Goal: Communication & Community: Share content

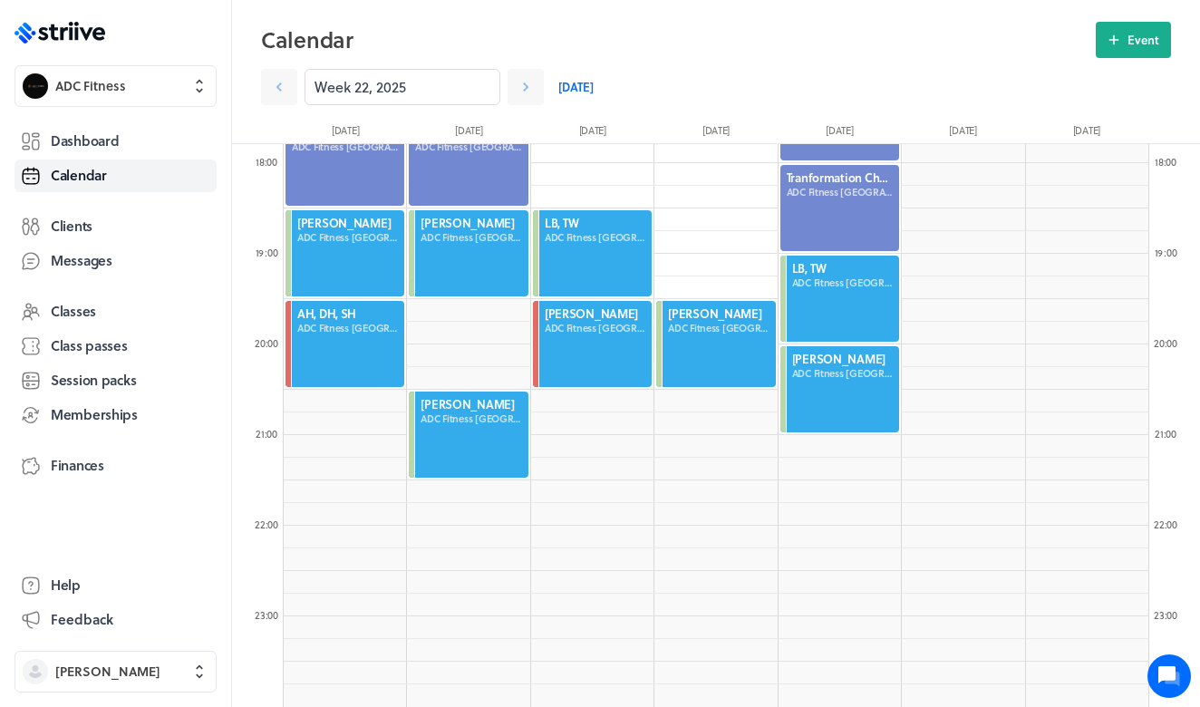
scroll to position [1613, 0]
click at [565, 88] on link "[DATE]" at bounding box center [576, 87] width 35 height 36
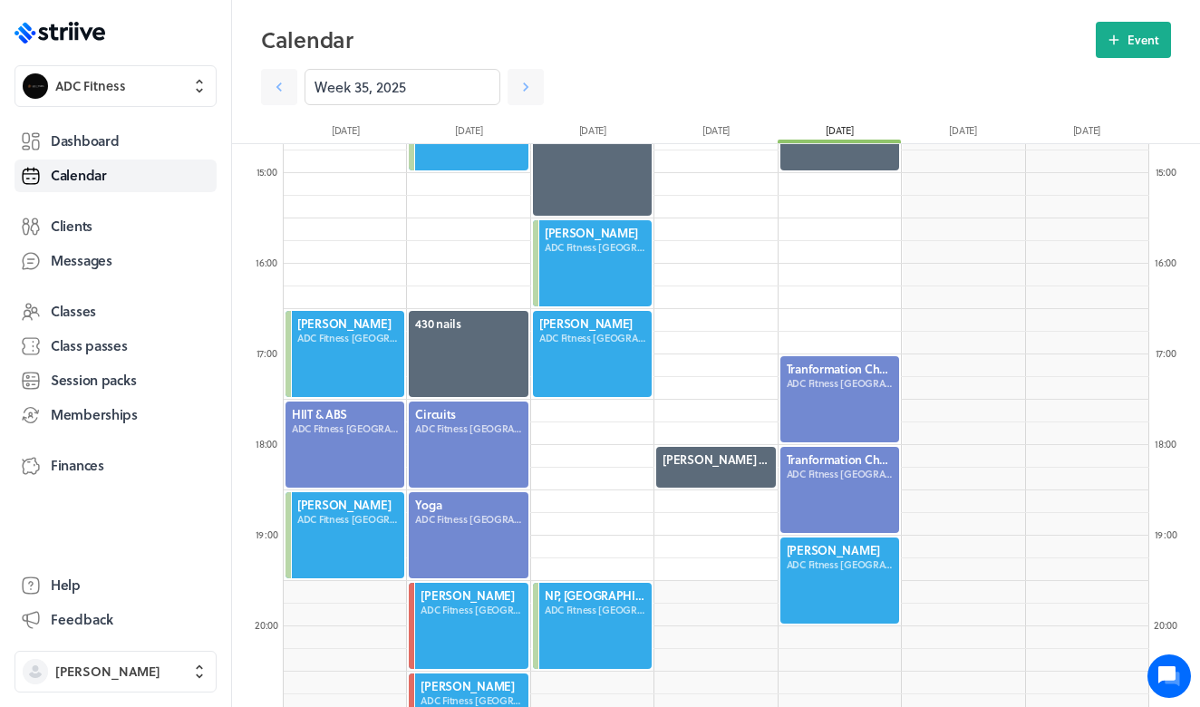
scroll to position [1280, 0]
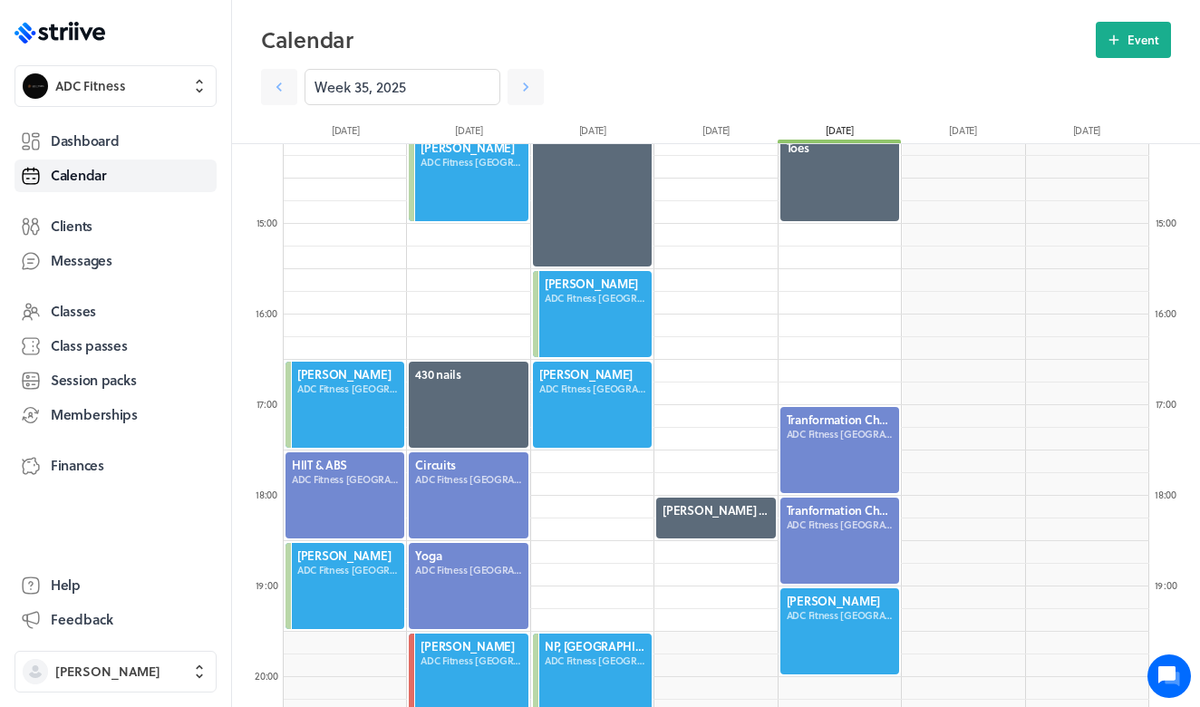
click at [588, 374] on div at bounding box center [592, 405] width 122 height 90
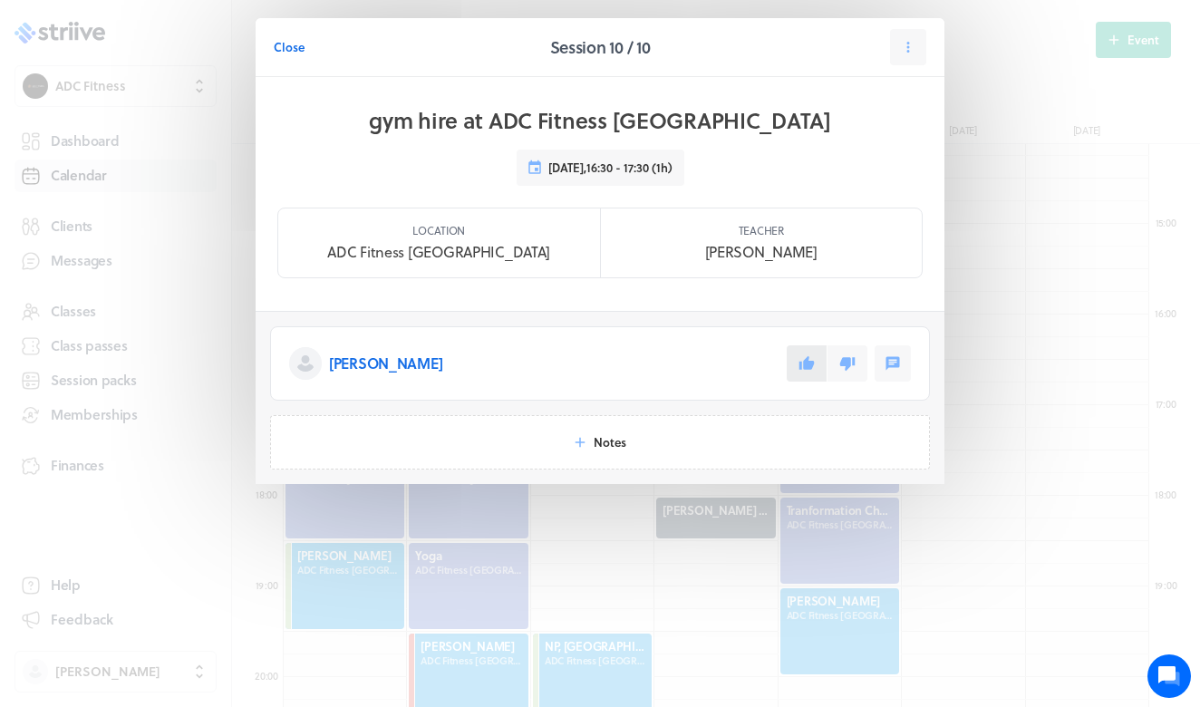
click at [801, 367] on icon at bounding box center [807, 363] width 15 height 14
click at [281, 47] on span "Close" at bounding box center [289, 47] width 31 height 16
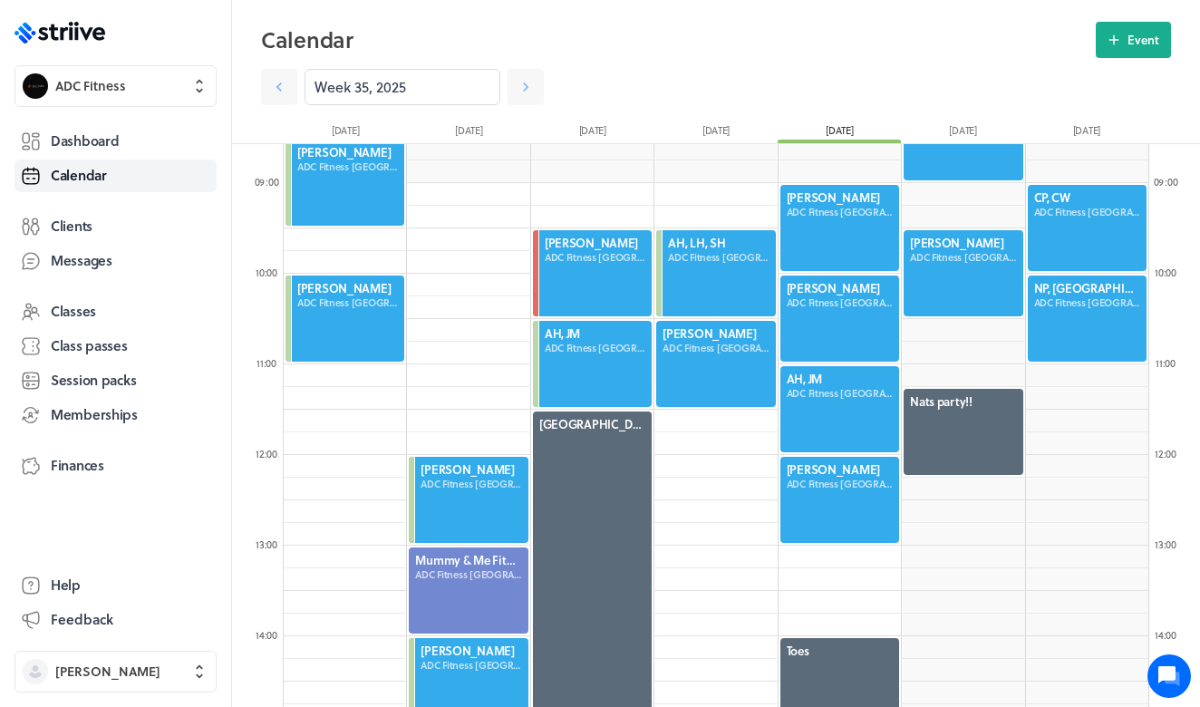
scroll to position [772, 0]
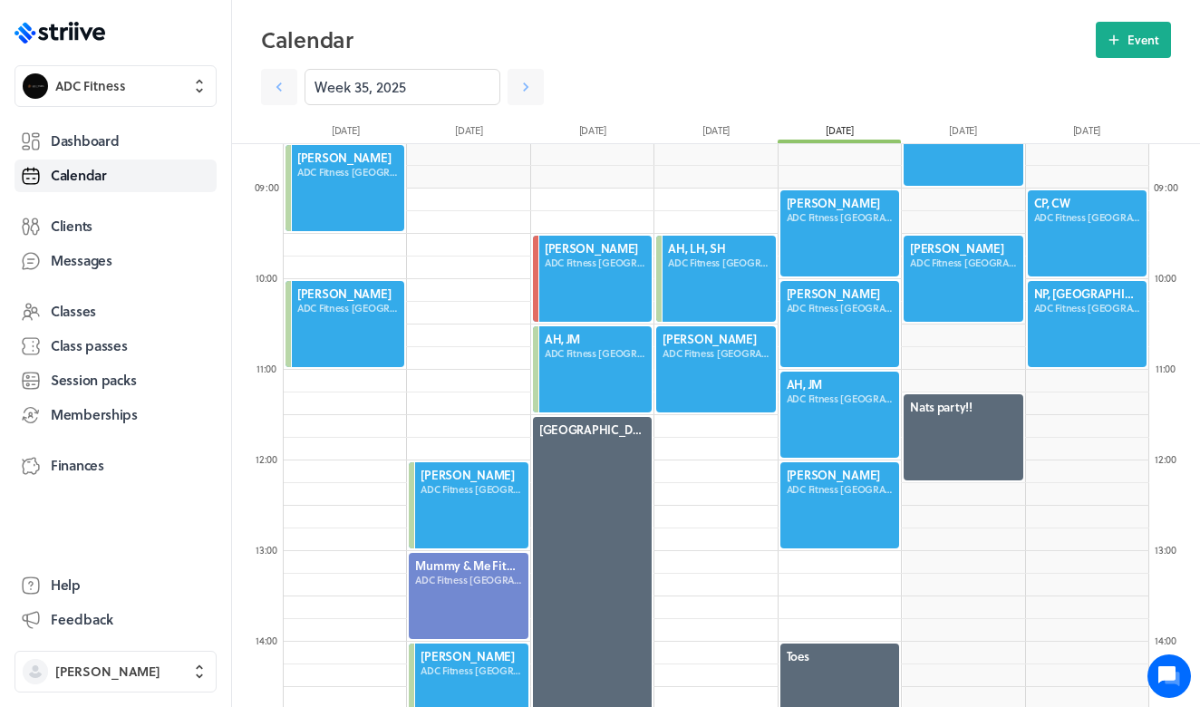
click at [684, 359] on div at bounding box center [716, 370] width 122 height 90
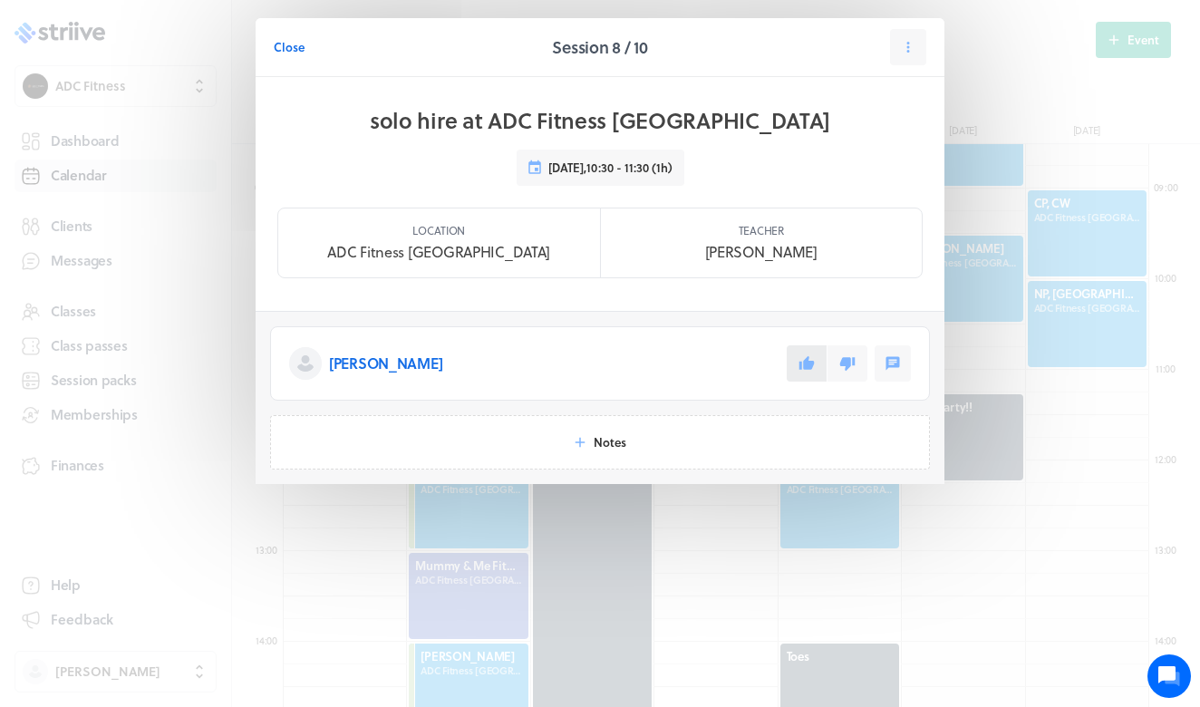
click at [817, 362] on button at bounding box center [807, 363] width 40 height 36
click at [294, 46] on span "Close" at bounding box center [289, 47] width 31 height 16
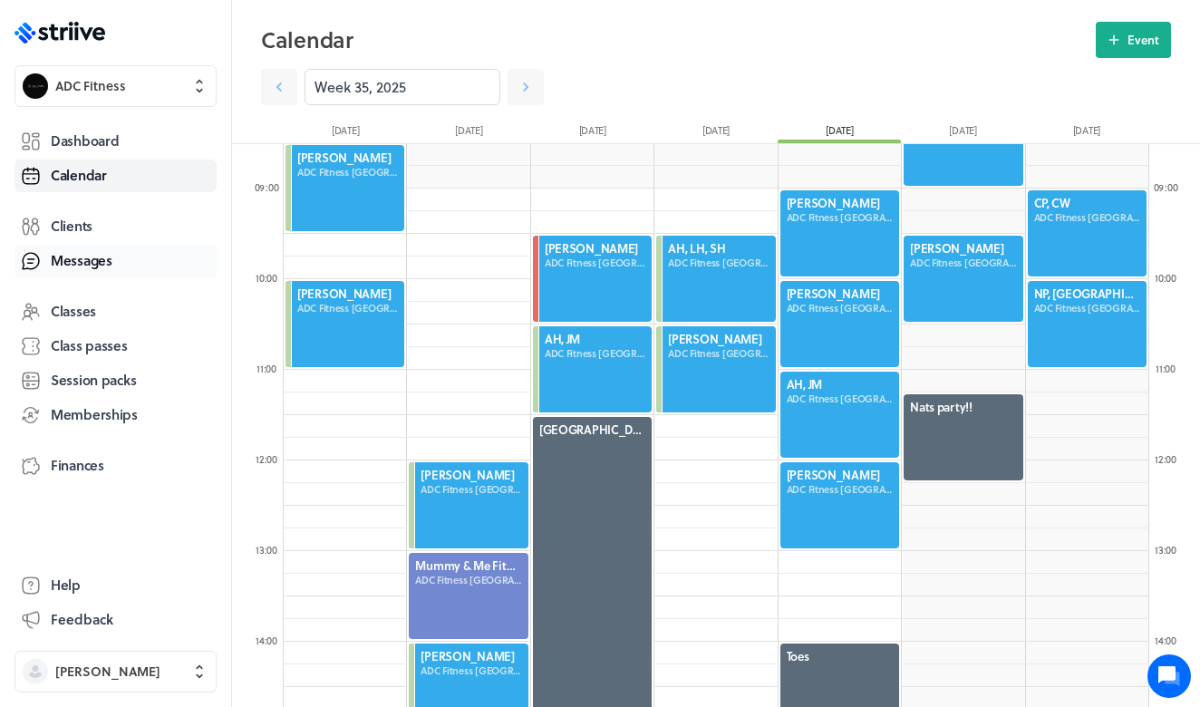
click at [92, 254] on span "Messages" at bounding box center [82, 260] width 62 height 19
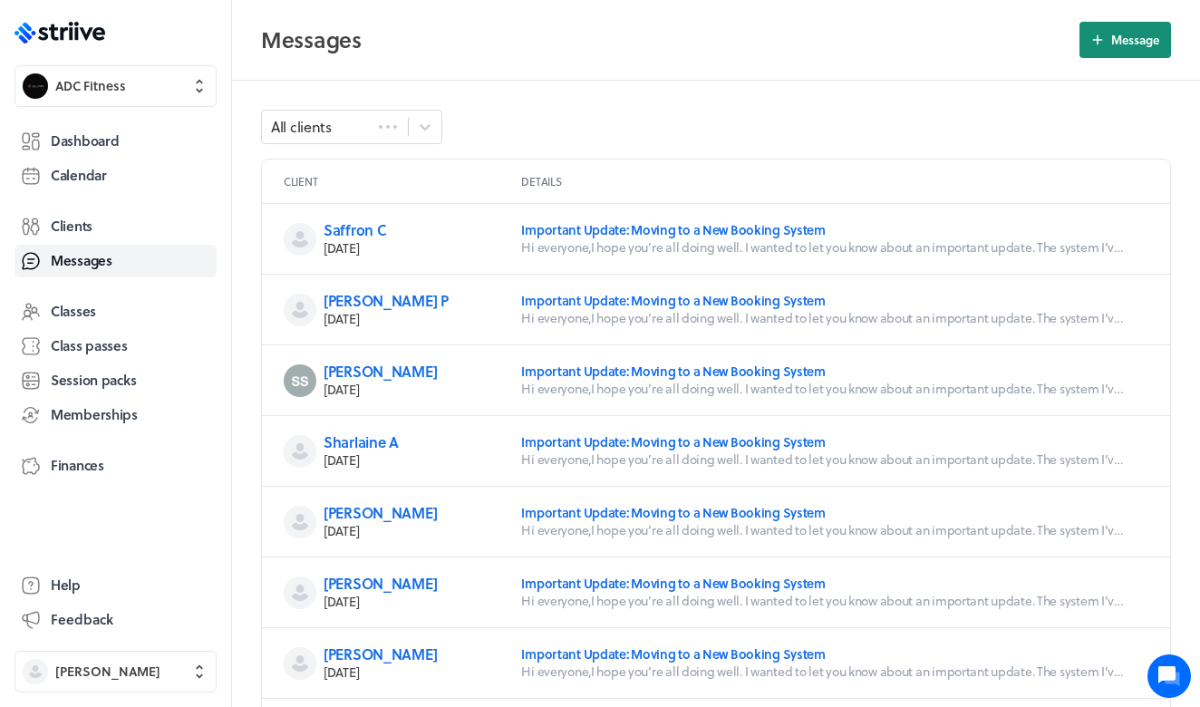
click at [1119, 46] on span "Message" at bounding box center [1136, 40] width 48 height 16
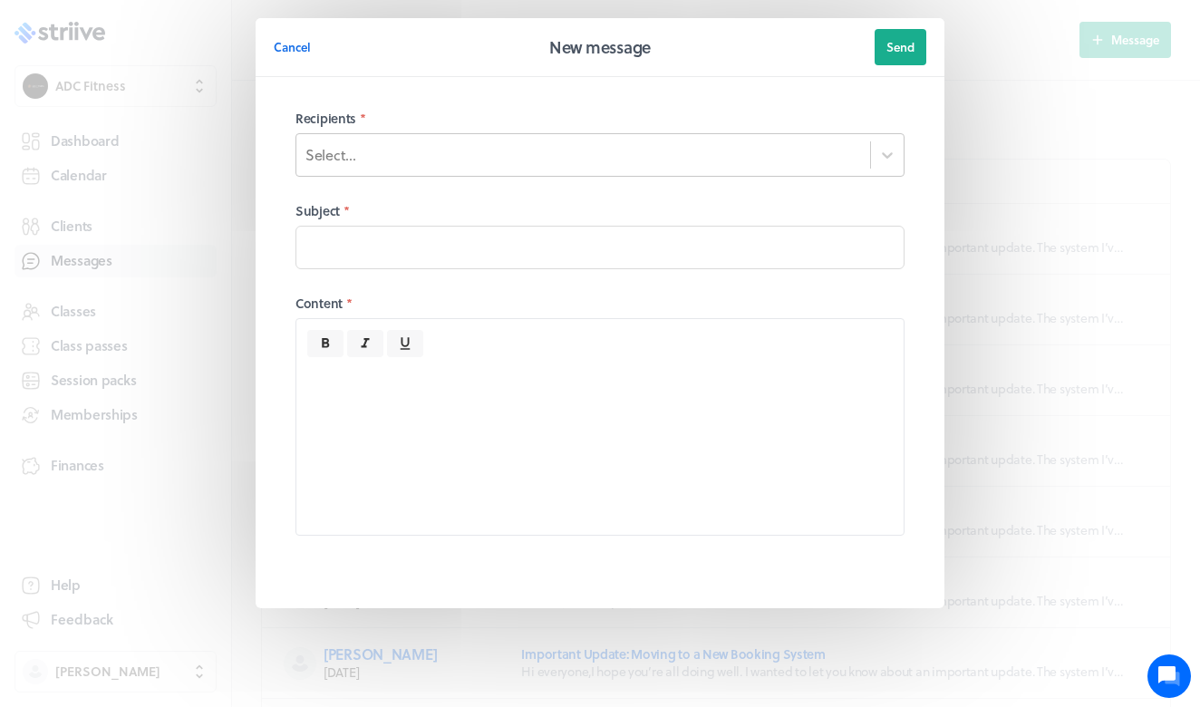
click at [591, 155] on div "Select..." at bounding box center [583, 155] width 574 height 31
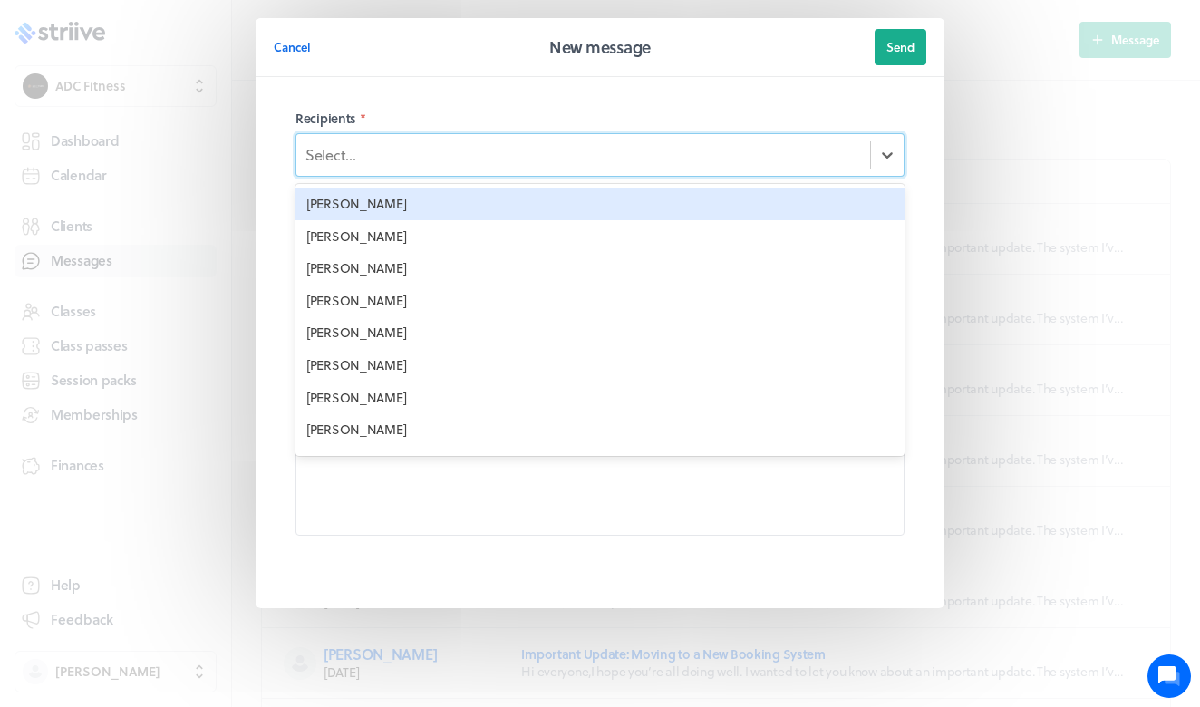
click at [578, 210] on div "[PERSON_NAME]" at bounding box center [600, 204] width 609 height 33
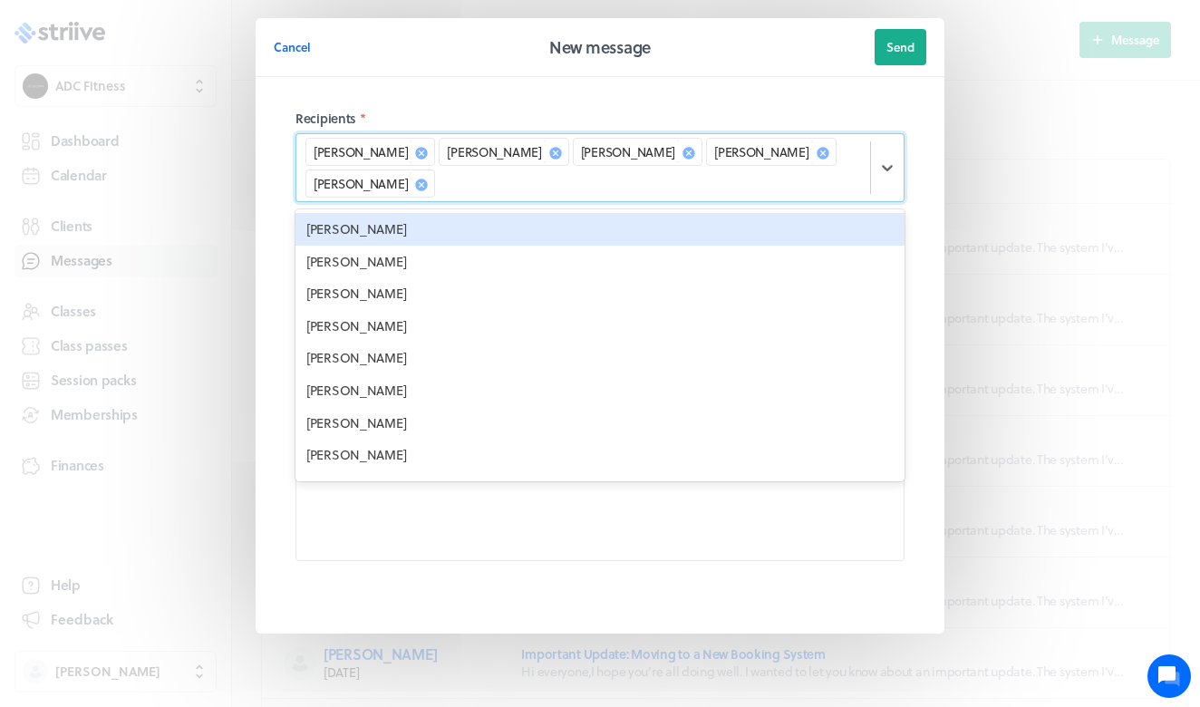
click at [683, 152] on icon at bounding box center [689, 153] width 12 height 12
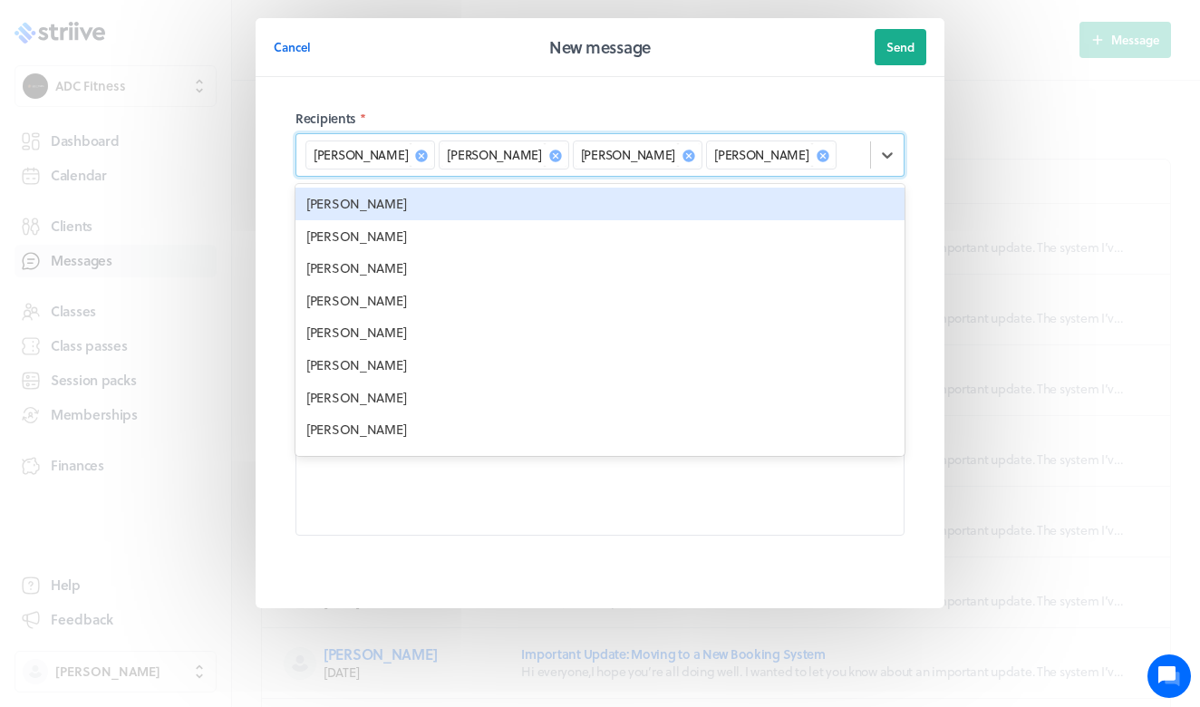
click at [600, 199] on div "[PERSON_NAME]" at bounding box center [600, 204] width 609 height 33
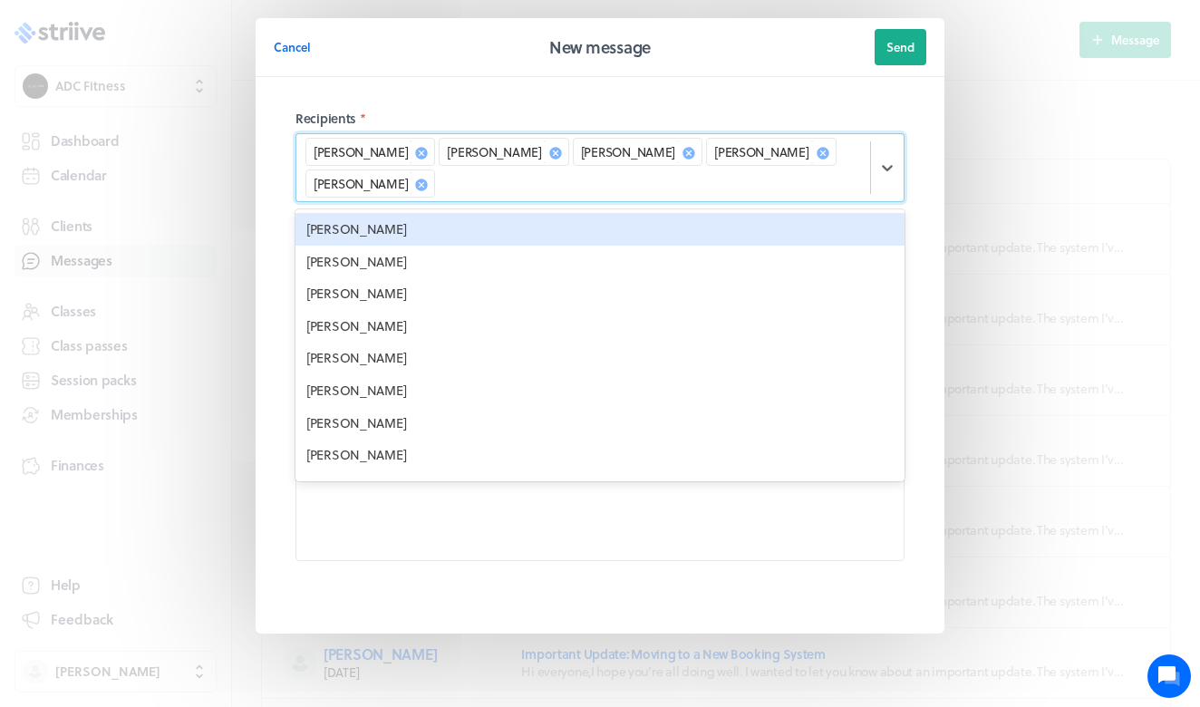
click at [683, 152] on icon at bounding box center [689, 153] width 12 height 12
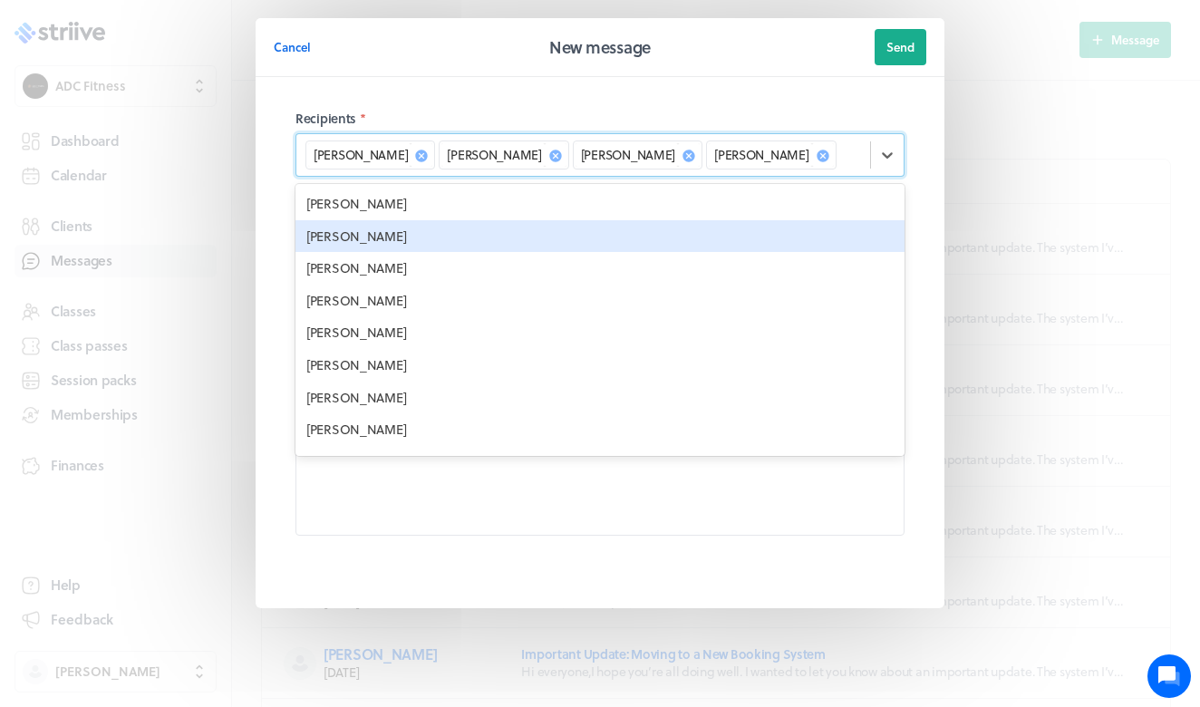
click at [581, 234] on div "[PERSON_NAME]" at bounding box center [600, 236] width 609 height 33
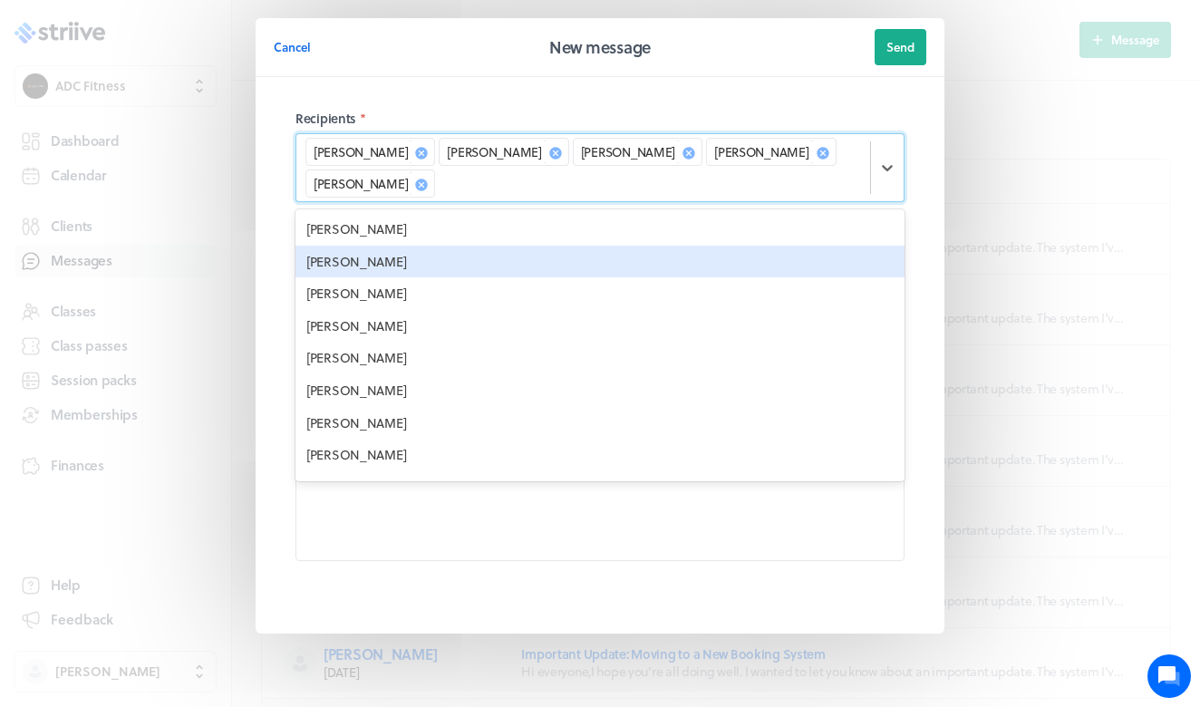
click at [570, 257] on div "[PERSON_NAME]" at bounding box center [600, 262] width 609 height 33
click at [557, 277] on div "[PERSON_NAME]" at bounding box center [600, 293] width 609 height 33
click at [558, 271] on div "[PERSON_NAME]" at bounding box center [600, 262] width 609 height 33
click at [452, 271] on div "[PERSON_NAME]" at bounding box center [600, 262] width 609 height 33
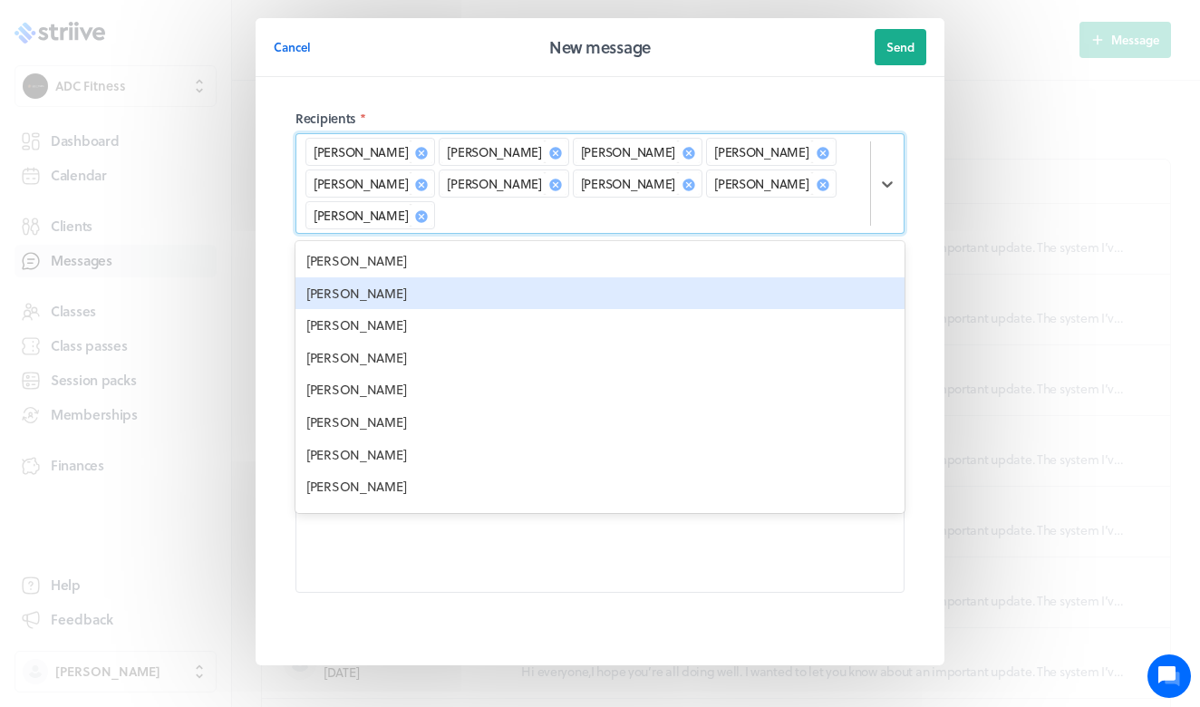
click at [440, 287] on div "[PERSON_NAME]" at bounding box center [600, 293] width 609 height 33
click at [432, 302] on div "[PERSON_NAME]" at bounding box center [600, 293] width 609 height 33
click at [432, 304] on div "[PERSON_NAME]" at bounding box center [600, 293] width 609 height 33
click at [432, 306] on div "[PERSON_NAME]" at bounding box center [600, 293] width 609 height 33
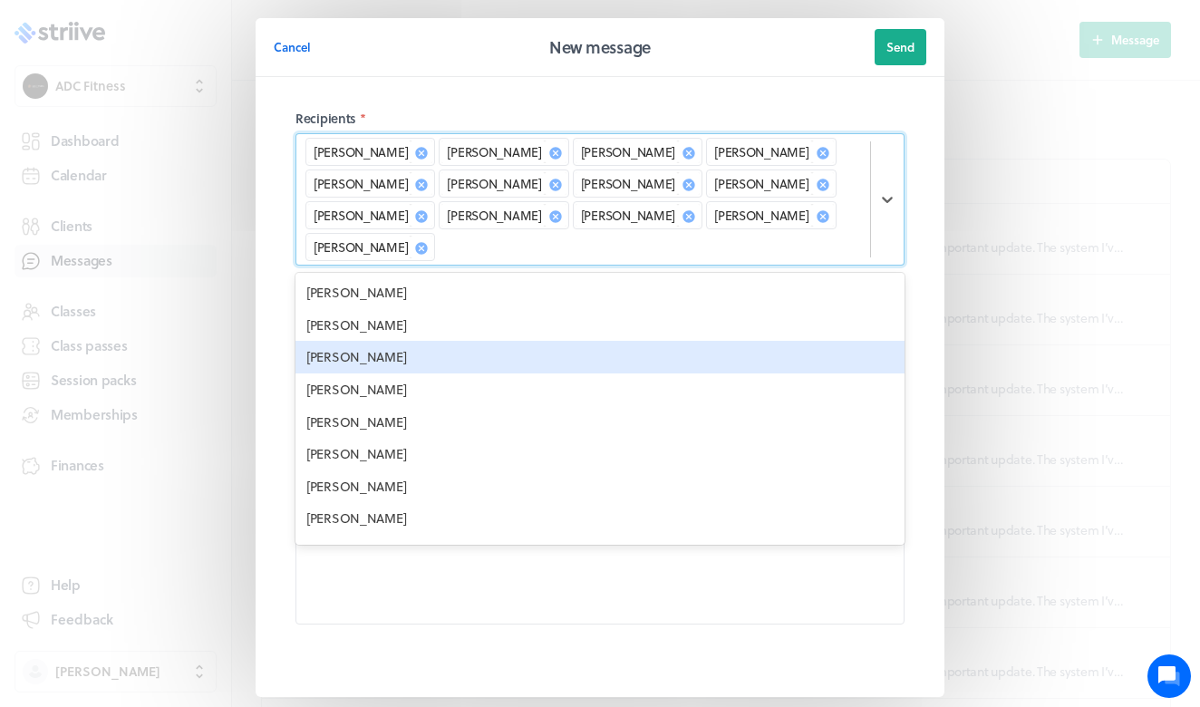
click at [432, 341] on div "[PERSON_NAME]" at bounding box center [600, 357] width 609 height 33
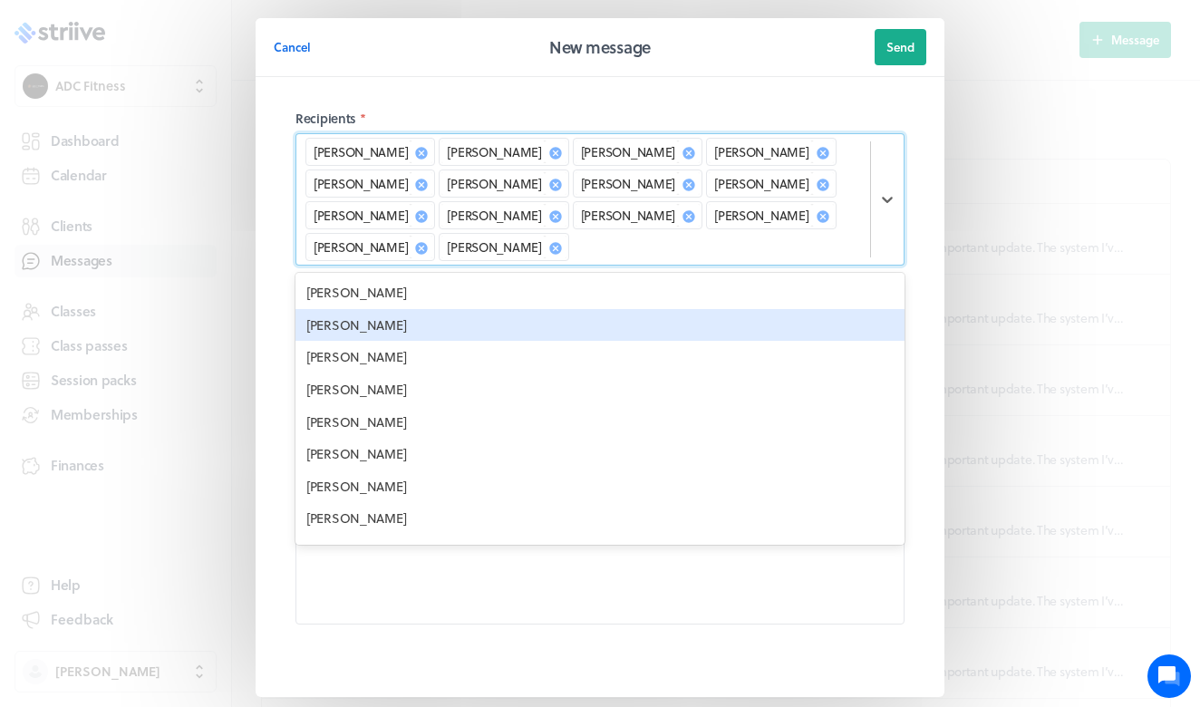
click at [426, 314] on div "[PERSON_NAME]" at bounding box center [600, 325] width 609 height 33
click at [423, 318] on div "[PERSON_NAME]" at bounding box center [600, 325] width 609 height 33
click at [419, 326] on div "[PERSON_NAME]" at bounding box center [600, 325] width 609 height 33
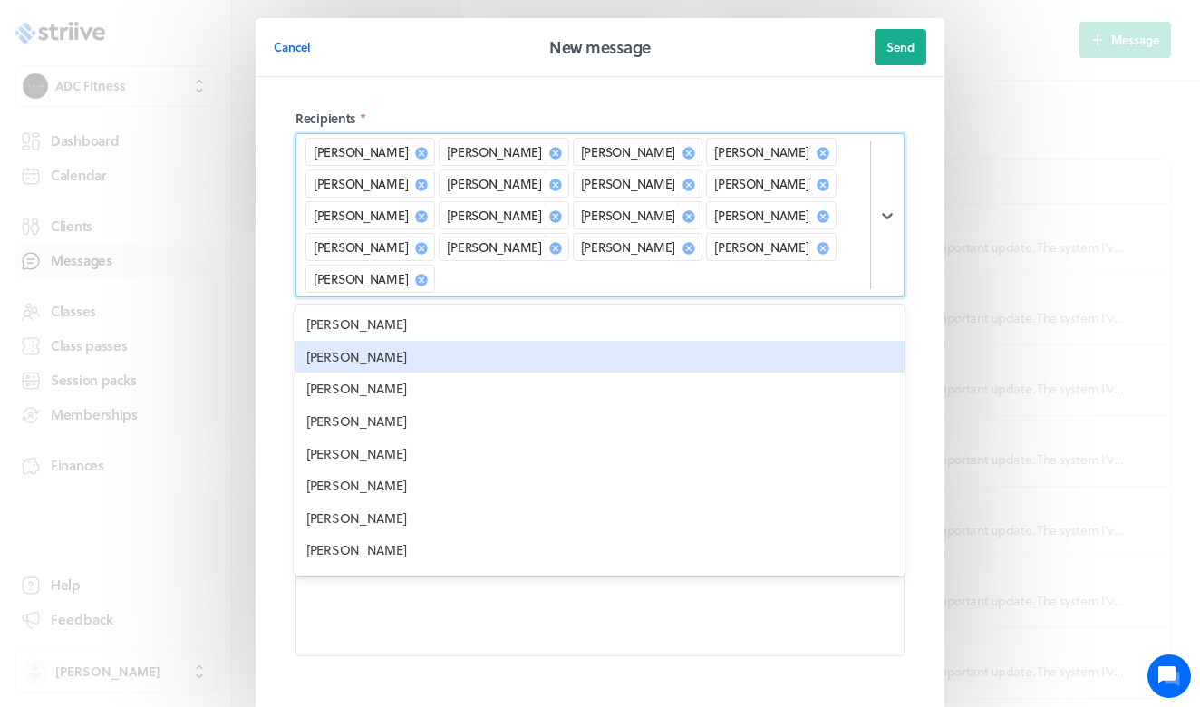
click at [404, 341] on div "[PERSON_NAME]" at bounding box center [600, 357] width 609 height 33
click at [392, 353] on div "[PERSON_NAME]" at bounding box center [600, 357] width 609 height 33
click at [392, 356] on div "[PERSON_NAME]" at bounding box center [600, 357] width 609 height 33
click at [388, 366] on div "[PERSON_NAME]" at bounding box center [600, 357] width 609 height 33
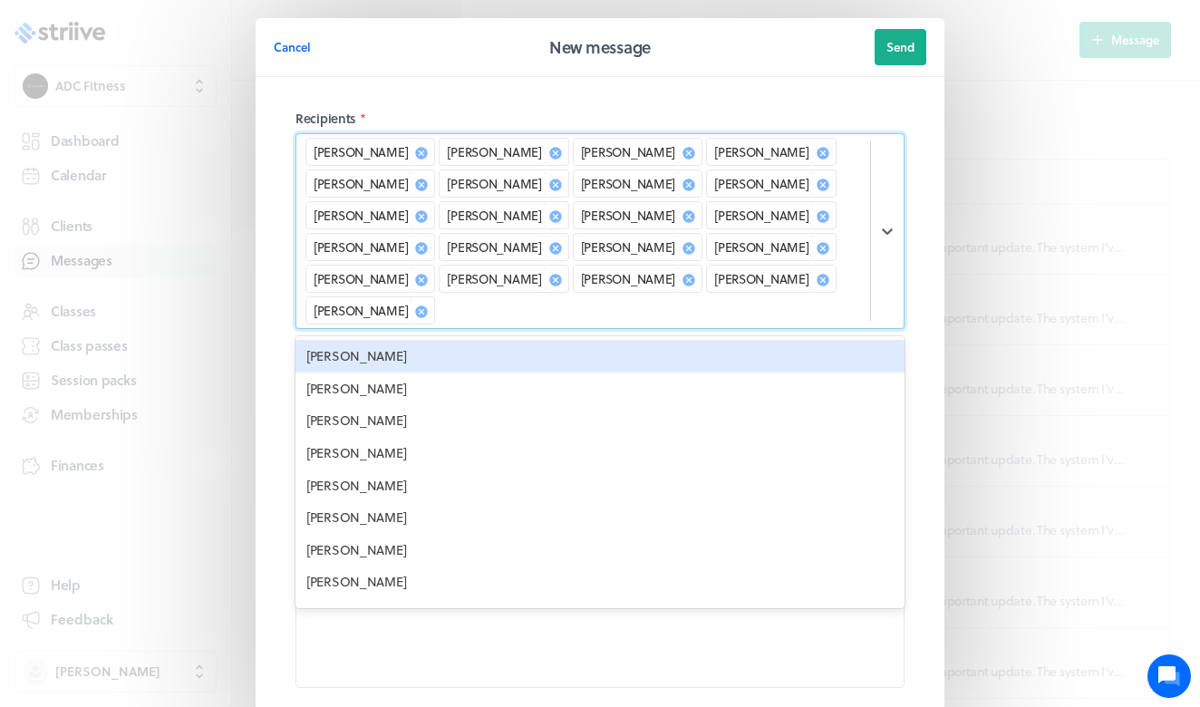
click at [388, 373] on div "[PERSON_NAME]" at bounding box center [600, 389] width 609 height 33
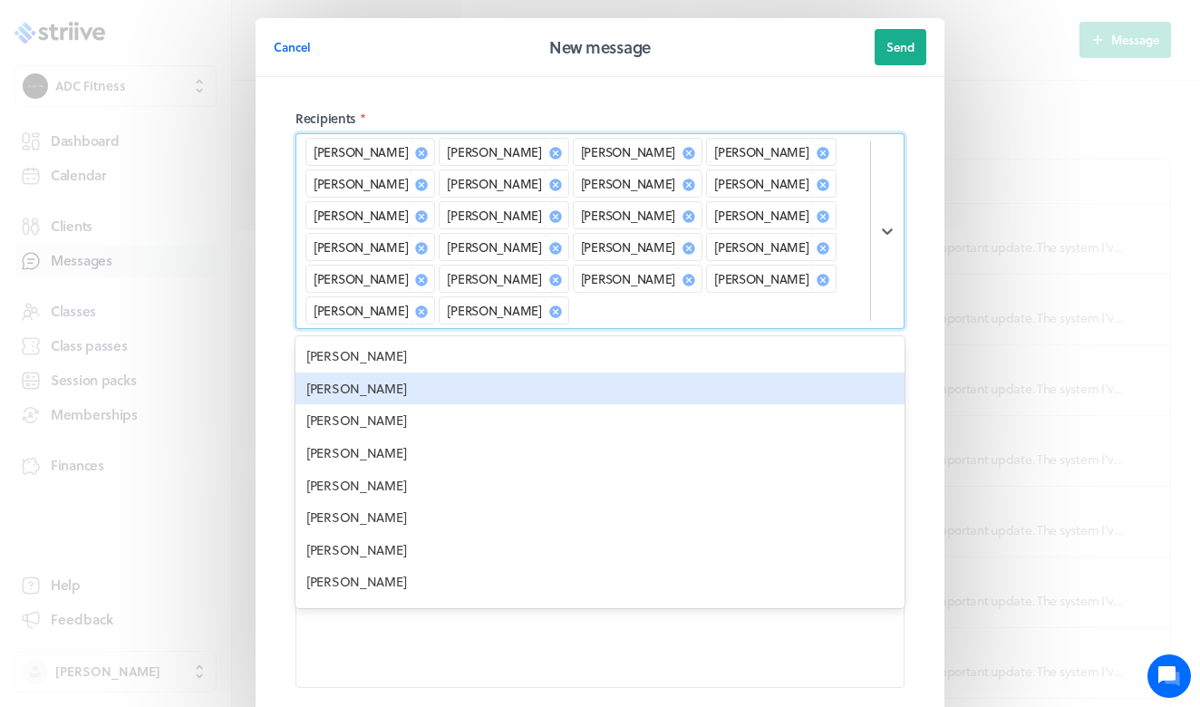
click at [389, 373] on div "[PERSON_NAME]" at bounding box center [600, 389] width 609 height 33
click at [388, 373] on div "[PERSON_NAME]" at bounding box center [600, 389] width 609 height 33
click at [385, 401] on div "[PERSON_NAME]" at bounding box center [600, 389] width 609 height 33
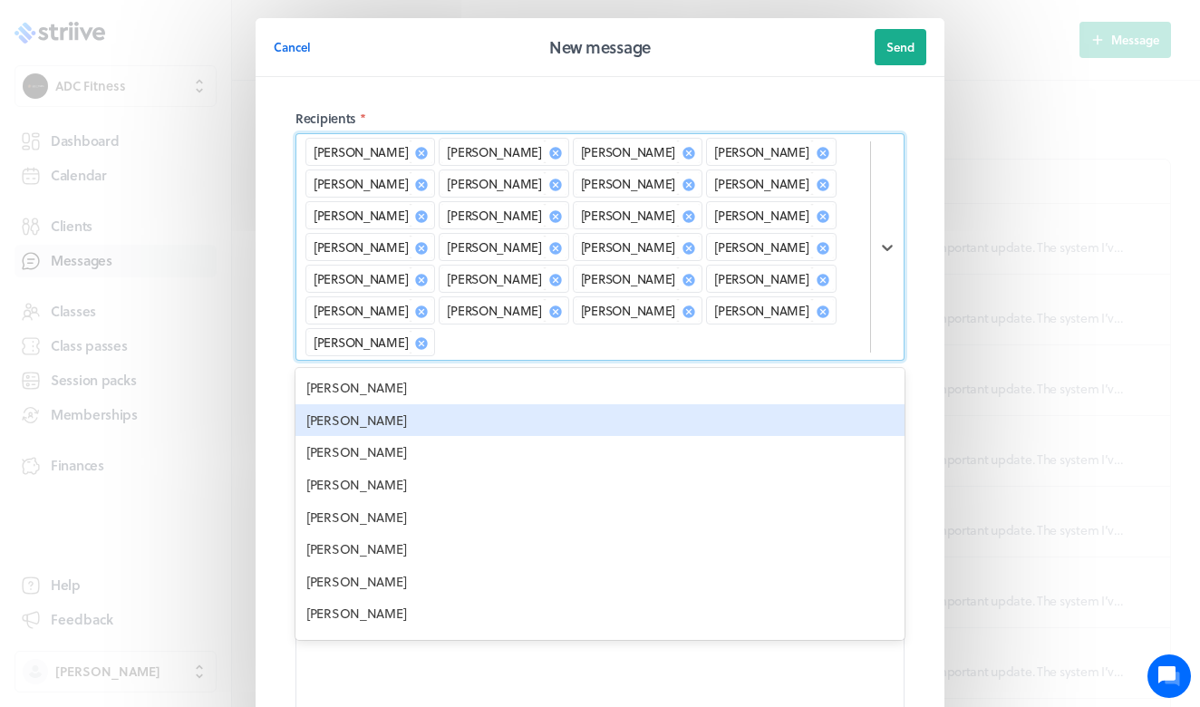
click at [385, 404] on div "[PERSON_NAME]" at bounding box center [600, 420] width 609 height 33
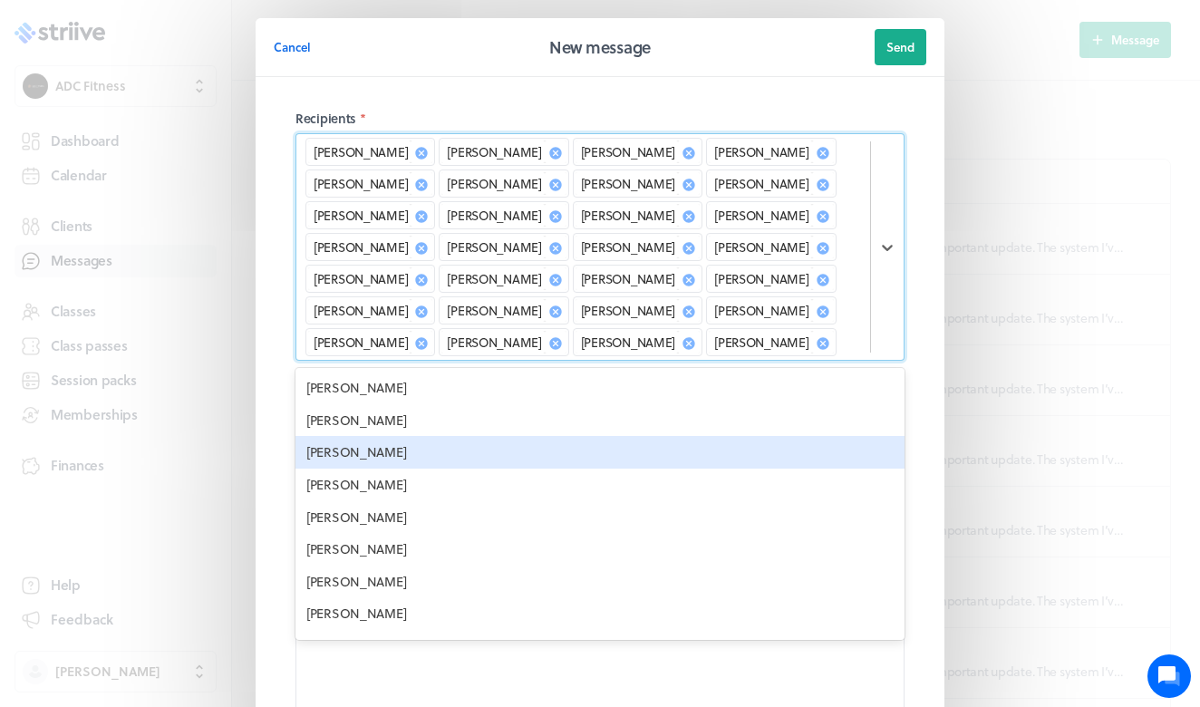
click at [385, 436] on div "[PERSON_NAME]" at bounding box center [600, 452] width 609 height 33
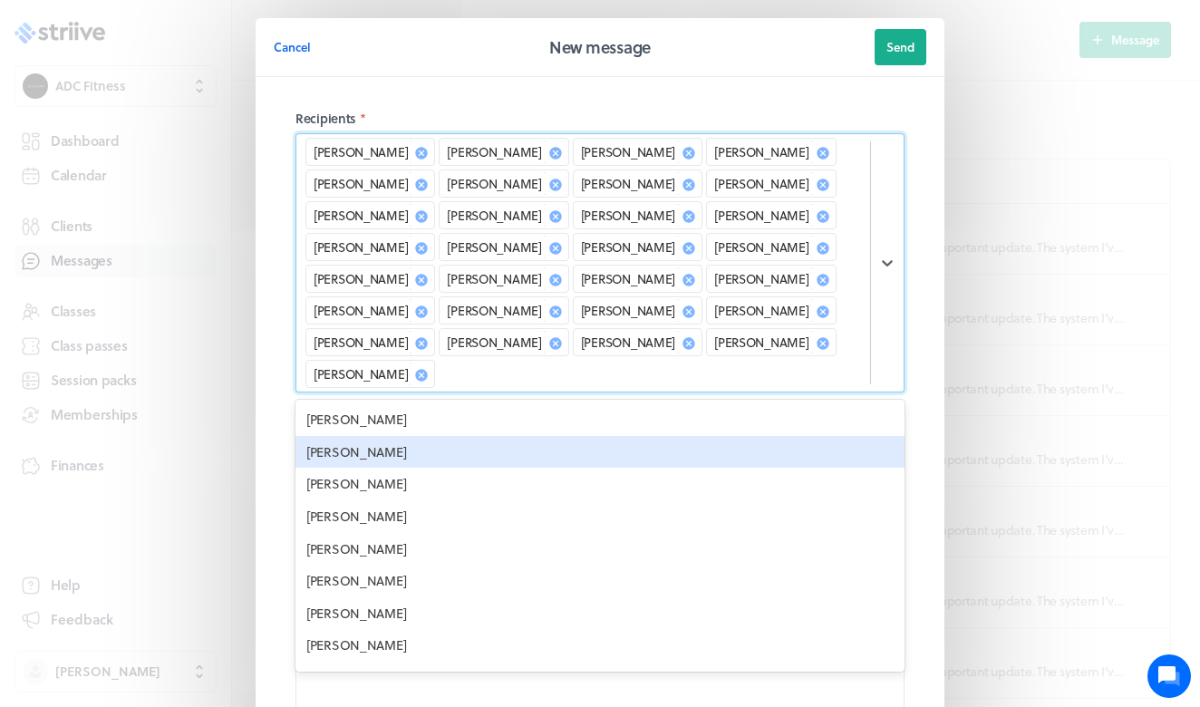
click at [384, 436] on div "[PERSON_NAME]" at bounding box center [600, 452] width 609 height 33
click at [383, 436] on div "[PERSON_NAME]" at bounding box center [600, 452] width 609 height 33
click at [384, 436] on div "[PERSON_NAME]" at bounding box center [600, 452] width 609 height 33
click at [383, 436] on div "[PERSON_NAME]" at bounding box center [600, 452] width 609 height 33
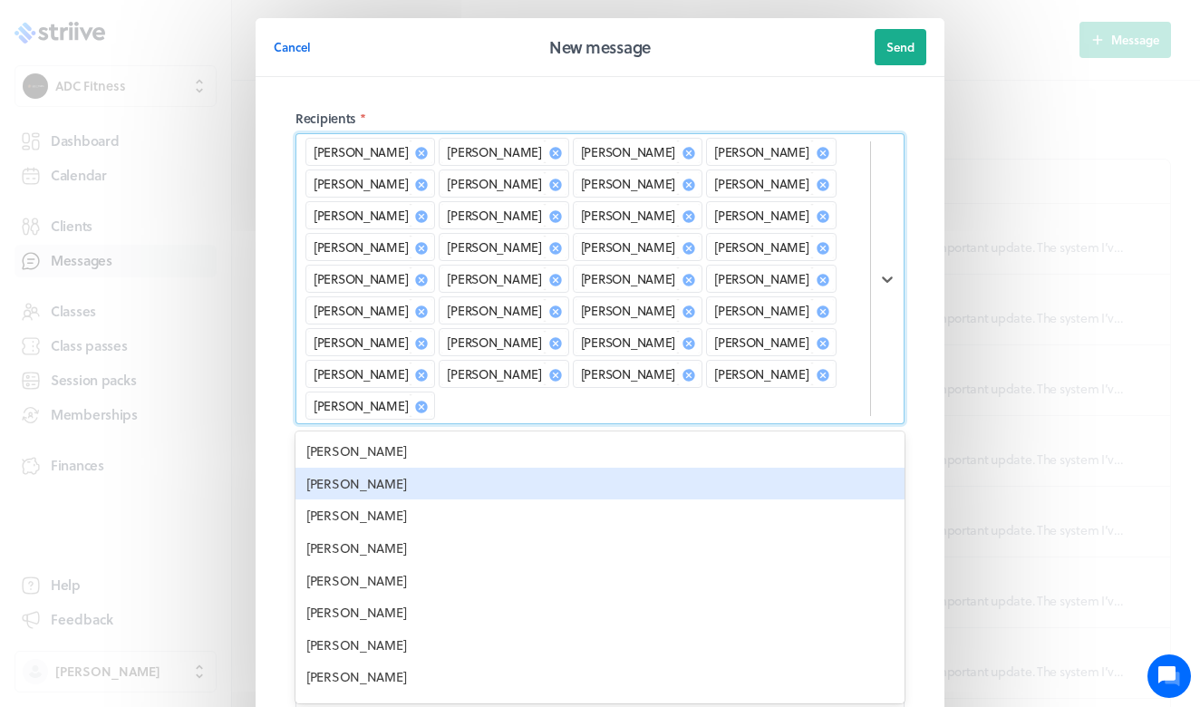
click at [383, 468] on div "[PERSON_NAME]" at bounding box center [600, 484] width 609 height 33
click at [385, 468] on div "[PERSON_NAME]" at bounding box center [600, 484] width 609 height 33
click at [384, 468] on div "[PERSON_NAME]" at bounding box center [600, 484] width 609 height 33
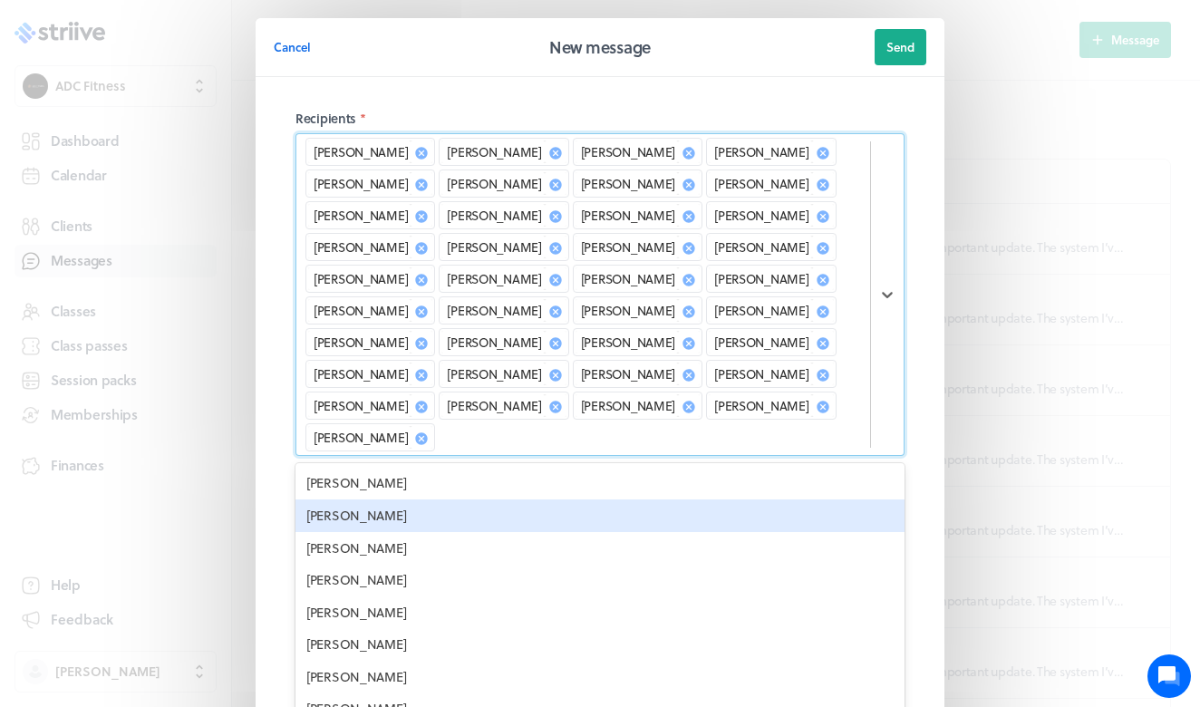
click at [383, 500] on div "[PERSON_NAME]" at bounding box center [600, 516] width 609 height 33
click at [391, 500] on div "[PERSON_NAME]" at bounding box center [600, 516] width 609 height 33
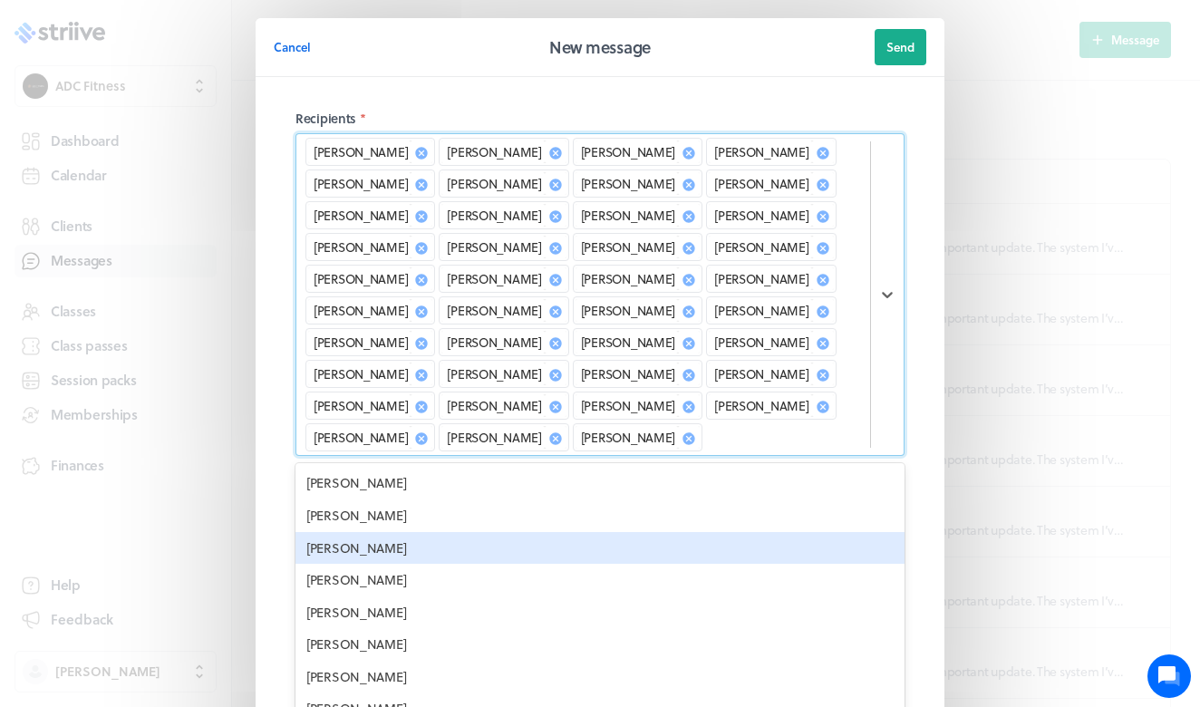
click at [390, 532] on div "[PERSON_NAME]" at bounding box center [600, 548] width 609 height 33
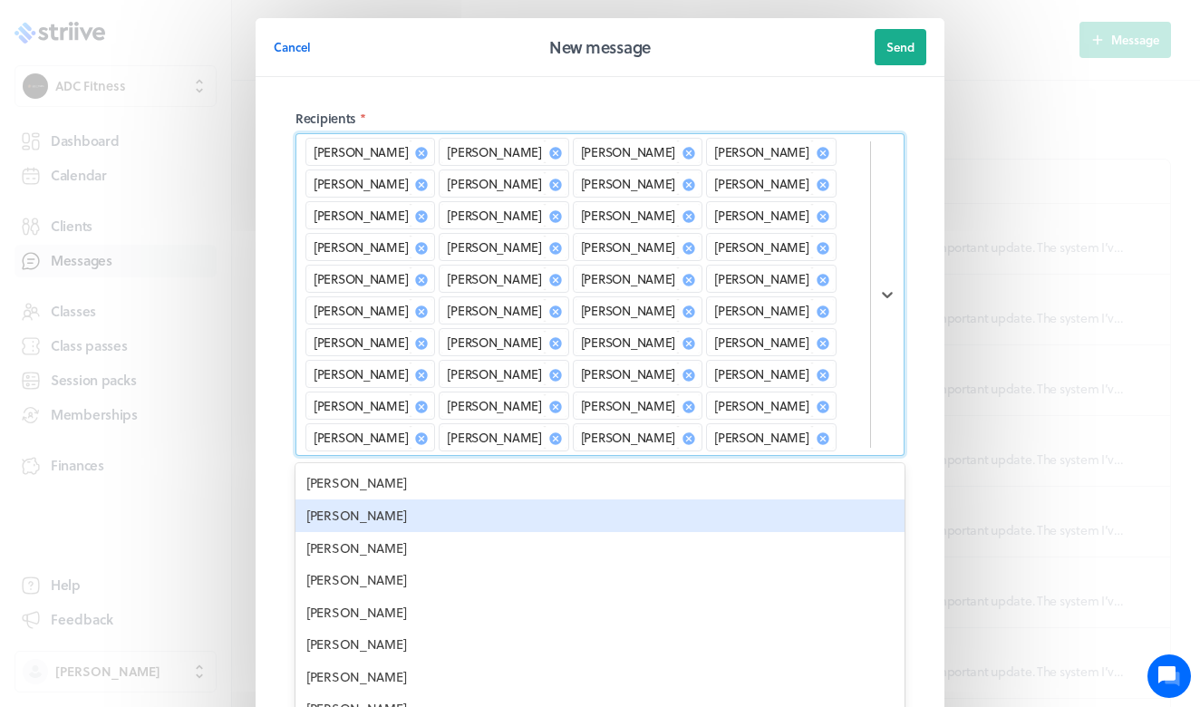
click at [387, 500] on div "[PERSON_NAME]" at bounding box center [600, 516] width 609 height 33
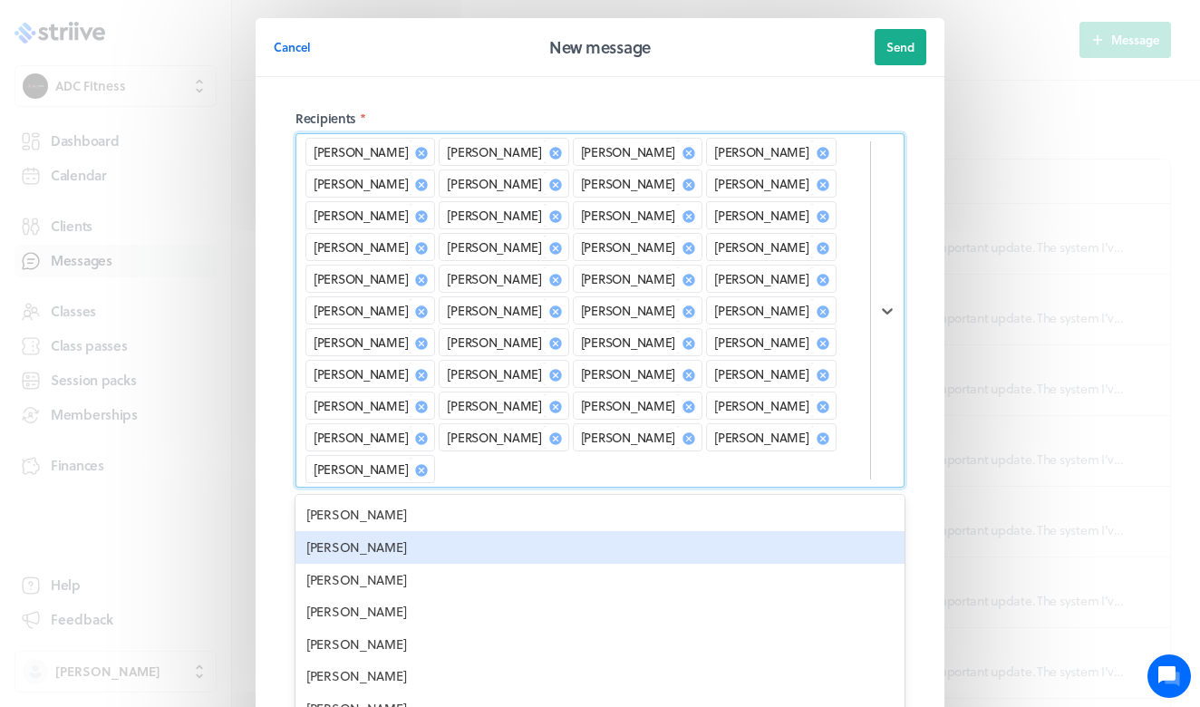
click at [391, 531] on div "[PERSON_NAME]" at bounding box center [600, 547] width 609 height 33
click at [390, 531] on div "[PERSON_NAME]" at bounding box center [600, 547] width 609 height 33
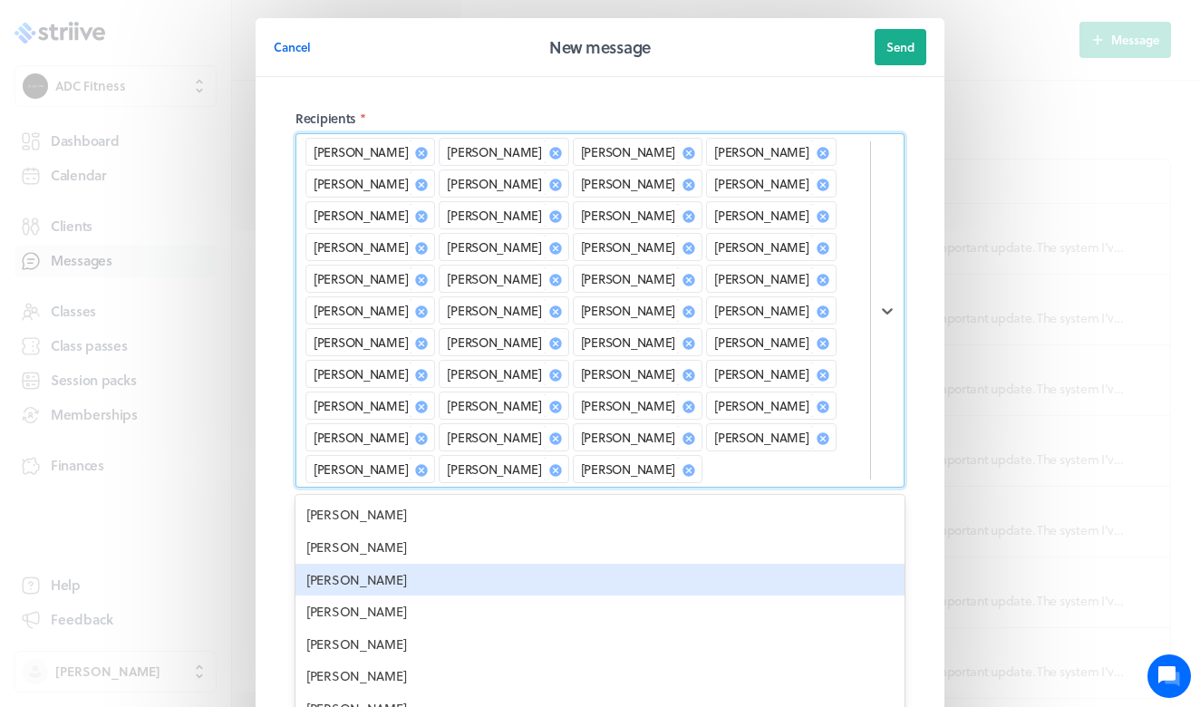
click at [390, 564] on div "[PERSON_NAME]" at bounding box center [600, 580] width 609 height 33
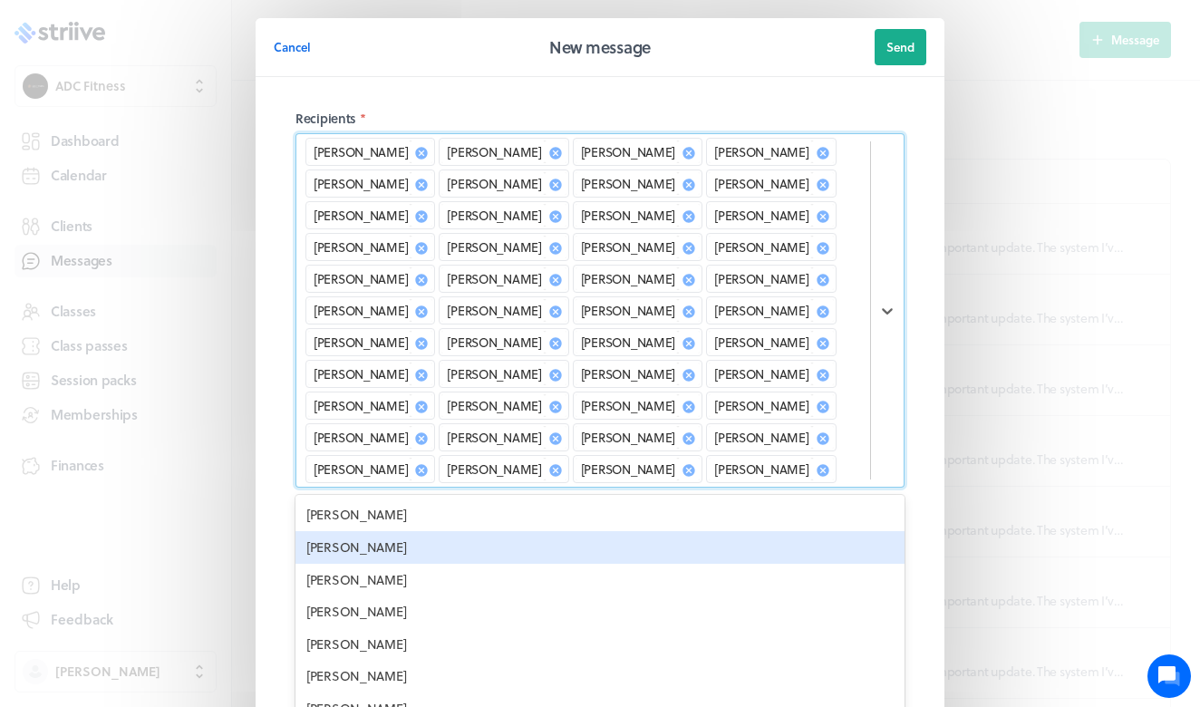
click at [391, 531] on div "[PERSON_NAME]" at bounding box center [600, 547] width 609 height 33
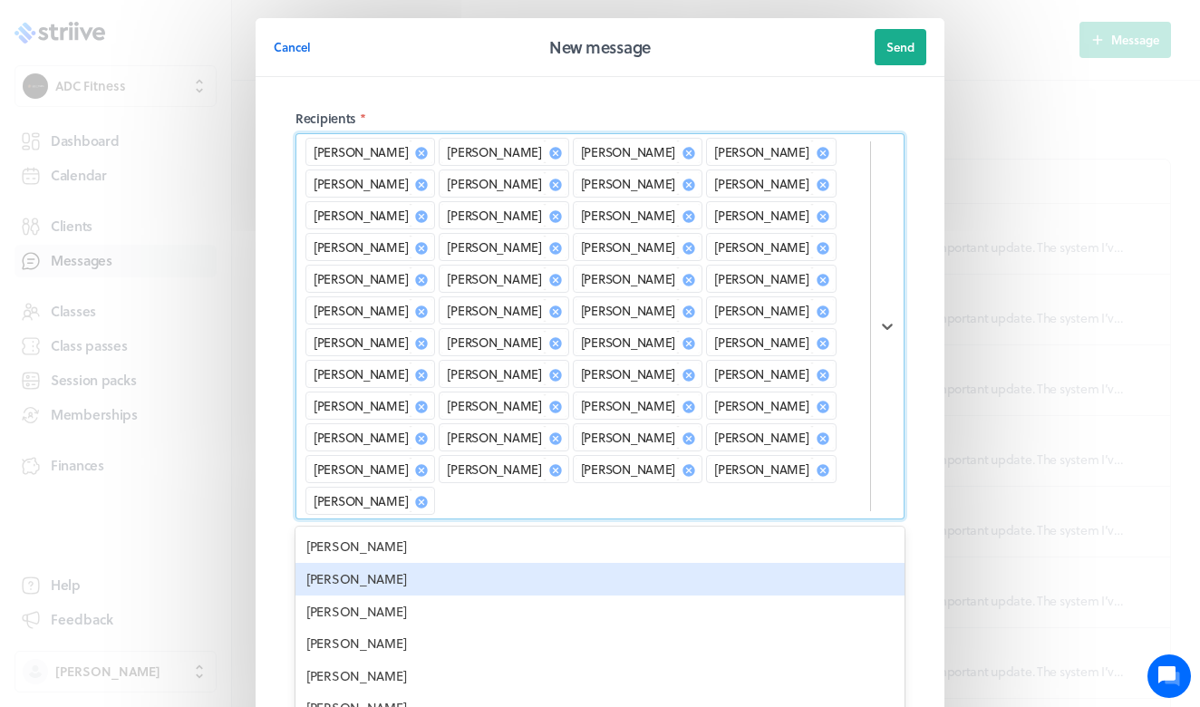
drag, startPoint x: 391, startPoint y: 529, endPoint x: 384, endPoint y: 551, distance: 22.7
click at [386, 551] on div "[PERSON_NAME] [PERSON_NAME] [PERSON_NAME] [PERSON_NAME] [PERSON_NAME] [PERSON_N…" at bounding box center [600, 663] width 609 height 272
click at [384, 563] on div "[PERSON_NAME]" at bounding box center [600, 579] width 609 height 33
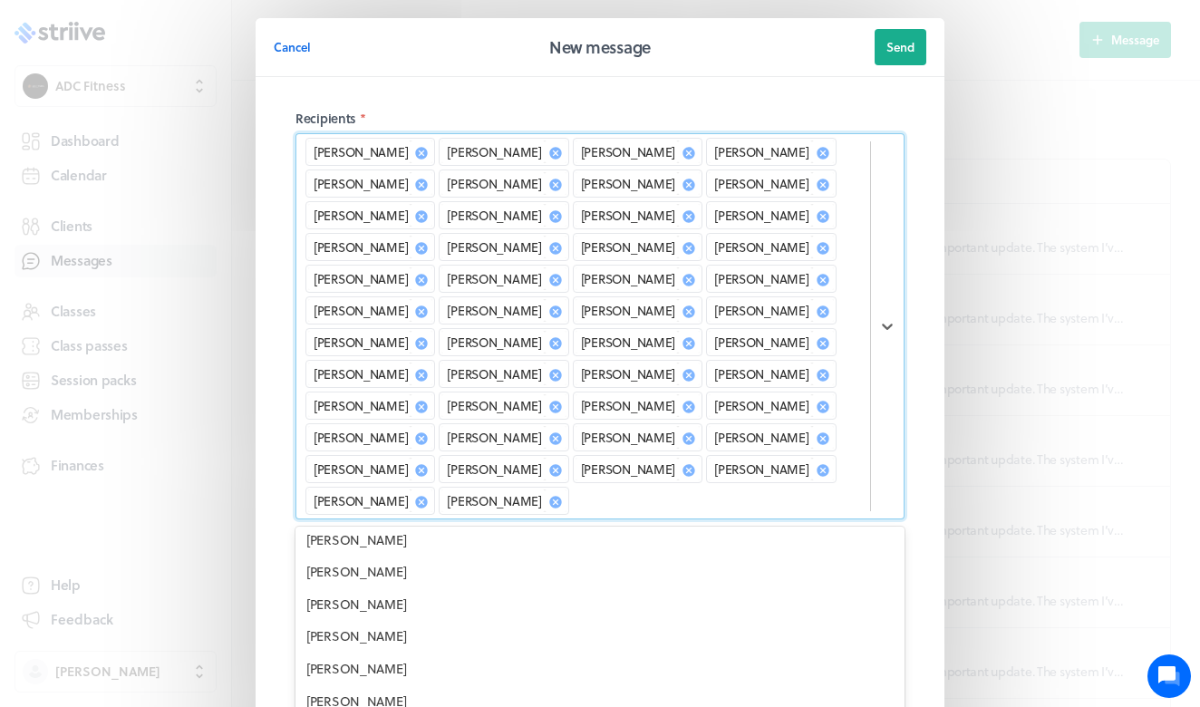
scroll to position [238, 0]
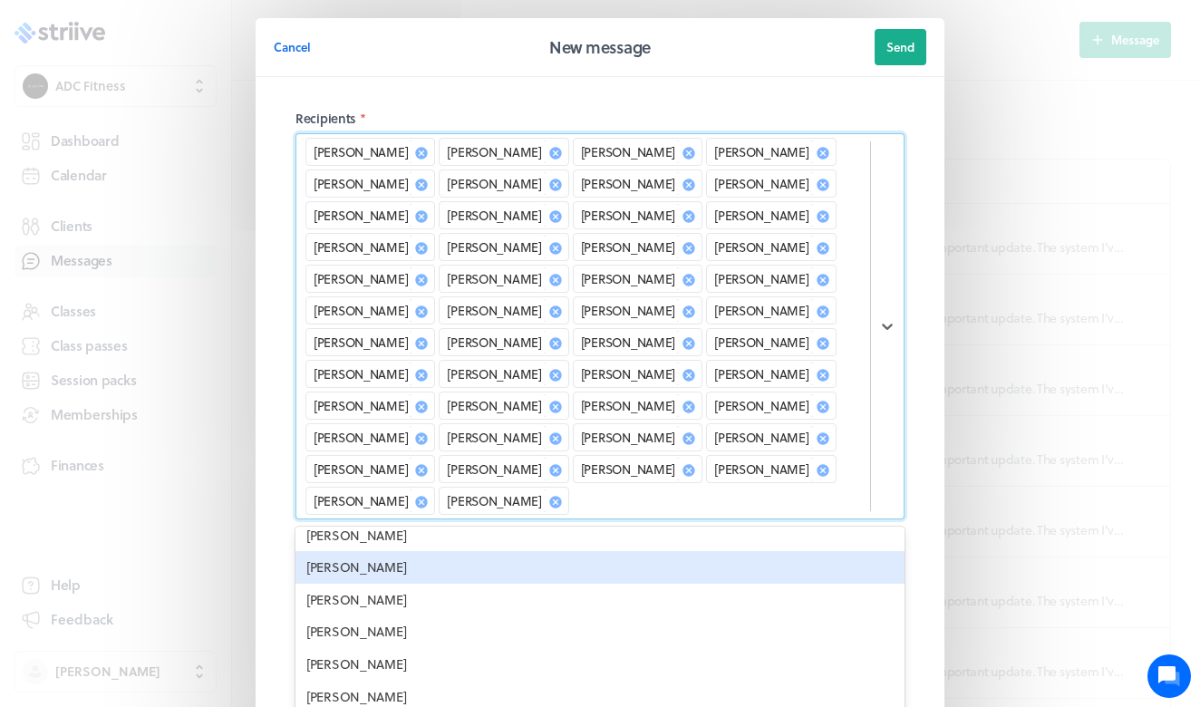
click at [388, 551] on div "[PERSON_NAME]" at bounding box center [600, 567] width 609 height 33
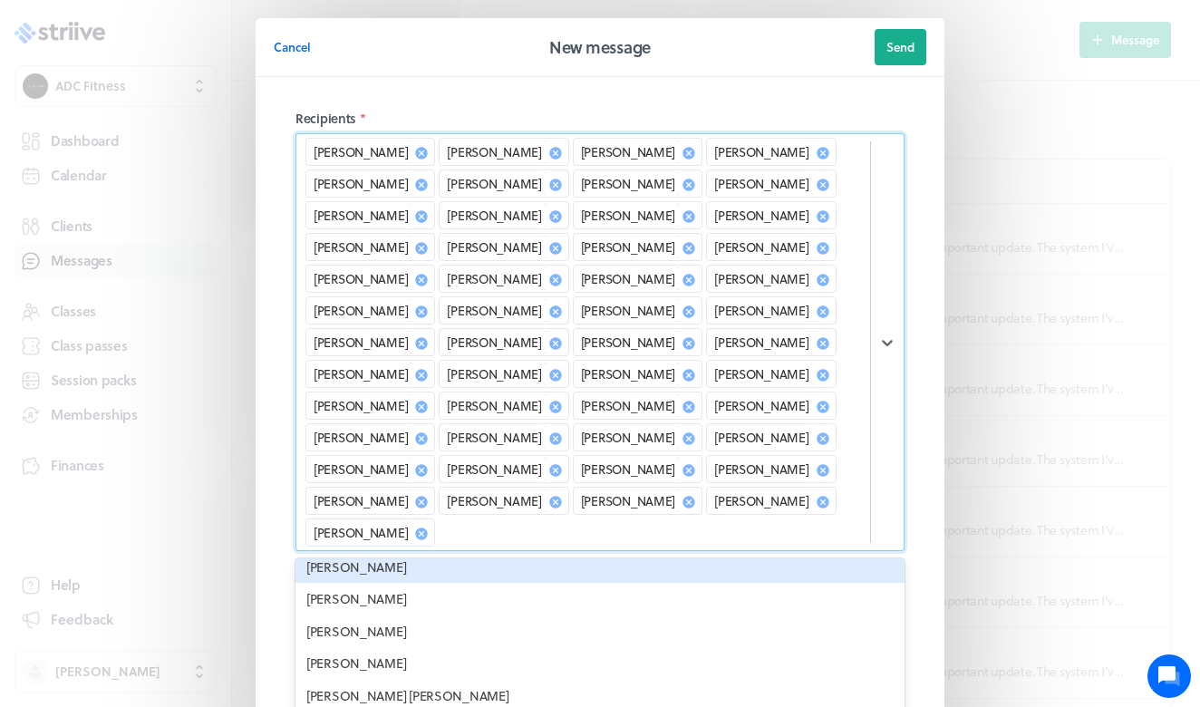
click at [388, 551] on div "[PERSON_NAME]" at bounding box center [600, 567] width 609 height 33
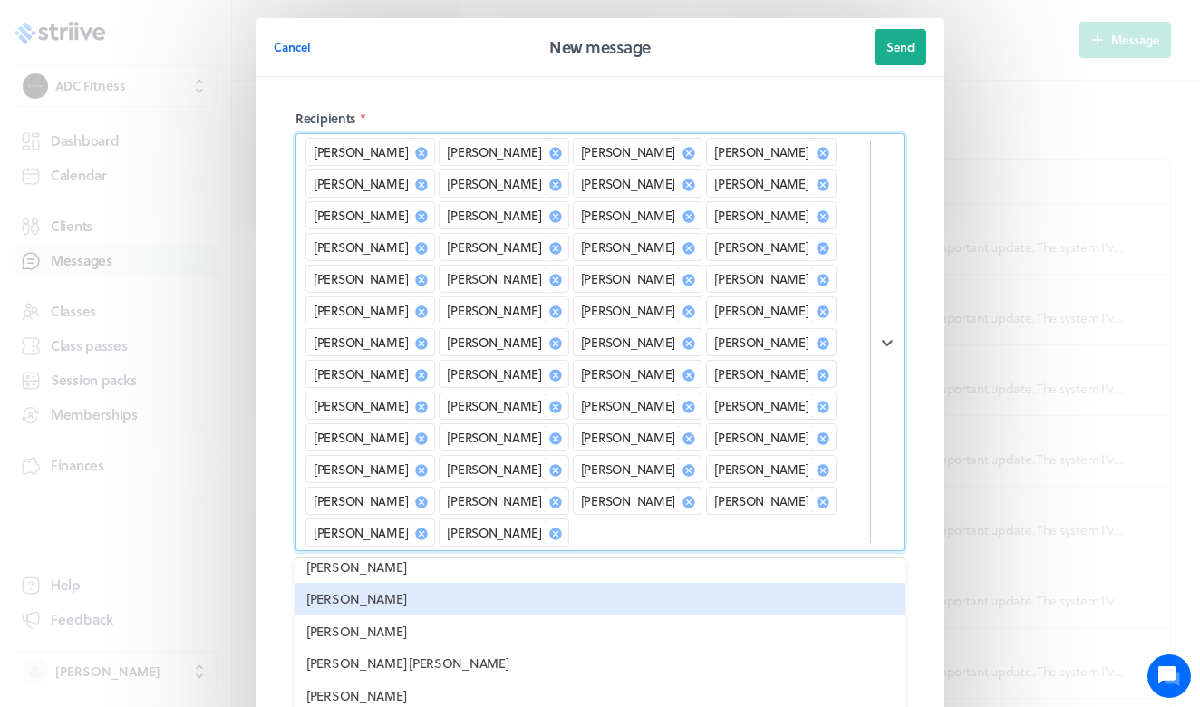
click at [388, 583] on div "[PERSON_NAME]" at bounding box center [600, 599] width 609 height 33
click at [387, 583] on div "[PERSON_NAME]" at bounding box center [600, 599] width 609 height 33
click at [387, 583] on div "[PERSON_NAME] [PERSON_NAME]" at bounding box center [600, 599] width 609 height 33
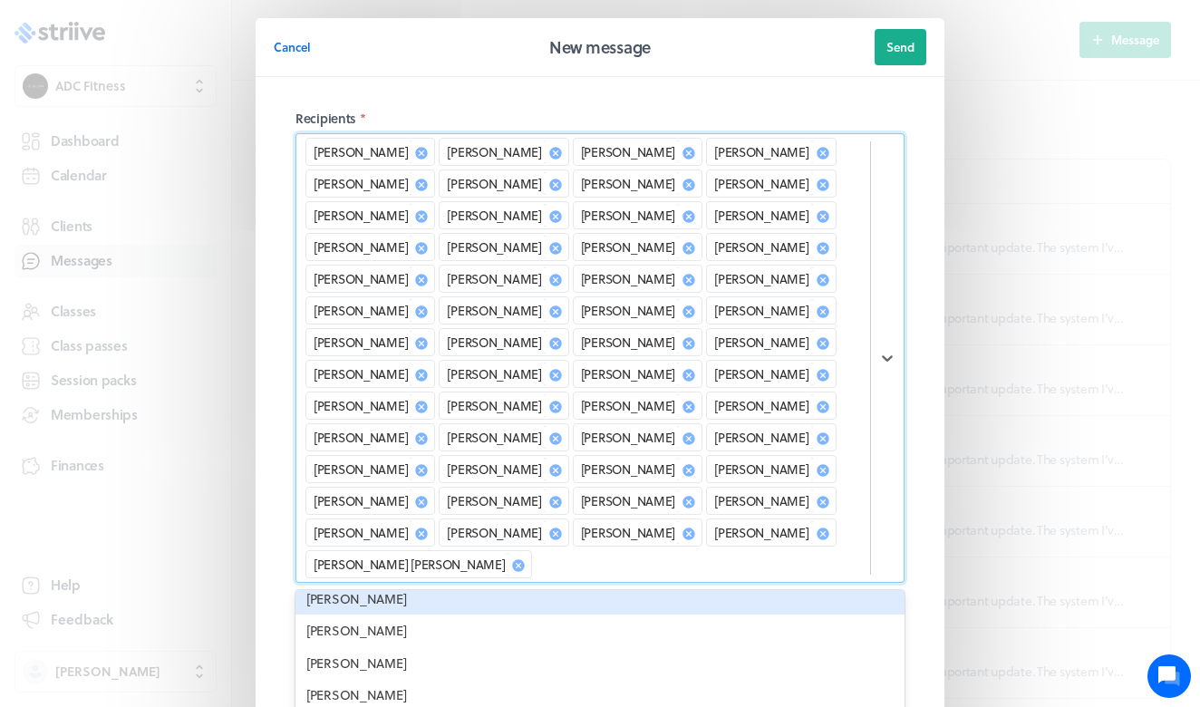
click at [388, 583] on div "[PERSON_NAME]" at bounding box center [600, 599] width 609 height 33
click at [646, 559] on icon at bounding box center [652, 565] width 12 height 12
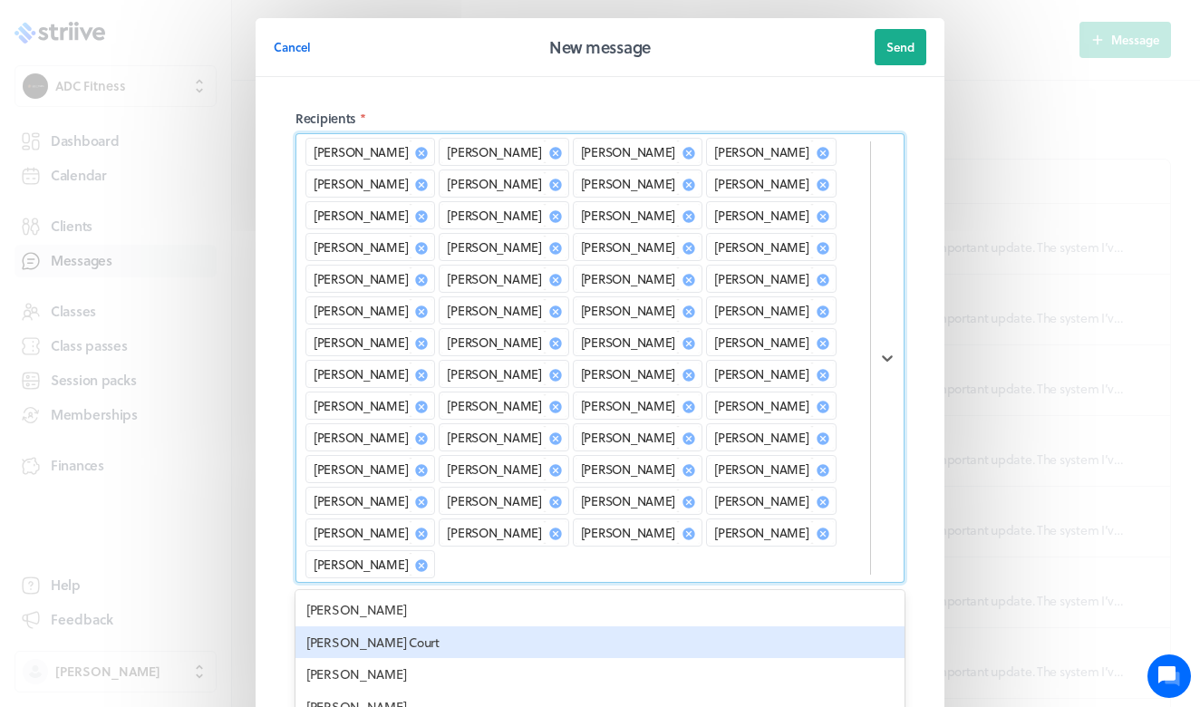
click at [507, 627] on div "[PERSON_NAME] Court" at bounding box center [600, 643] width 609 height 33
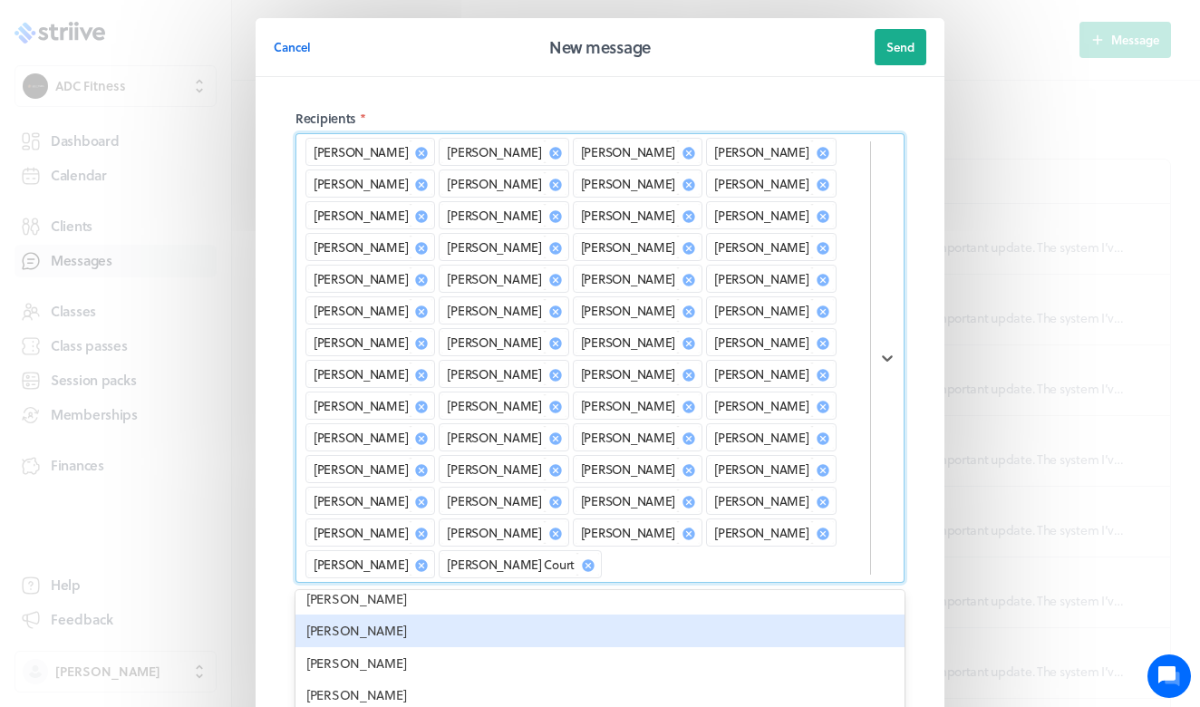
click at [484, 615] on div "[PERSON_NAME]" at bounding box center [600, 631] width 609 height 33
click at [485, 615] on div "[PERSON_NAME]" at bounding box center [600, 631] width 609 height 33
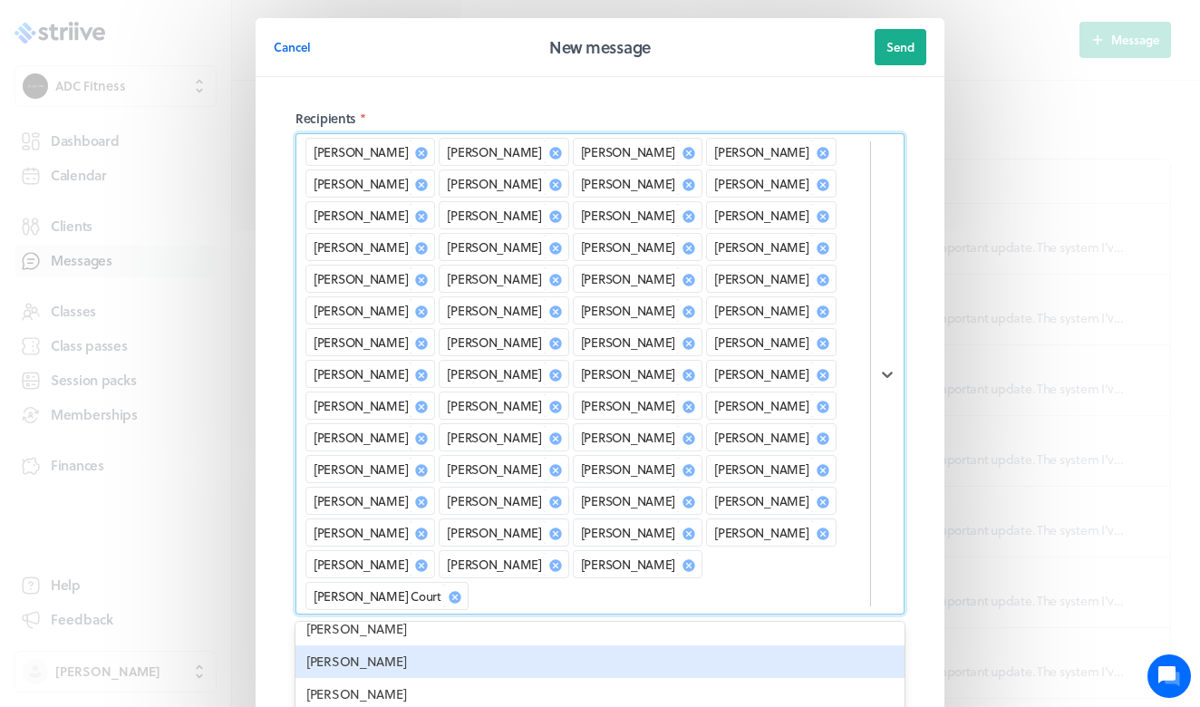
click at [483, 646] on div "[PERSON_NAME]" at bounding box center [600, 662] width 609 height 33
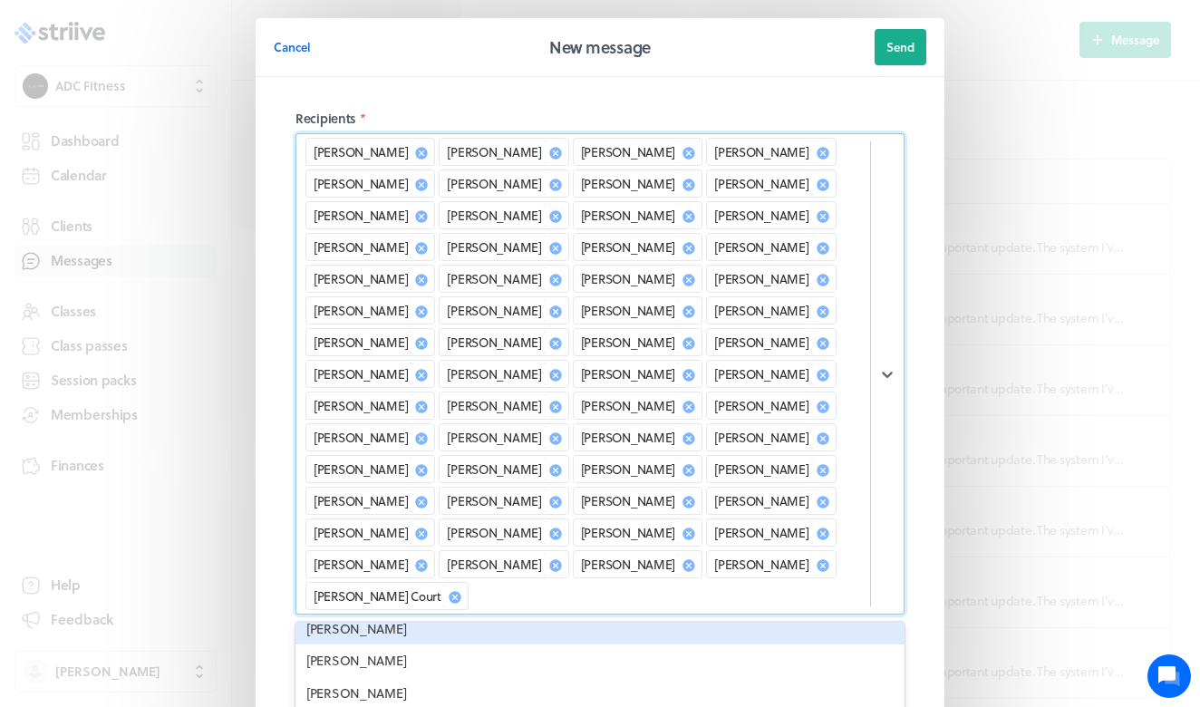
click at [549, 559] on icon at bounding box center [555, 565] width 12 height 12
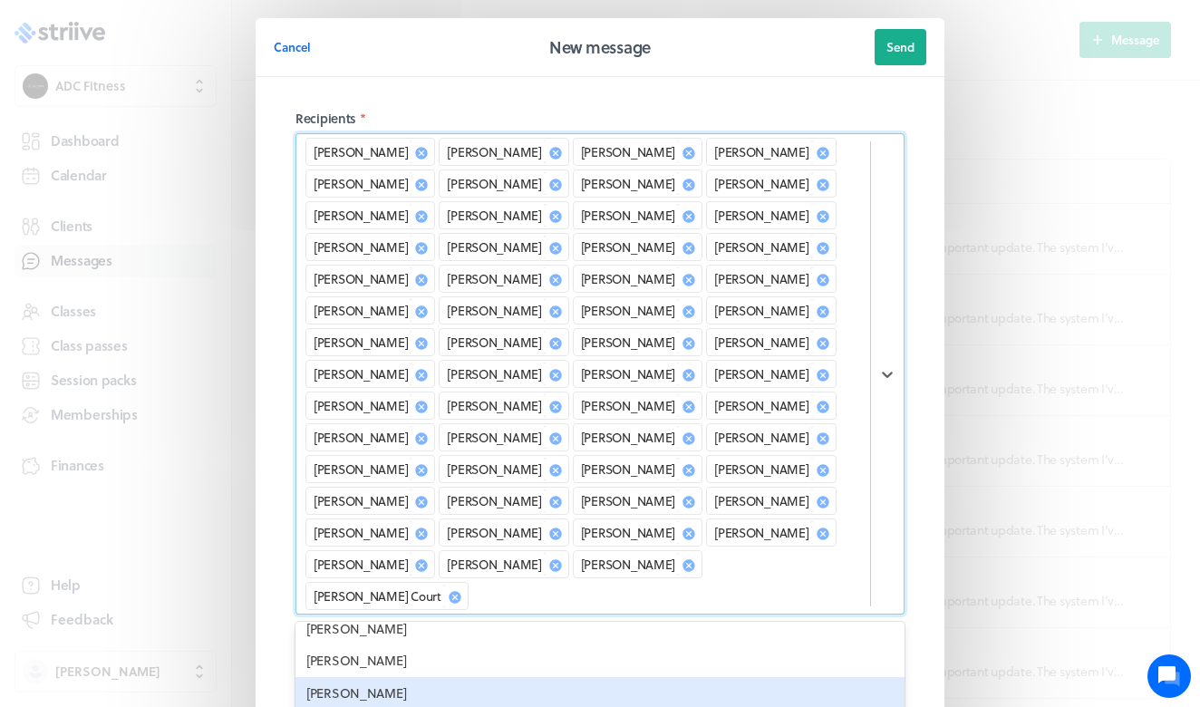
click at [488, 677] on div "[PERSON_NAME]" at bounding box center [600, 693] width 609 height 33
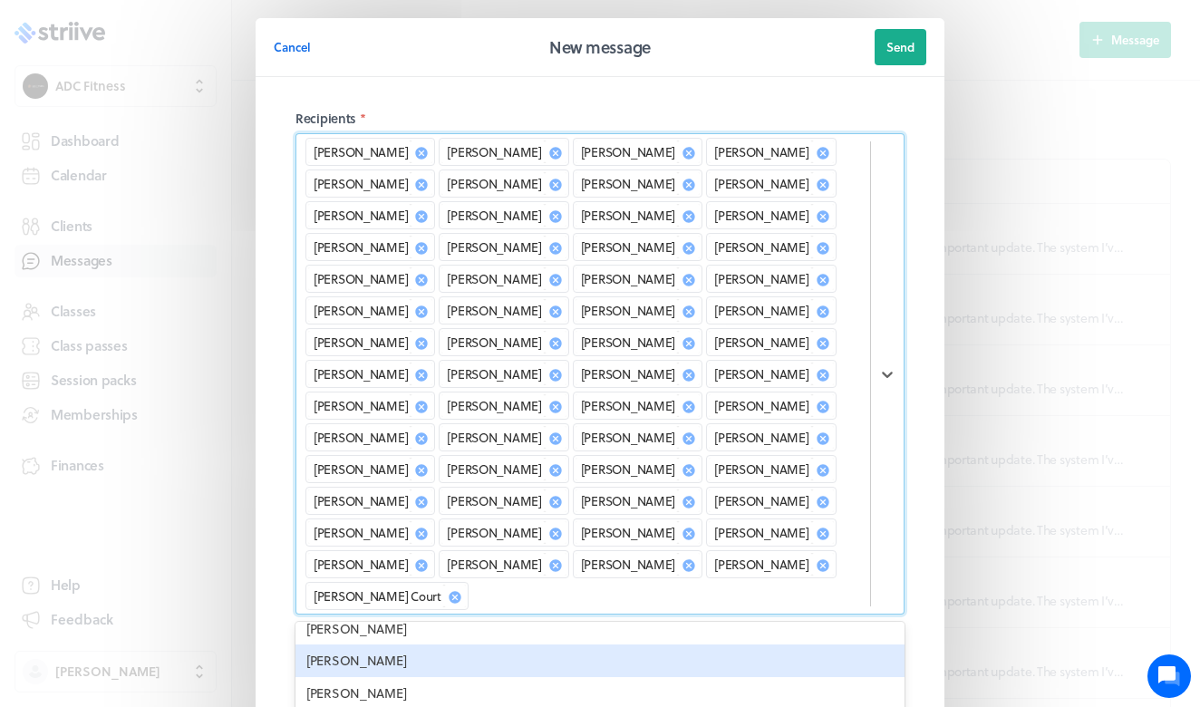
click at [477, 645] on div "[PERSON_NAME]" at bounding box center [600, 661] width 609 height 33
click at [474, 645] on div "[PERSON_NAME]" at bounding box center [600, 661] width 609 height 33
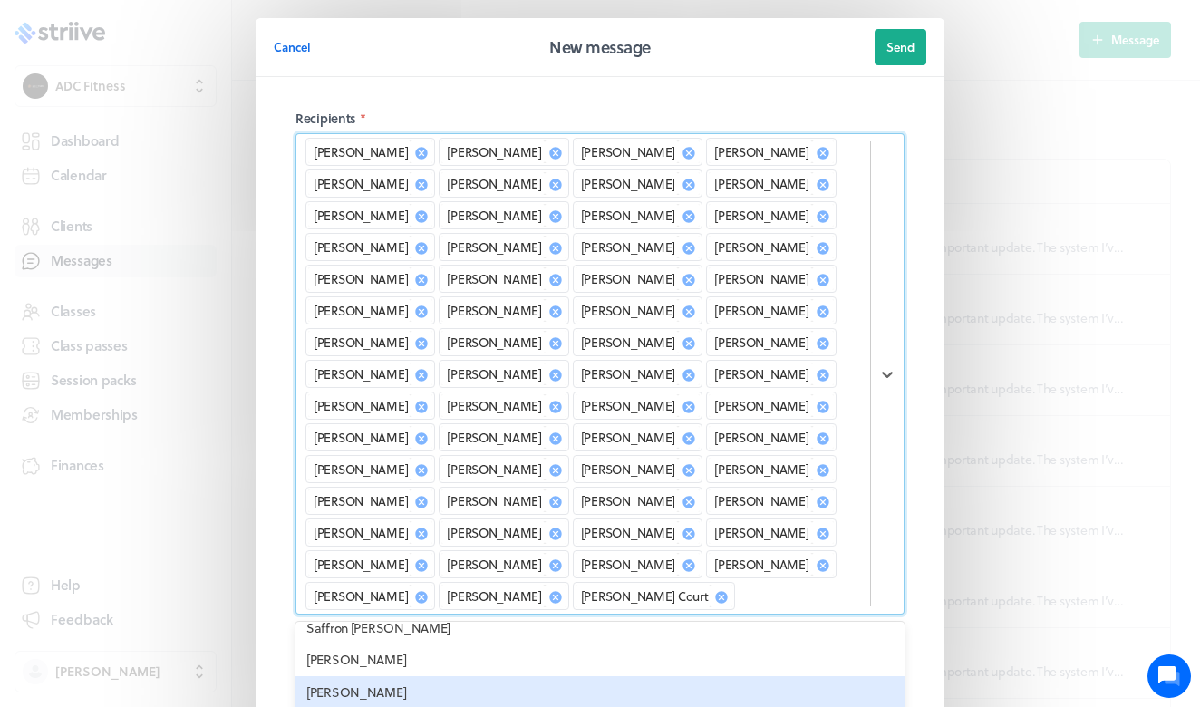
click at [474, 676] on div "[PERSON_NAME]" at bounding box center [600, 692] width 609 height 33
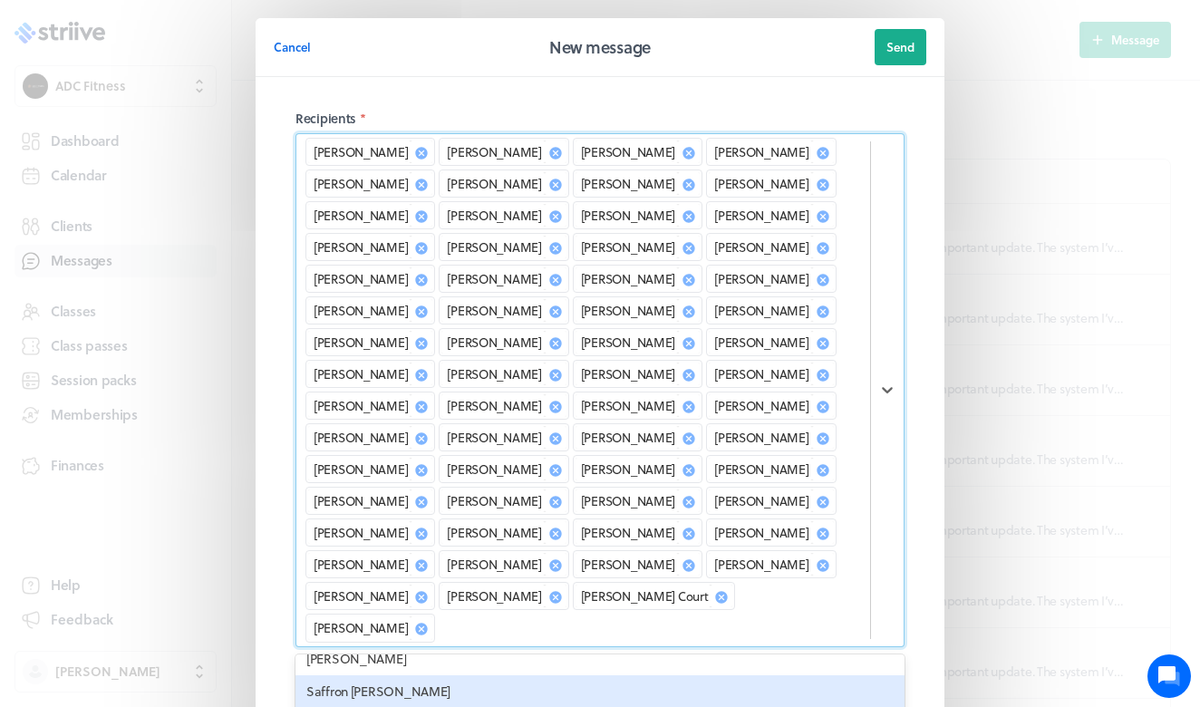
click at [471, 675] on div "Saffron [PERSON_NAME]" at bounding box center [600, 691] width 609 height 33
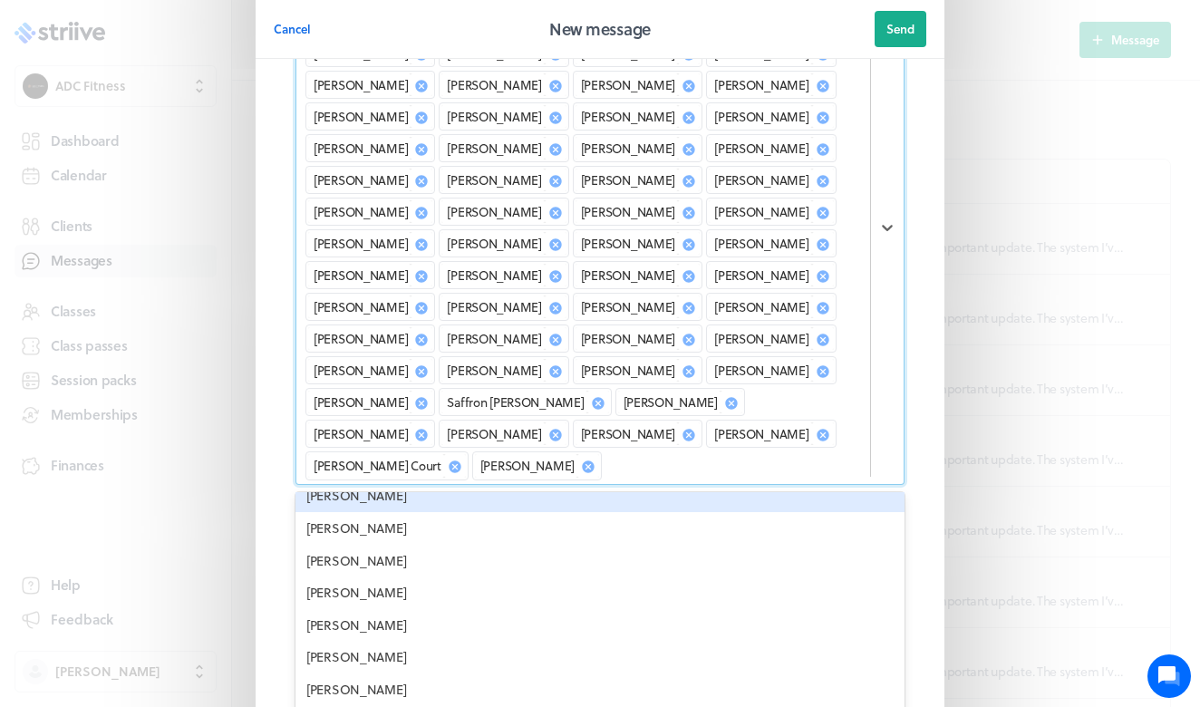
scroll to position [163, 0]
click at [549, 428] on icon at bounding box center [555, 434] width 12 height 12
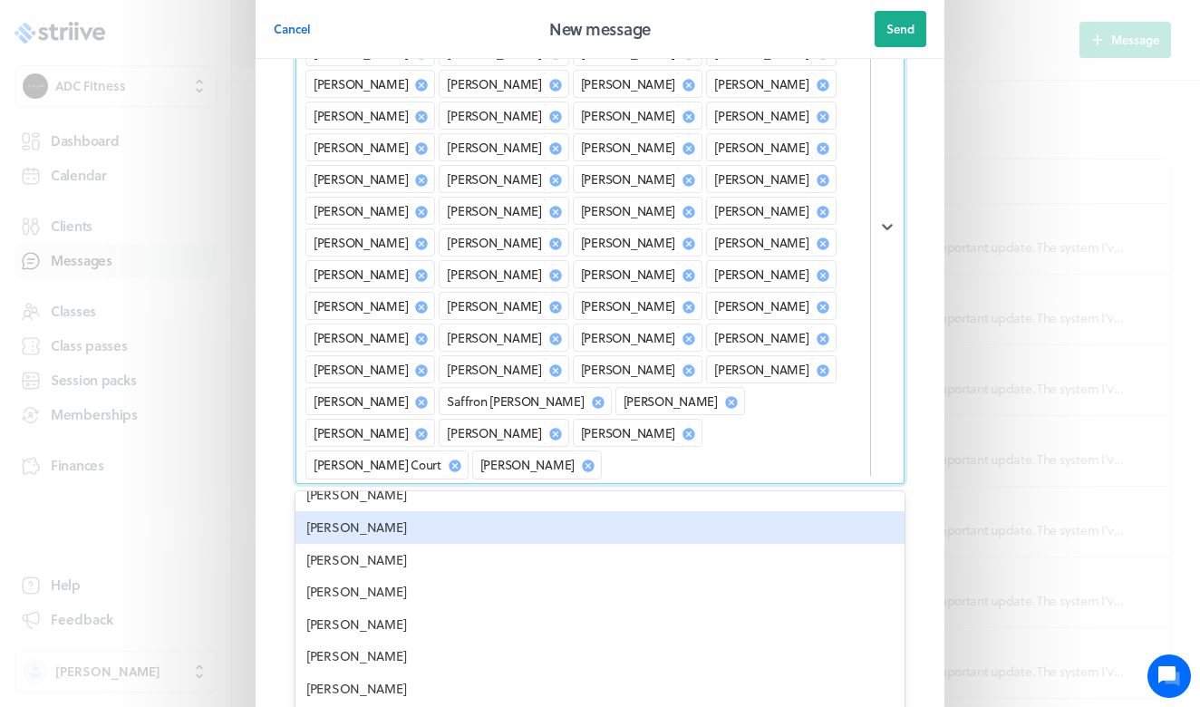
click at [391, 511] on div "[PERSON_NAME]" at bounding box center [600, 527] width 609 height 33
click at [390, 511] on div "[PERSON_NAME]" at bounding box center [600, 527] width 609 height 33
click at [388, 510] on div "[PERSON_NAME]" at bounding box center [600, 526] width 609 height 33
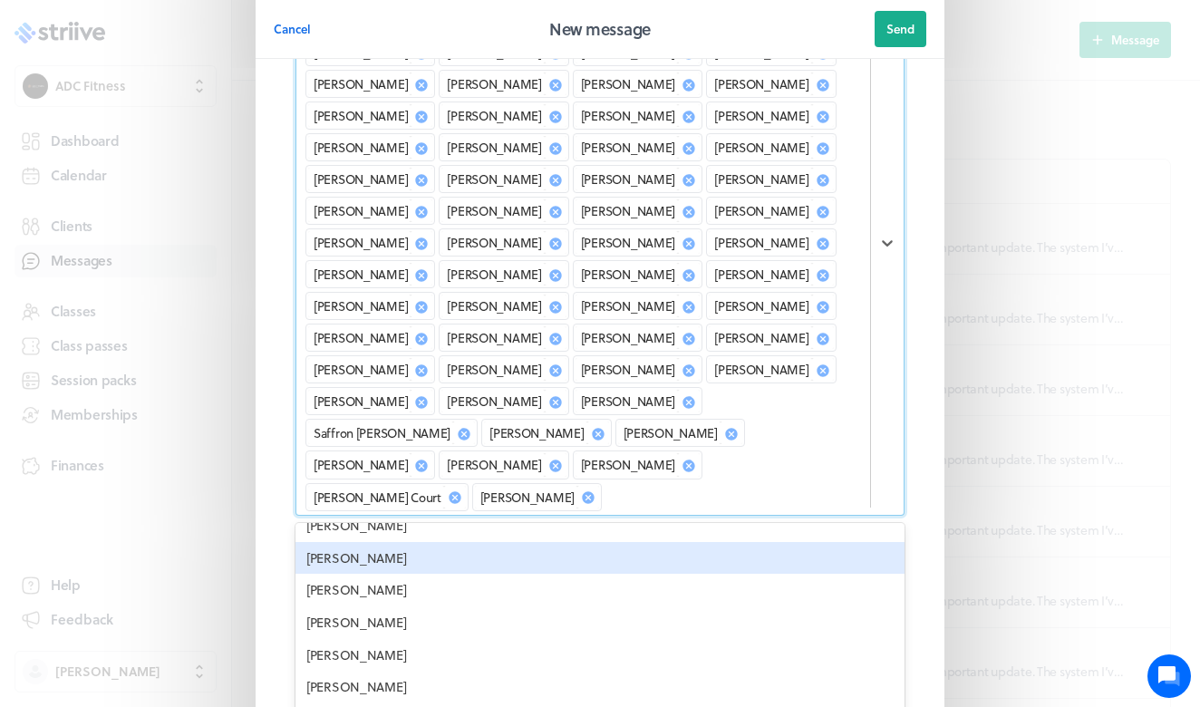
click at [387, 542] on div "[PERSON_NAME]" at bounding box center [600, 558] width 609 height 33
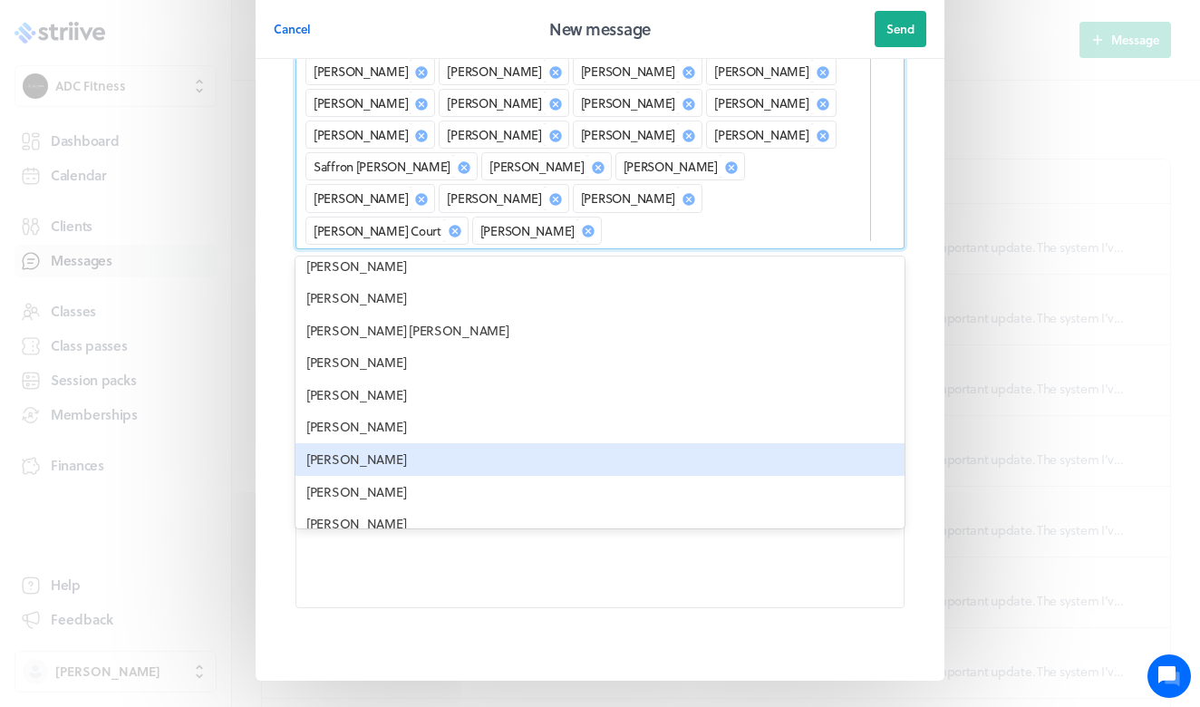
scroll to position [141, 0]
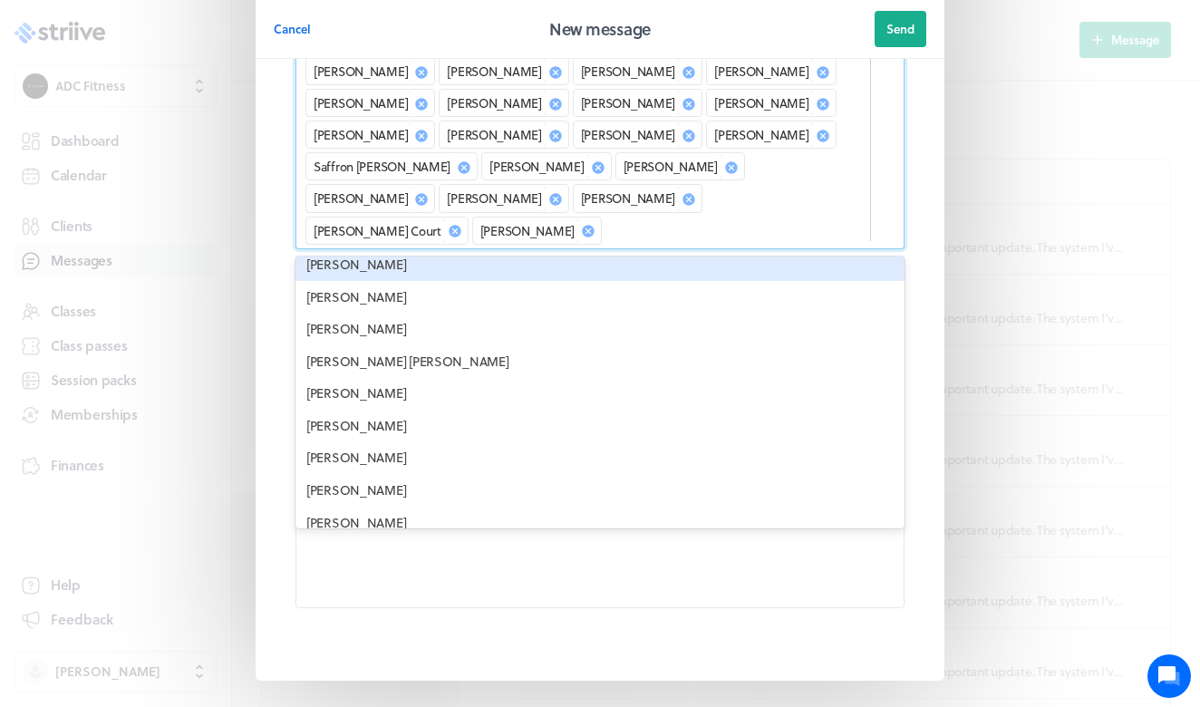
click at [549, 130] on icon at bounding box center [555, 136] width 12 height 12
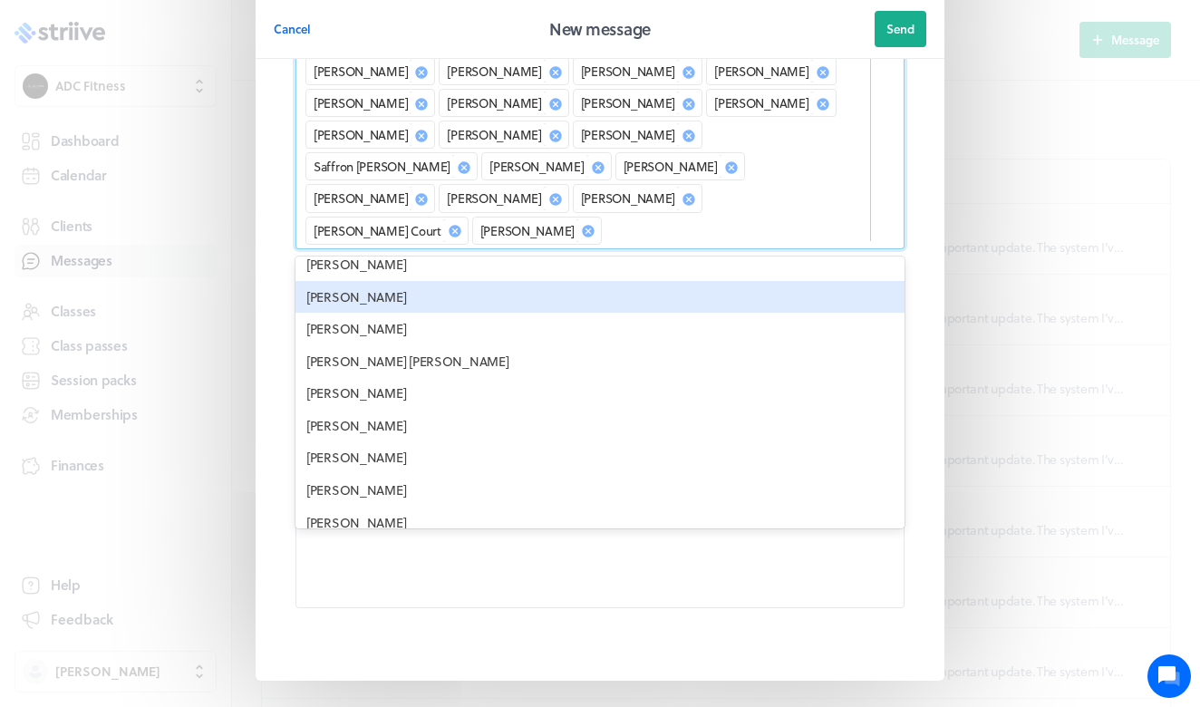
click at [484, 281] on div "[PERSON_NAME]" at bounding box center [600, 297] width 609 height 33
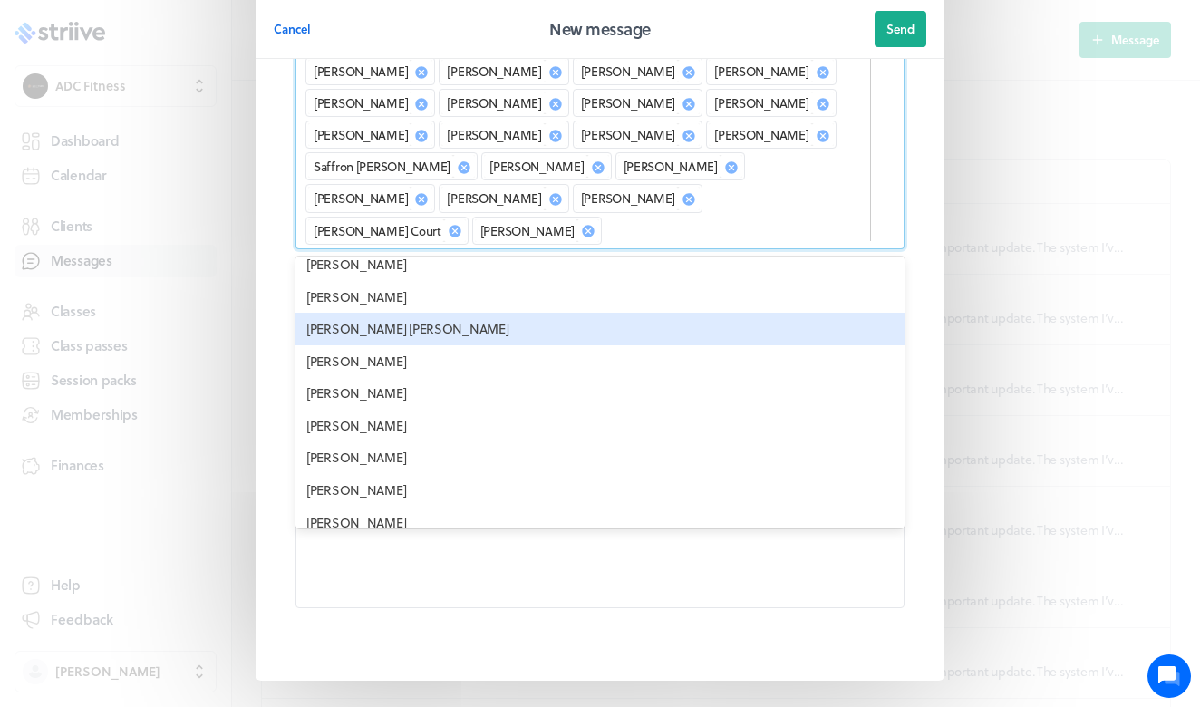
click at [483, 313] on div "[PERSON_NAME] [PERSON_NAME]" at bounding box center [600, 329] width 609 height 33
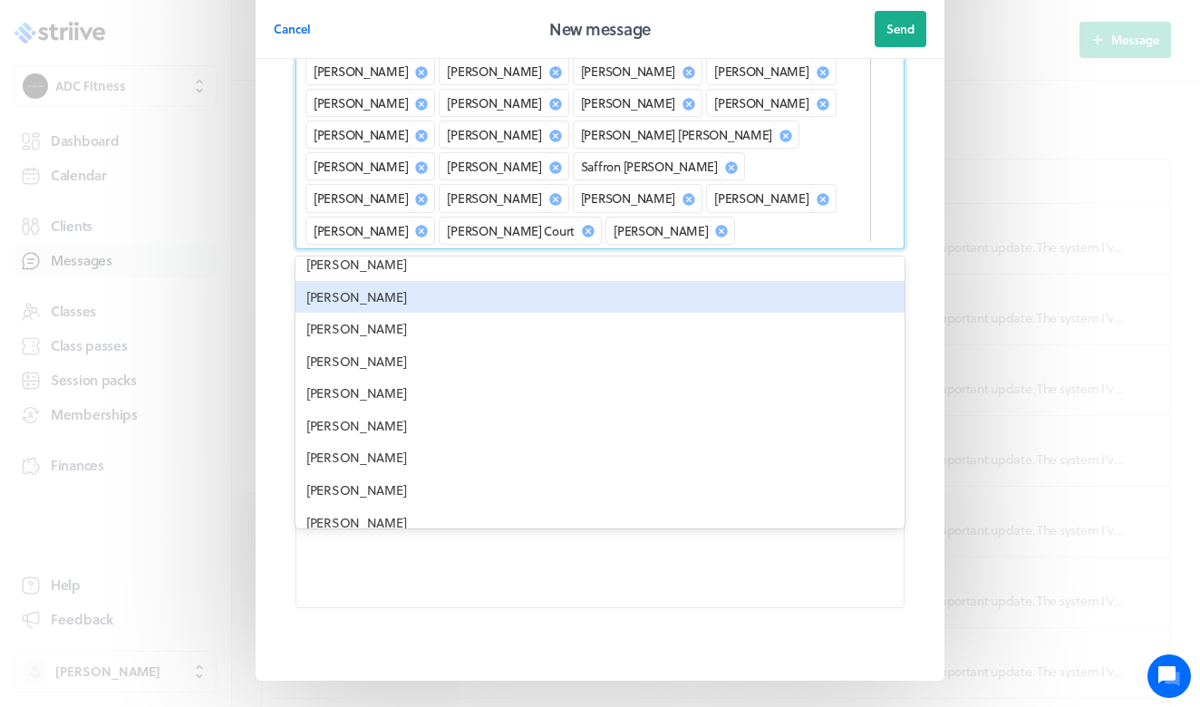
click at [483, 281] on div "[PERSON_NAME]" at bounding box center [600, 297] width 609 height 33
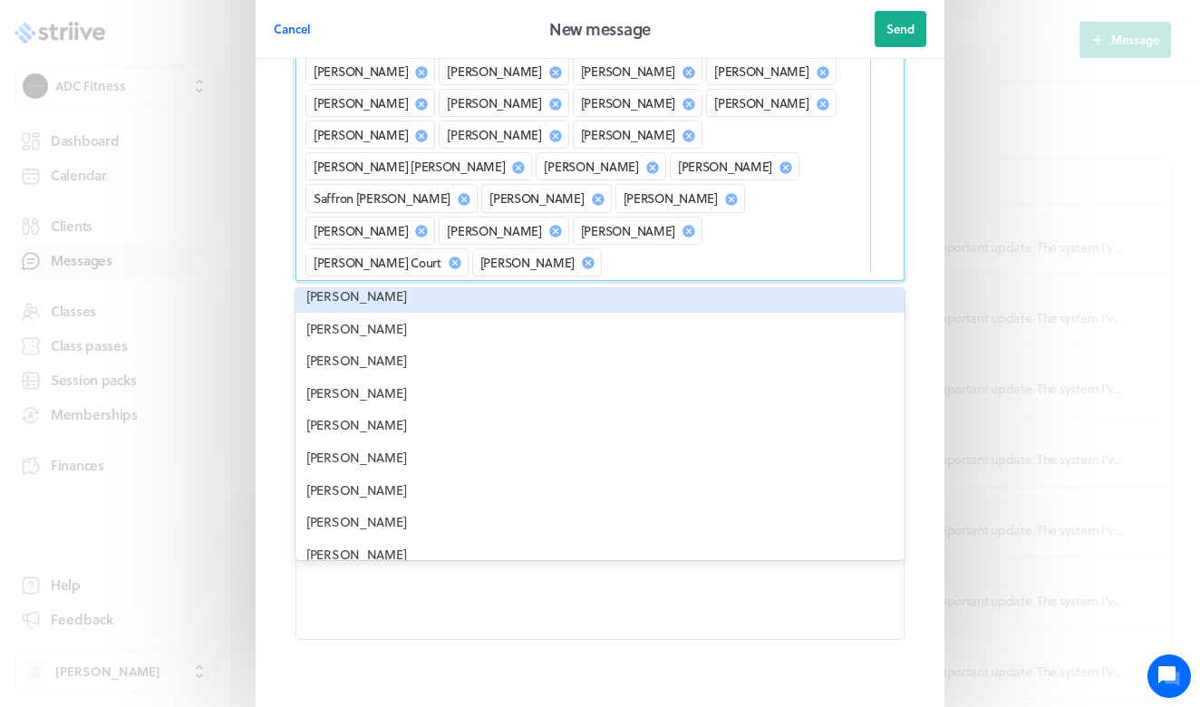
click at [481, 280] on div "[PERSON_NAME]" at bounding box center [600, 296] width 609 height 33
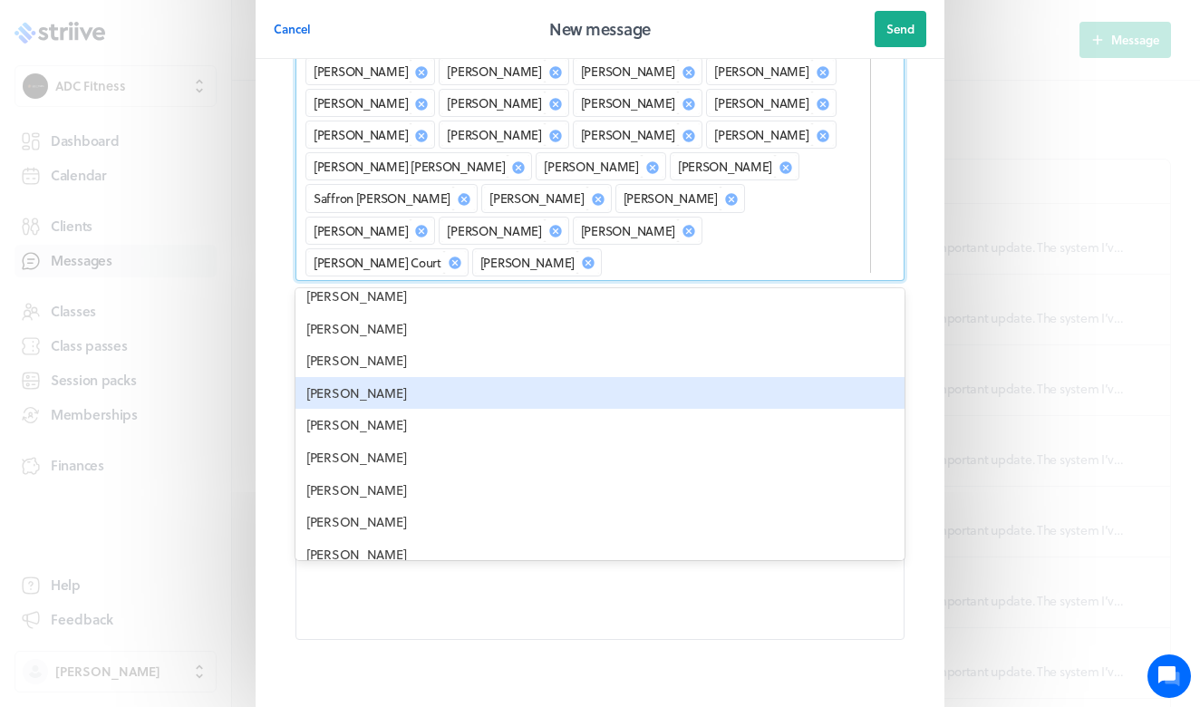
click at [470, 377] on div "[PERSON_NAME]" at bounding box center [600, 393] width 609 height 33
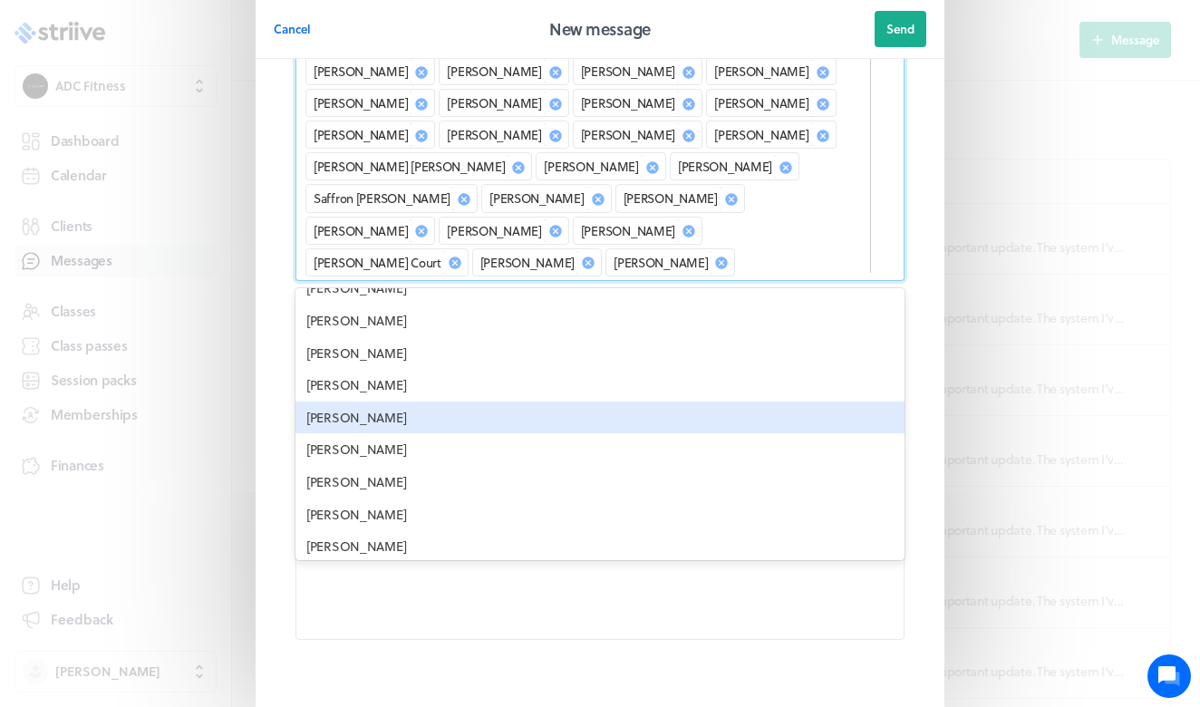
click at [442, 402] on div "[PERSON_NAME]" at bounding box center [600, 418] width 609 height 33
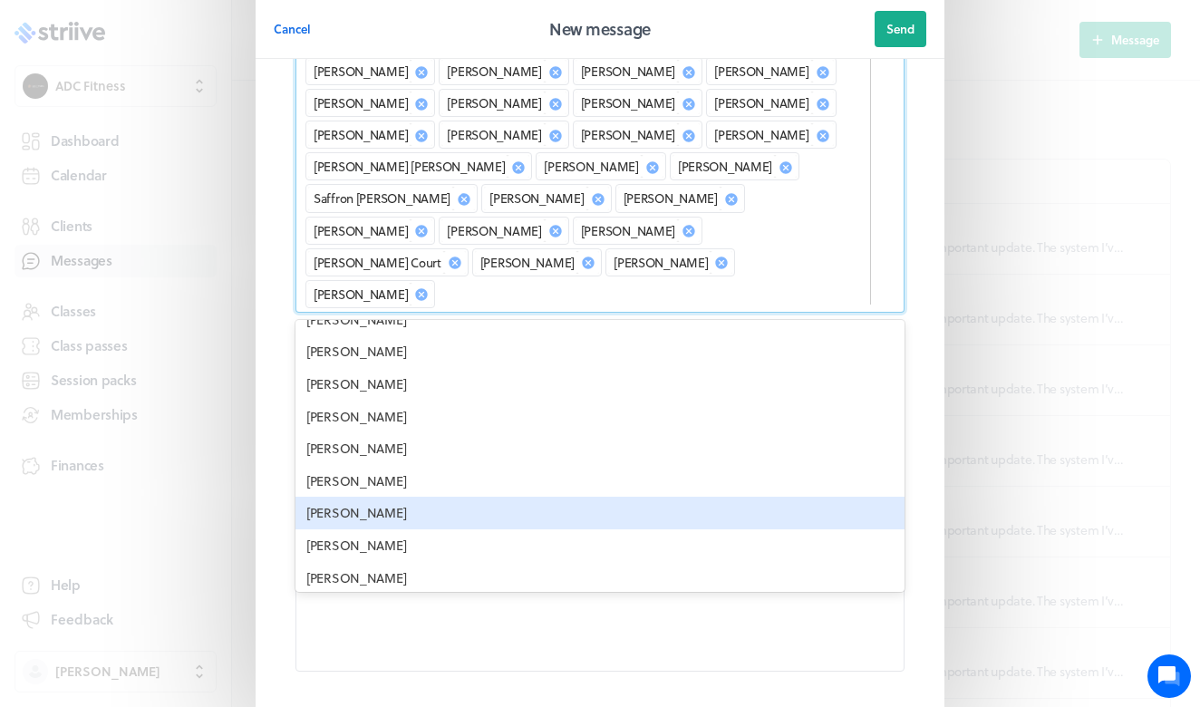
click at [420, 497] on div "[PERSON_NAME]" at bounding box center [600, 513] width 609 height 33
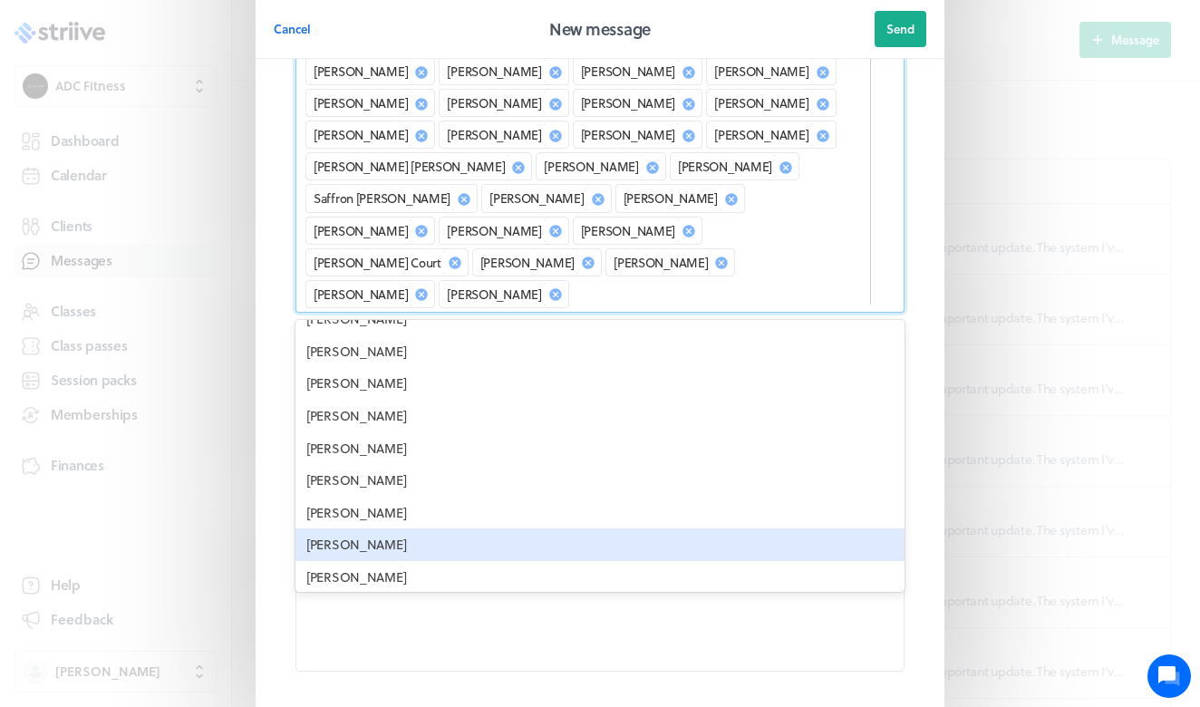
click at [408, 529] on div "[PERSON_NAME]" at bounding box center [600, 545] width 609 height 33
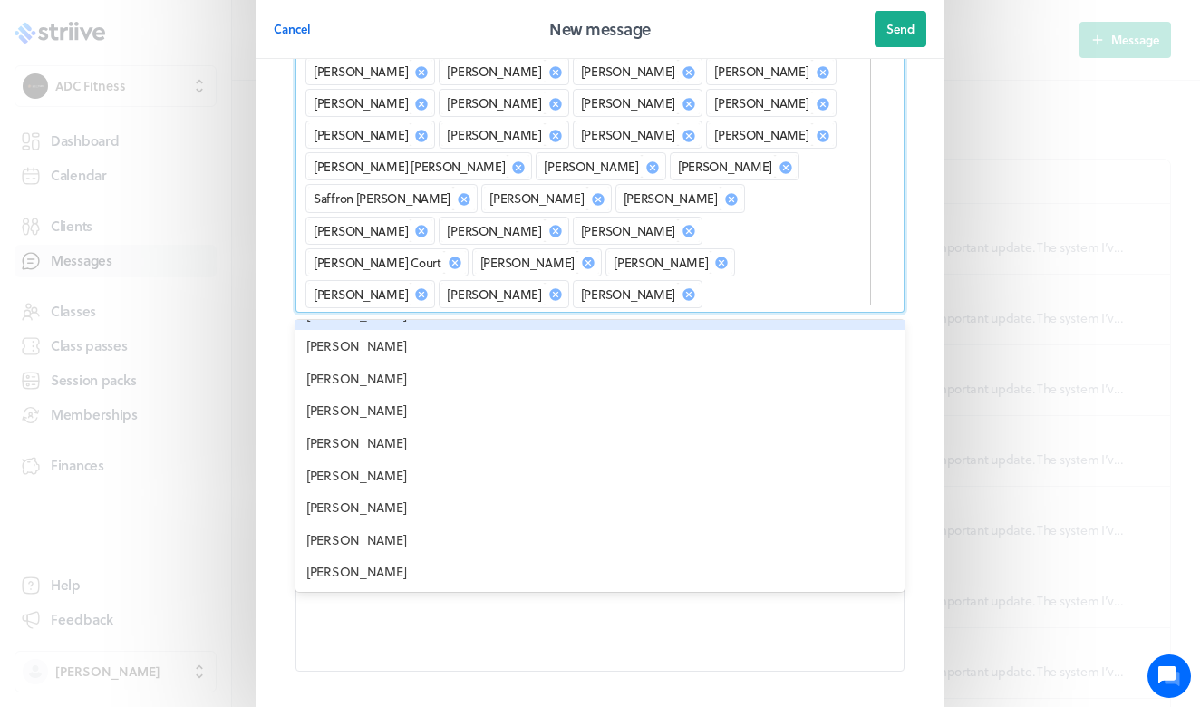
scroll to position [21, 0]
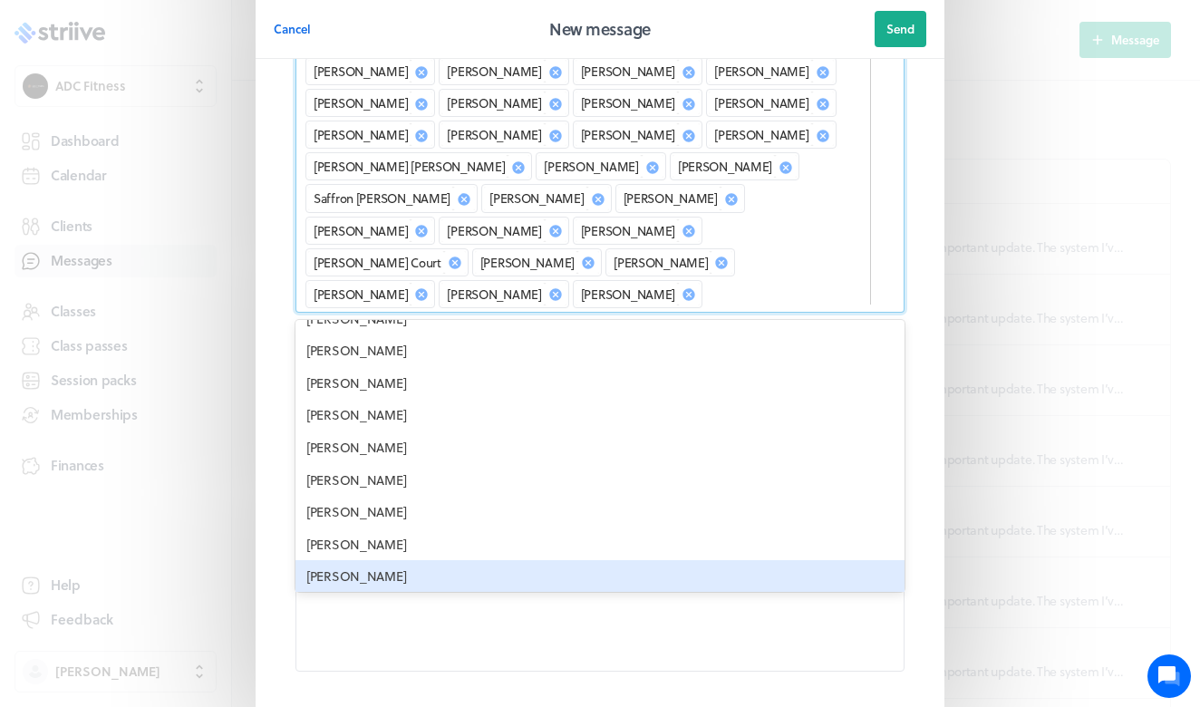
click at [402, 560] on div "[PERSON_NAME]" at bounding box center [600, 576] width 609 height 33
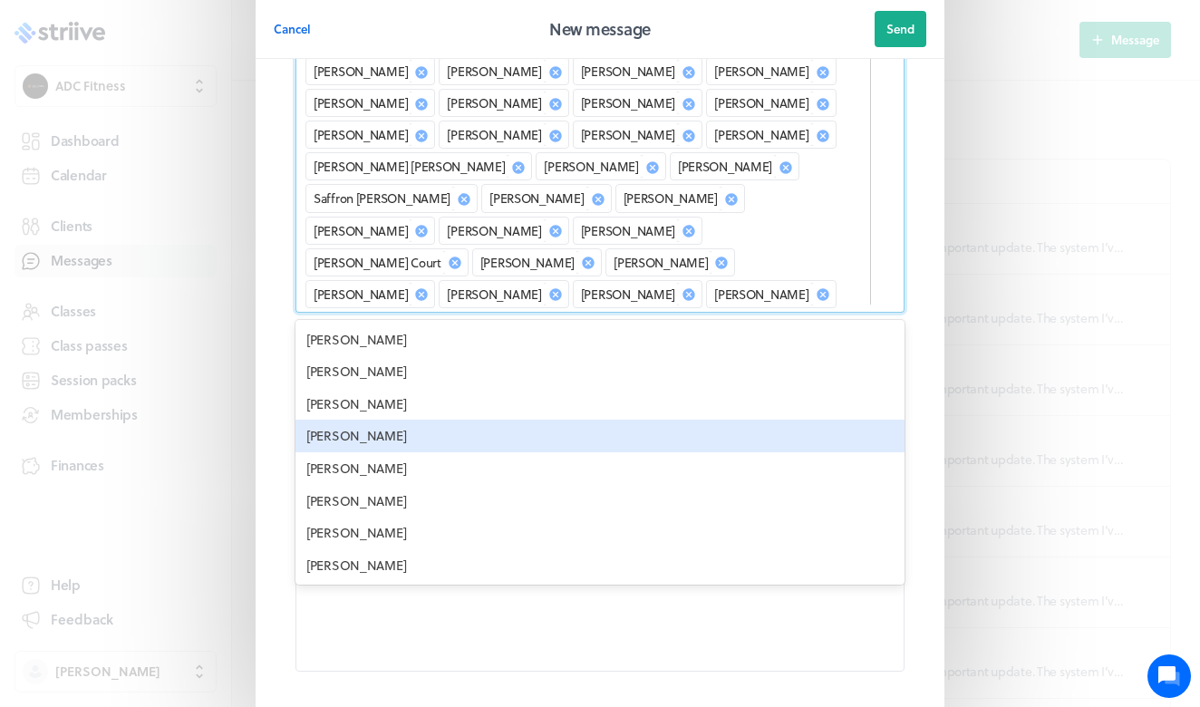
click at [403, 420] on div "[PERSON_NAME]" at bounding box center [600, 436] width 609 height 33
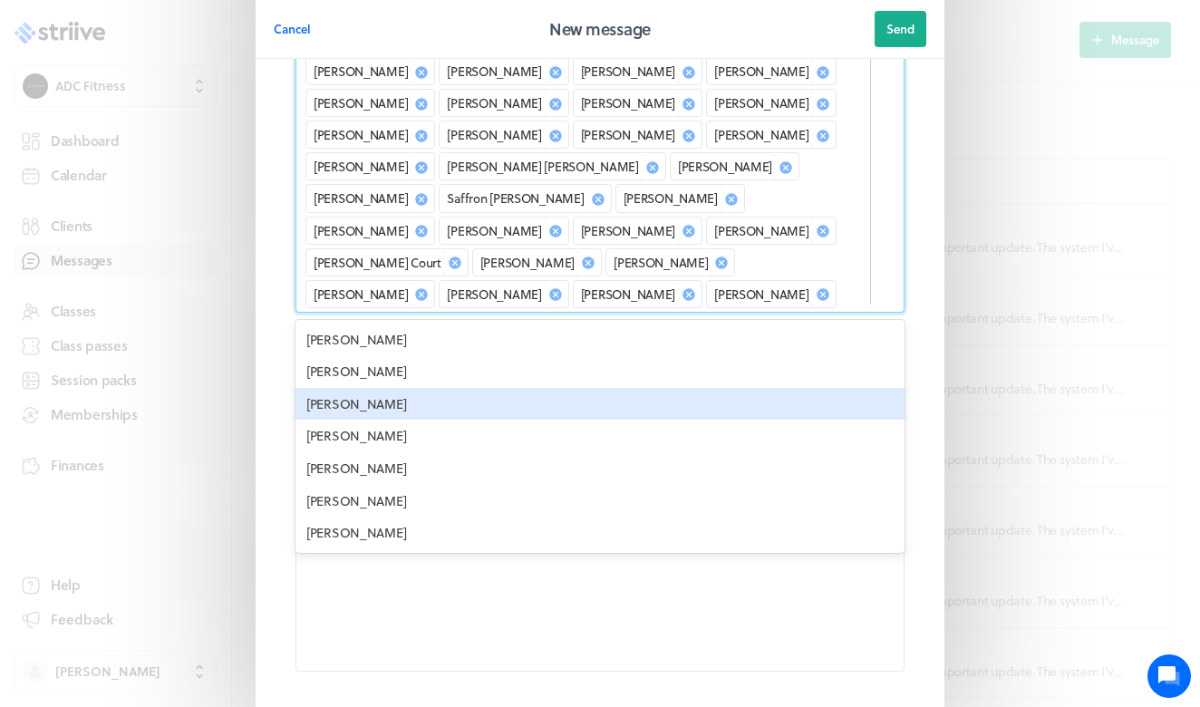
click at [385, 388] on div "[PERSON_NAME]" at bounding box center [600, 404] width 609 height 33
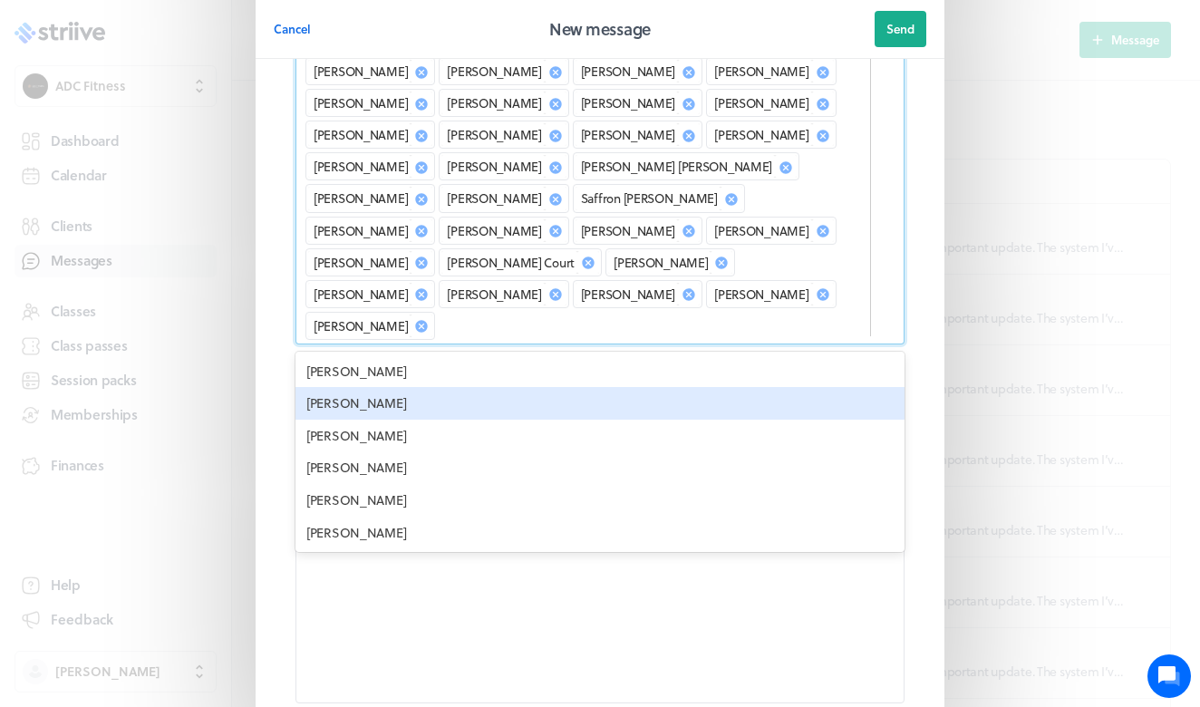
click at [384, 387] on div "[PERSON_NAME]" at bounding box center [600, 403] width 609 height 33
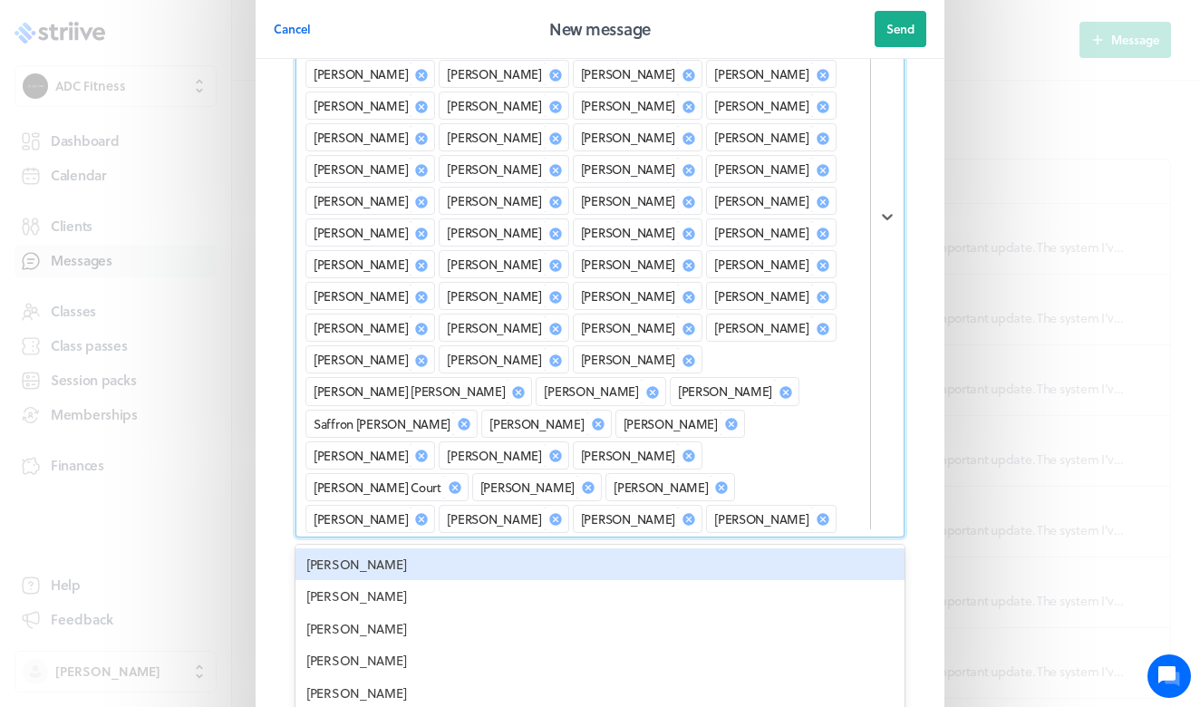
scroll to position [241, 0]
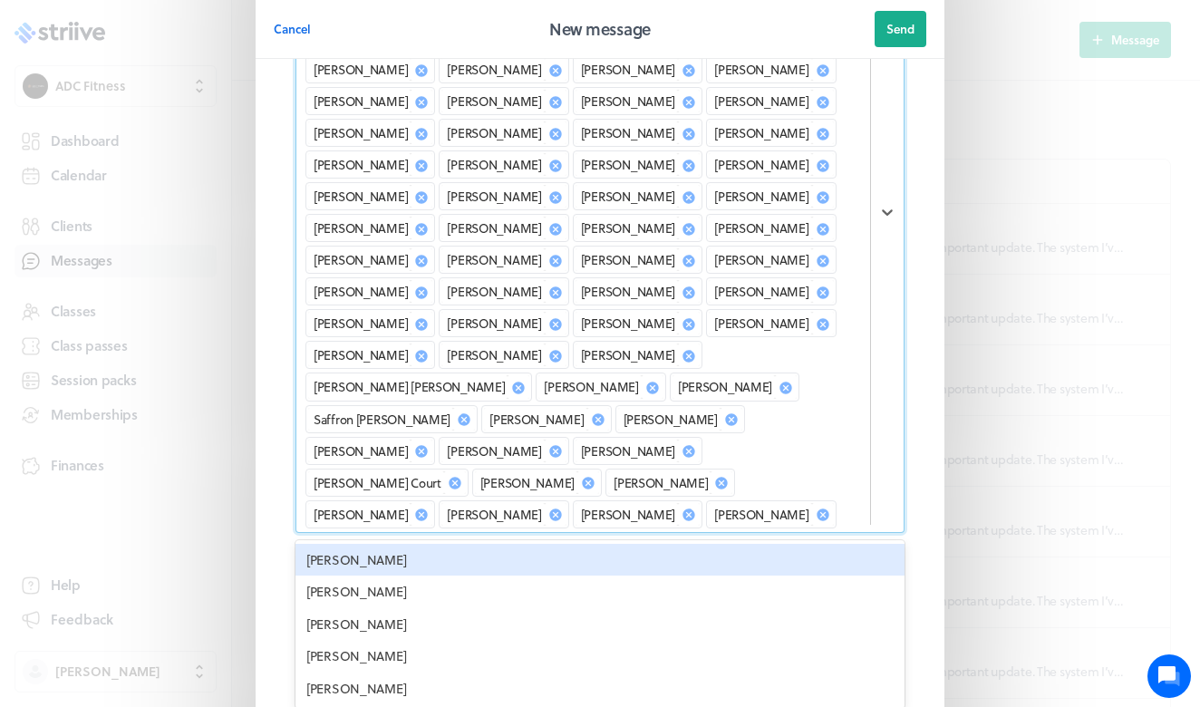
click at [817, 223] on icon at bounding box center [823, 229] width 12 height 12
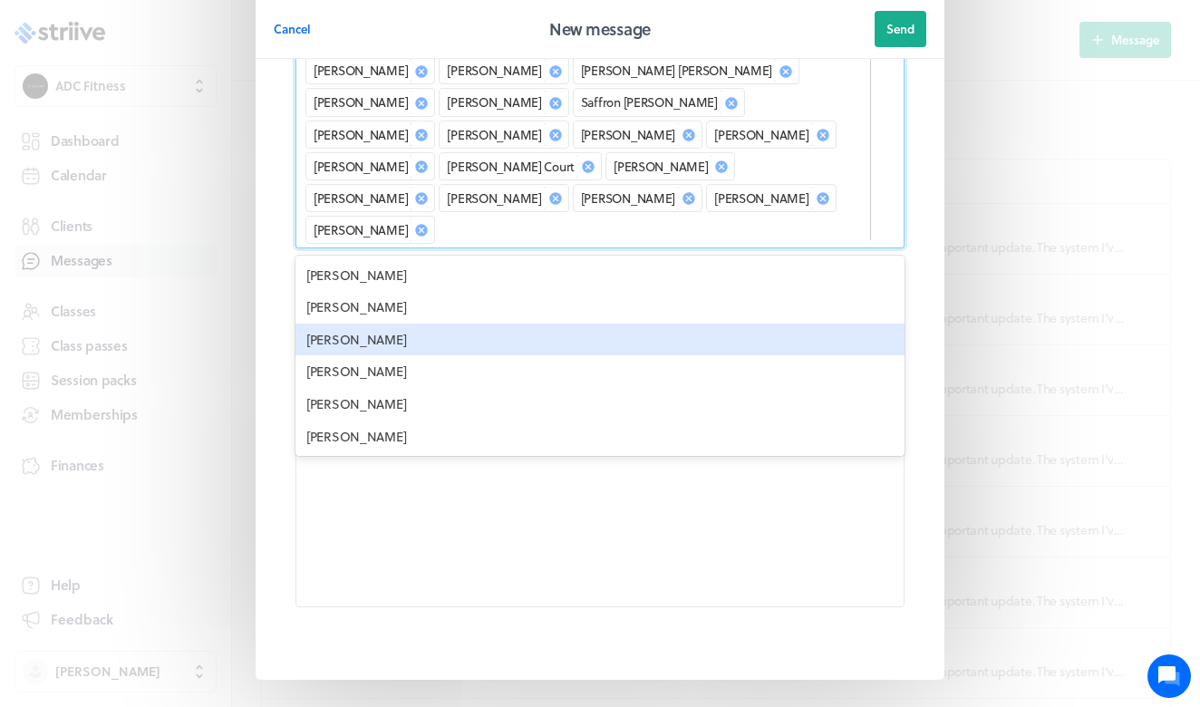
scroll to position [525, 0]
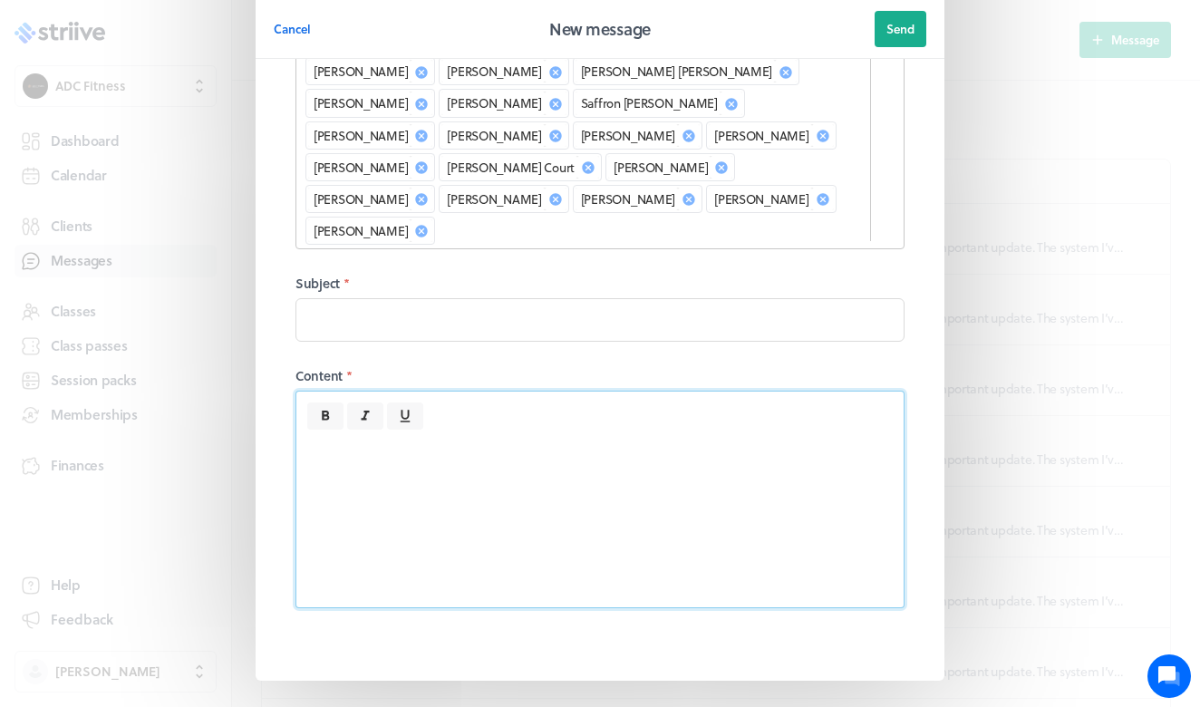
click at [574, 450] on div at bounding box center [599, 519] width 607 height 178
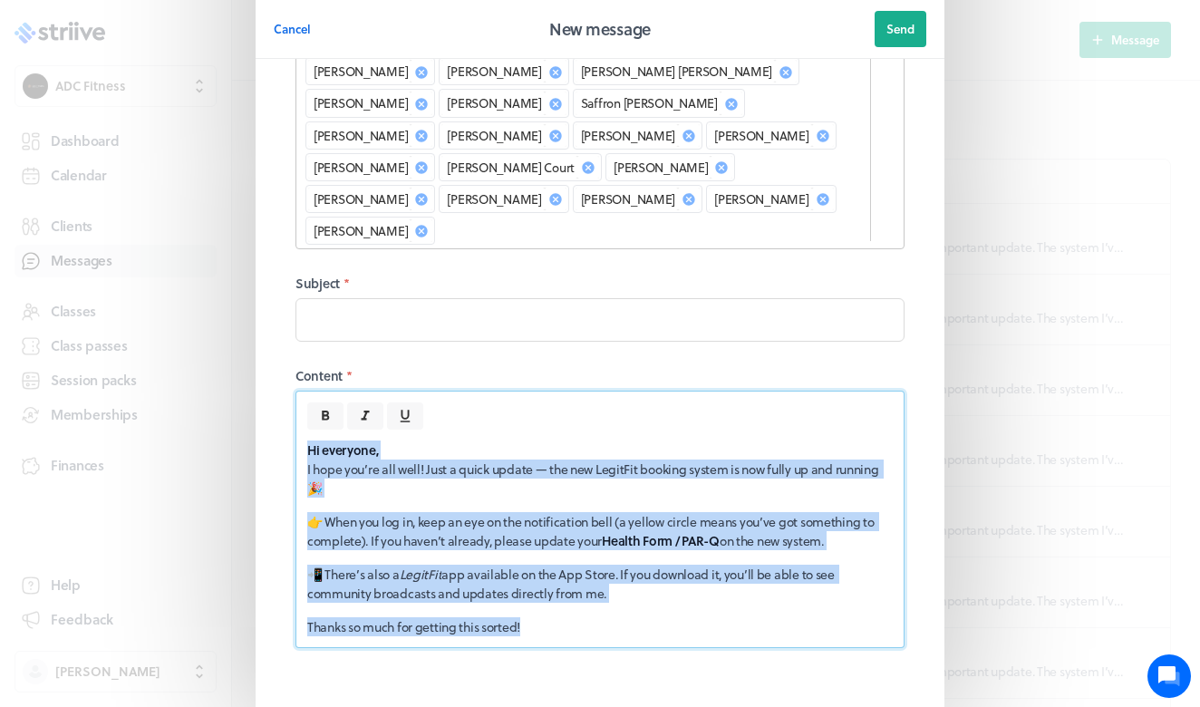
drag, startPoint x: 549, startPoint y: 559, endPoint x: 262, endPoint y: 350, distance: 355.6
click at [262, 350] on section "Recipients * [PERSON_NAME] [PERSON_NAME] [PERSON_NAME] [PERSON_NAME] [PERSON_NA…" at bounding box center [600, 136] width 689 height 1169
click at [330, 408] on icon at bounding box center [325, 416] width 16 height 16
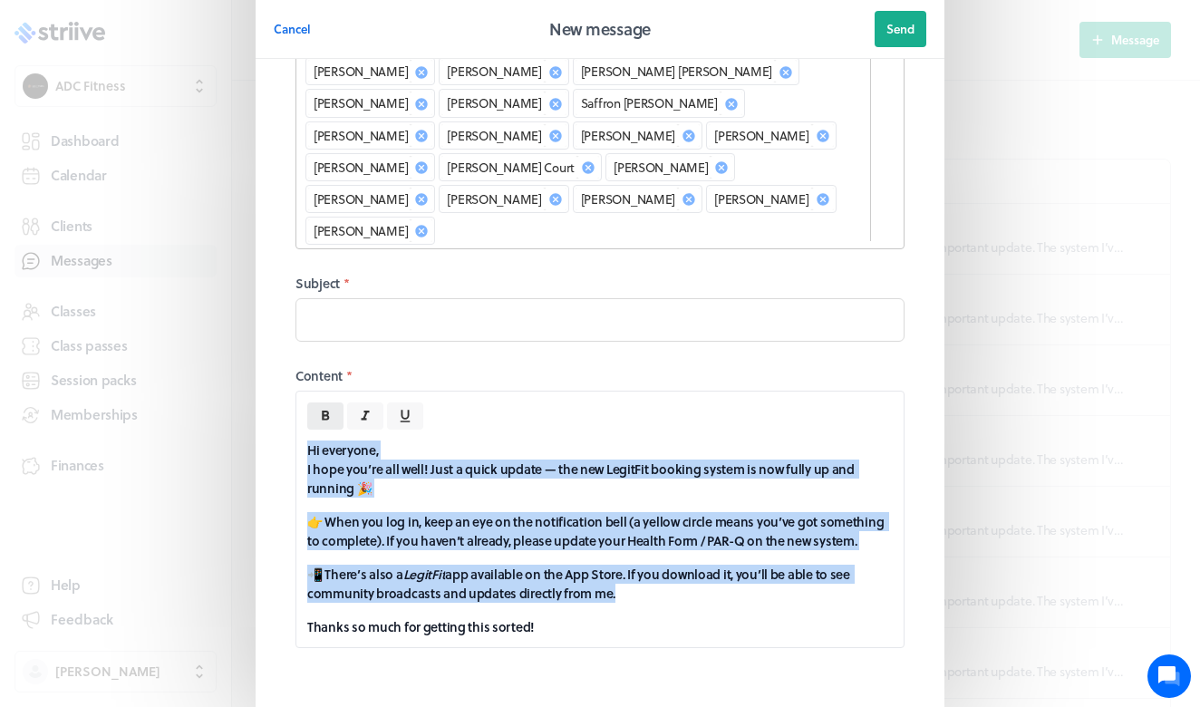
click at [330, 408] on icon at bounding box center [325, 416] width 16 height 16
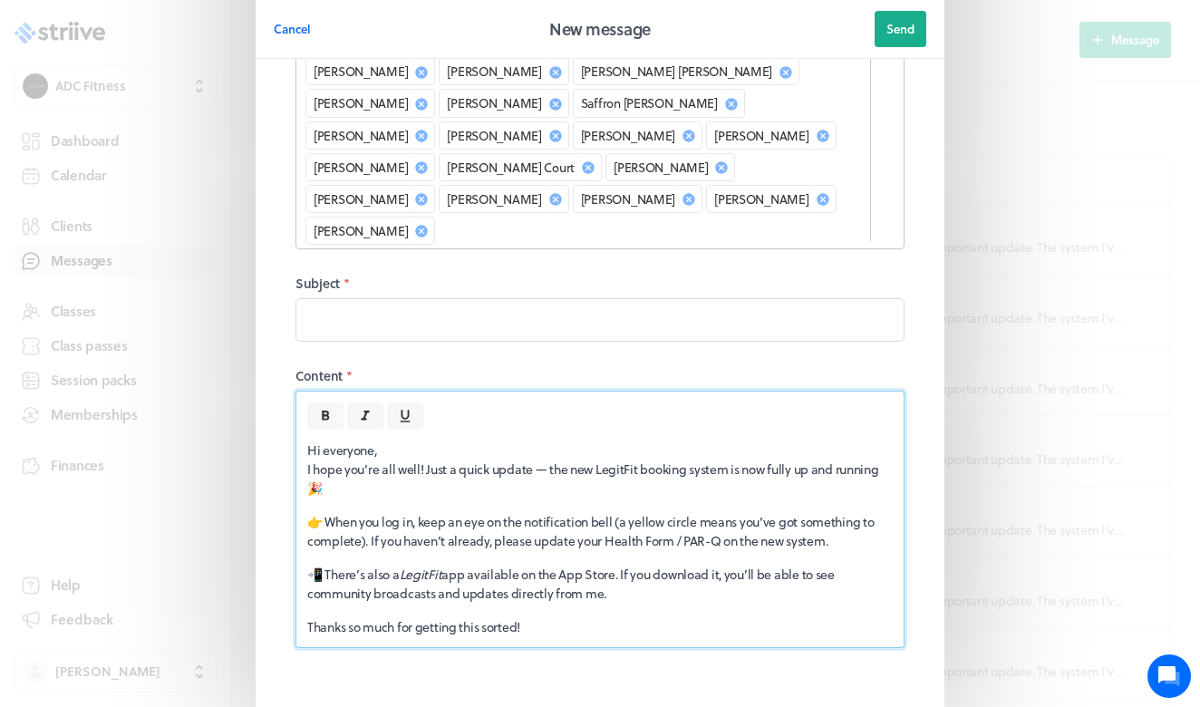
click at [380, 441] on p "Hi everyone, I hope you’re all well! Just a quick update — the new LegitFit boo…" at bounding box center [600, 469] width 586 height 57
drag, startPoint x: 493, startPoint y: 478, endPoint x: 858, endPoint y: 475, distance: 364.5
click at [860, 512] on p "👉 When you log in, keep an eye on the notification bell (a yellow circle means …" at bounding box center [600, 531] width 586 height 38
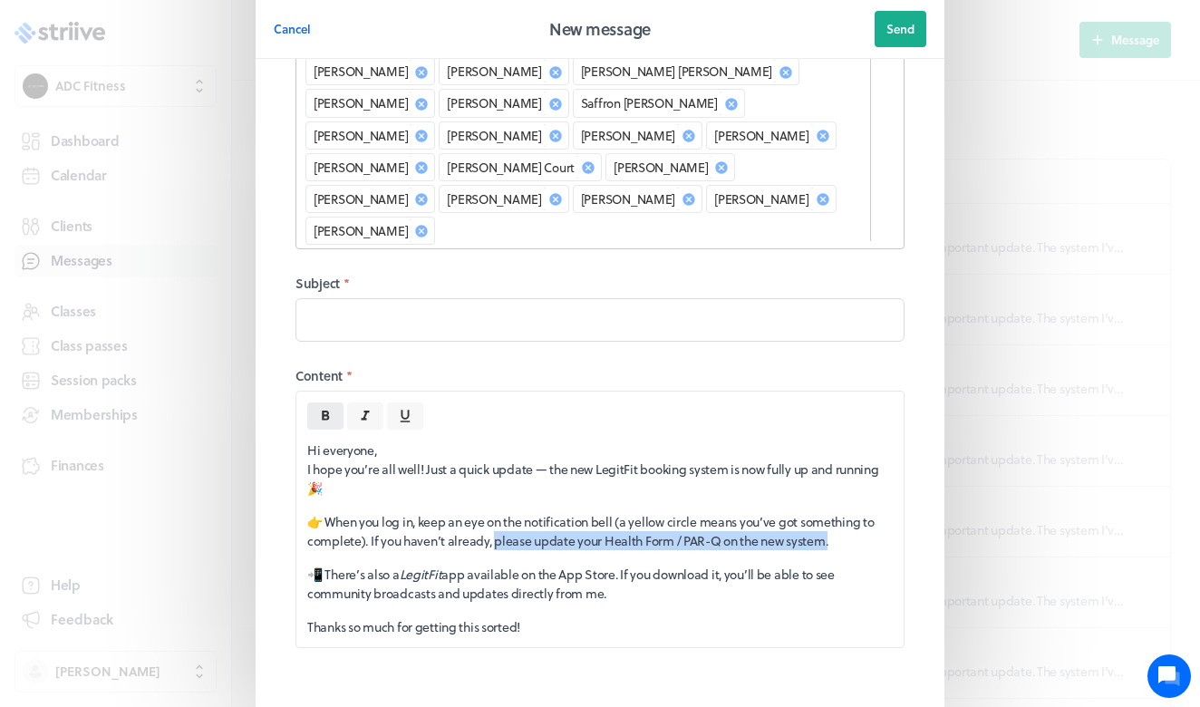
click at [324, 411] on icon at bounding box center [325, 416] width 7 height 10
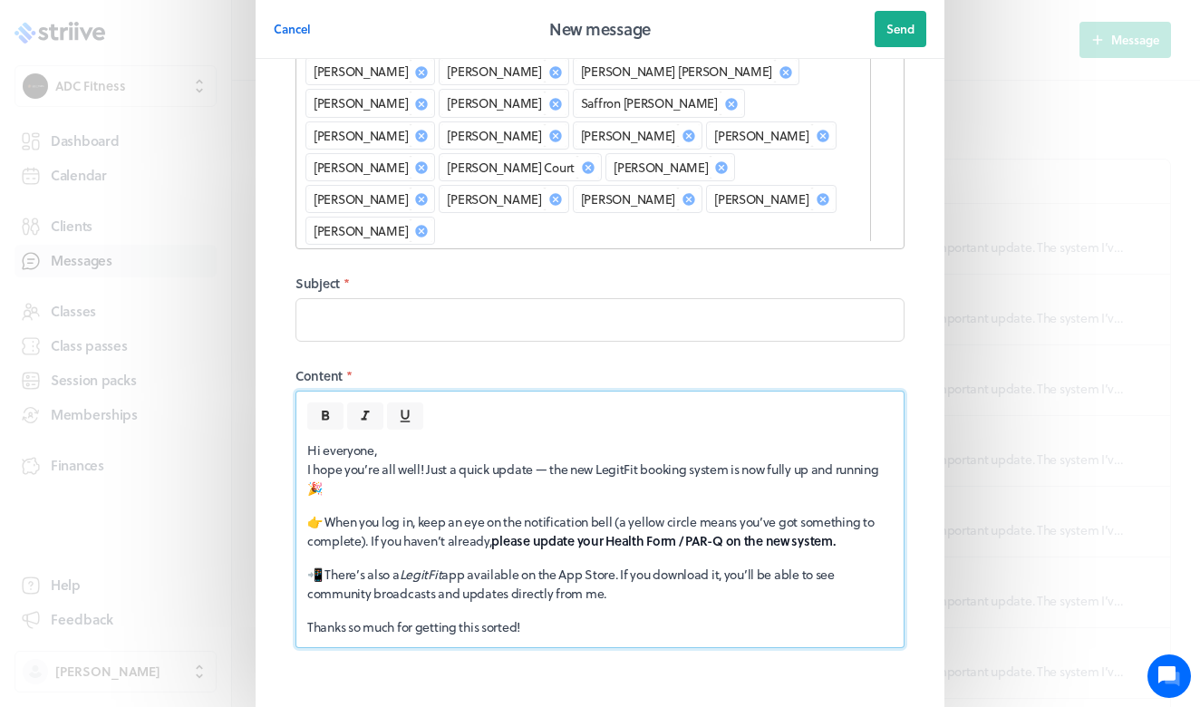
drag, startPoint x: 406, startPoint y: 512, endPoint x: 622, endPoint y: 508, distance: 215.8
click at [622, 565] on p "📲 There’s also a LegitFit app available on the App Store. If you download it, y…" at bounding box center [600, 584] width 586 height 38
click at [333, 408] on icon at bounding box center [325, 416] width 16 height 16
click at [551, 441] on p "Hi everyone, I hope you’re all well! Just a quick update — the new LegitFit boo…" at bounding box center [600, 469] width 586 height 57
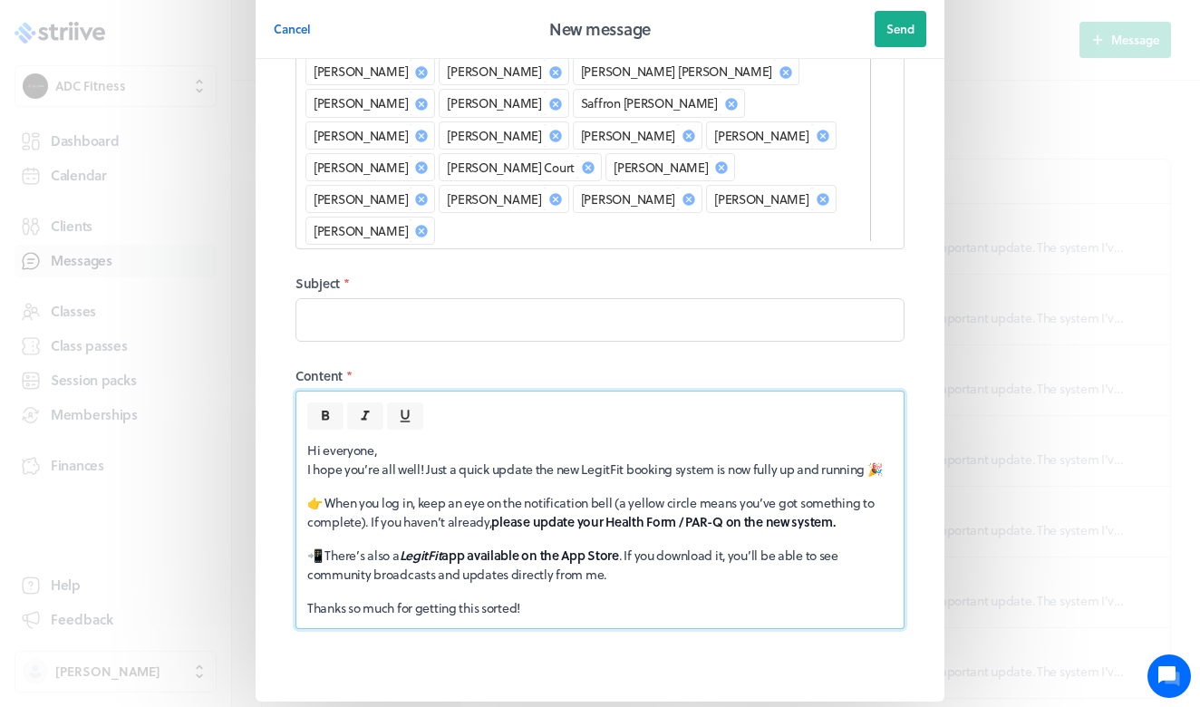
click at [627, 522] on div "Hi everyone, I hope you’re all well! Just a quick update the new LegitFit booki…" at bounding box center [599, 529] width 607 height 199
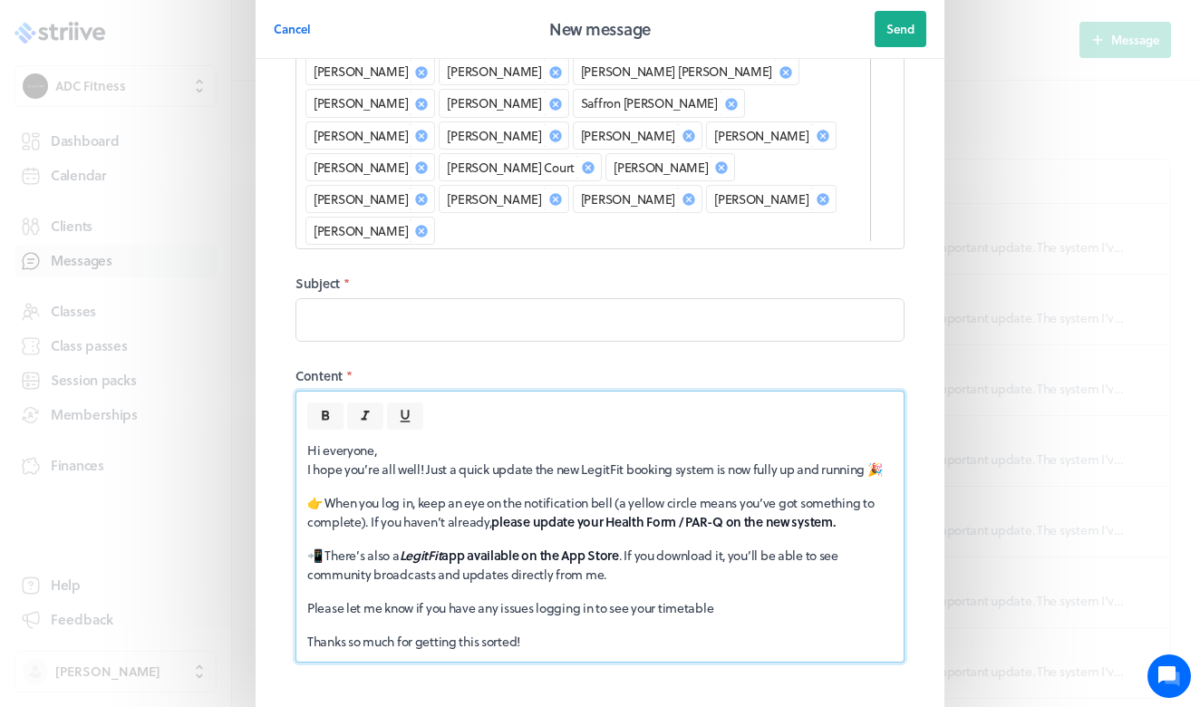
drag, startPoint x: 761, startPoint y: 560, endPoint x: 729, endPoint y: 560, distance: 31.7
click at [729, 560] on div "Hi everyone, I hope you’re all well! Just a quick update the new LegitFit booki…" at bounding box center [599, 546] width 607 height 232
click at [724, 598] on p "Please let me know if you have any issues logging in to see your timetable" at bounding box center [600, 607] width 586 height 19
drag, startPoint x: 729, startPoint y: 540, endPoint x: 278, endPoint y: 548, distance: 450.7
click at [278, 546] on fieldset "Recipients * [PERSON_NAME] [PERSON_NAME] [PERSON_NAME] [PERSON_NAME] [PERSON_NA…" at bounding box center [600, 143] width 653 height 1147
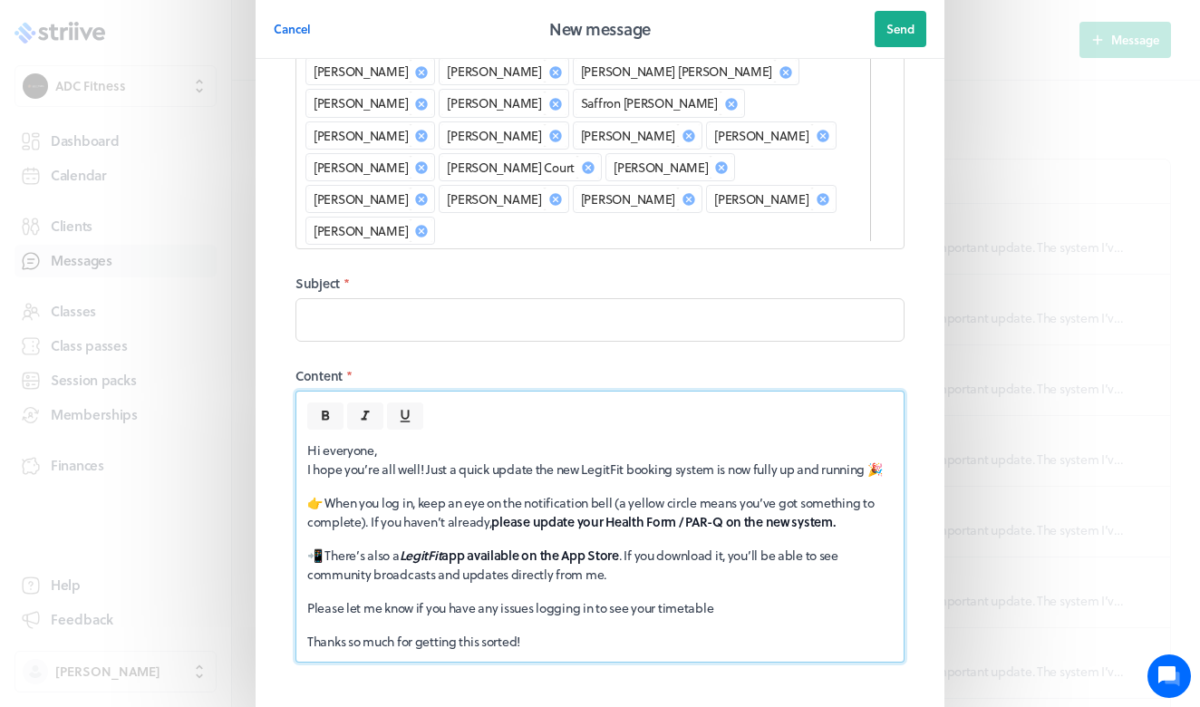
copy p "Please let me know if you have any issues logging in to see your timetable"
click at [306, 544] on div "Hi everyone, I hope you’re all well! Just a quick update the new LegitFit booki…" at bounding box center [599, 546] width 607 height 232
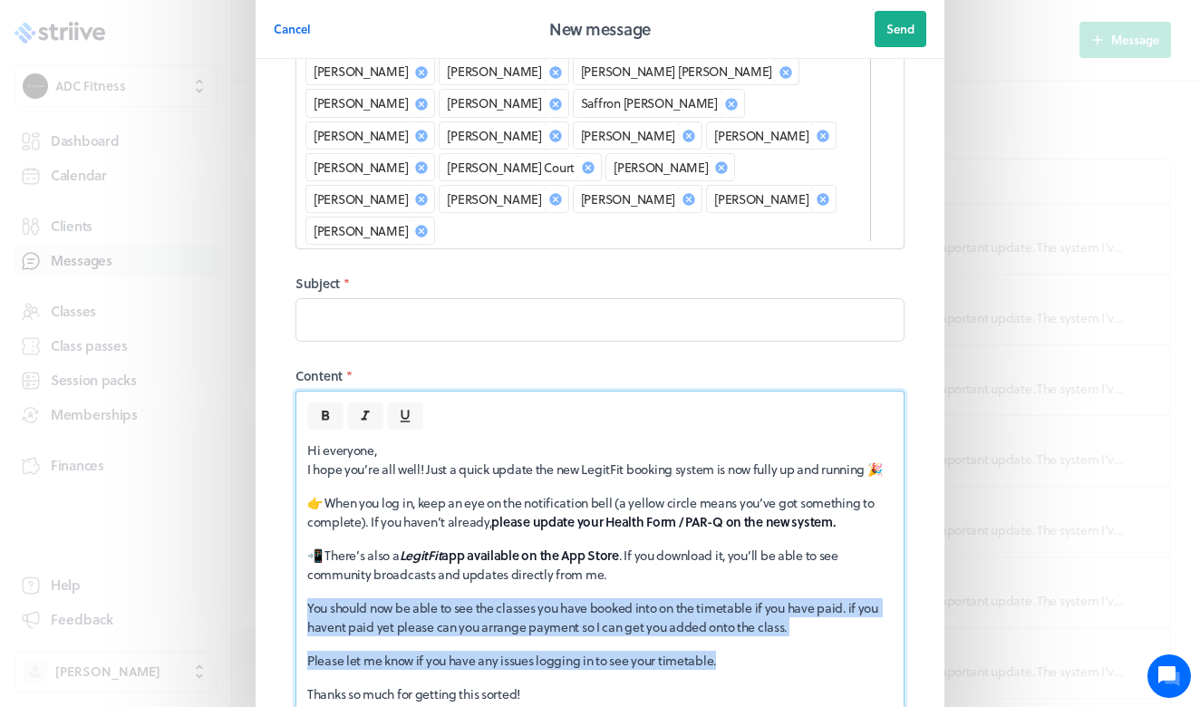
drag, startPoint x: 761, startPoint y: 605, endPoint x: 262, endPoint y: 538, distance: 503.2
click at [262, 538] on section "Recipients * [PERSON_NAME] [PERSON_NAME] [PERSON_NAME] [PERSON_NAME] [PERSON_NA…" at bounding box center [600, 170] width 689 height 1236
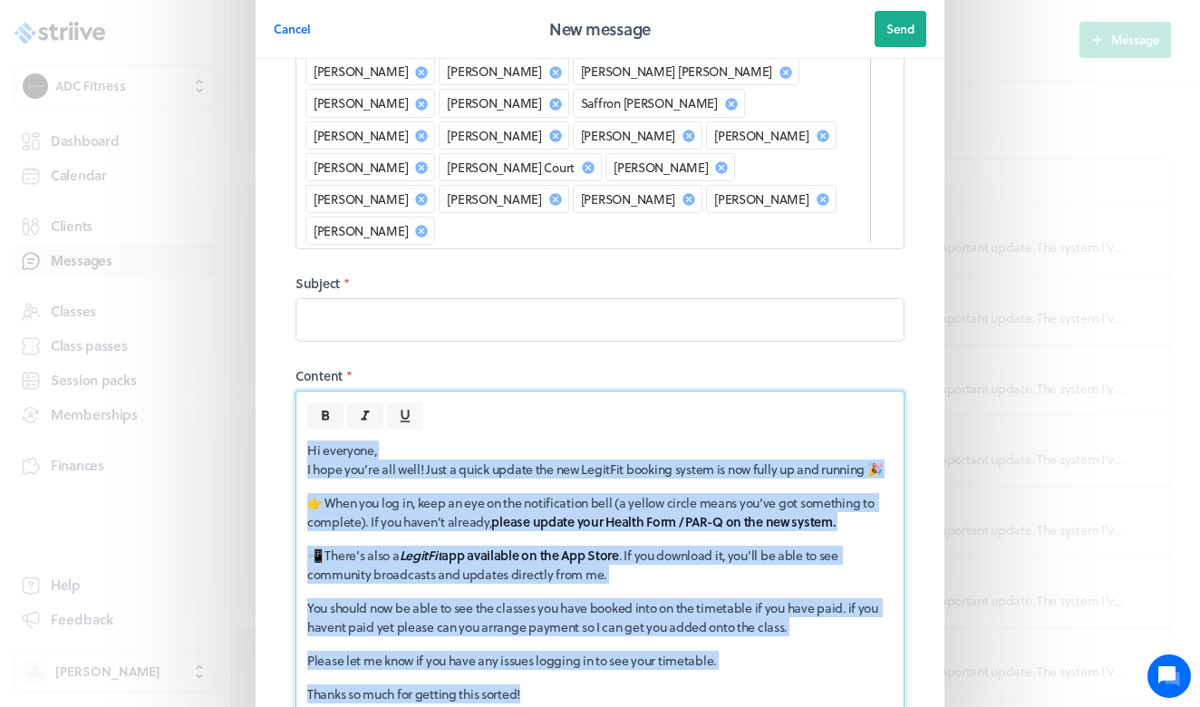
drag, startPoint x: 543, startPoint y: 630, endPoint x: 272, endPoint y: 267, distance: 452.8
click at [272, 266] on section "Recipients * [PERSON_NAME] [PERSON_NAME] [PERSON_NAME] [PERSON_NAME] [PERSON_NA…" at bounding box center [600, 170] width 689 height 1236
copy div "Hi everyone, I hope you’re all well! Just a quick update the new LegitFit booki…"
click at [479, 598] on p "You should now be able to see the classes you have booked into on the timetable…" at bounding box center [600, 617] width 586 height 38
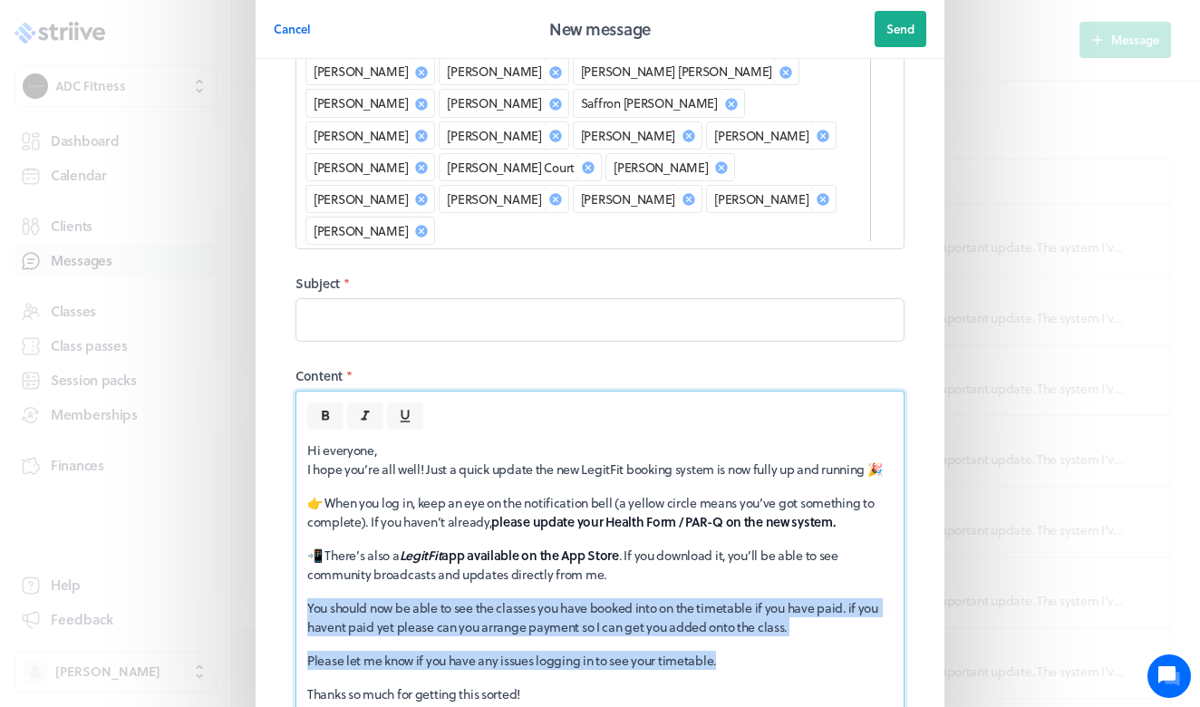
drag, startPoint x: 724, startPoint y: 602, endPoint x: 156, endPoint y: 531, distance: 572.9
click at [156, 531] on div "Cancel New message Send Recipients * [PERSON_NAME] [PERSON_NAME] [PERSON_NAME] …" at bounding box center [600, 177] width 1200 height 1404
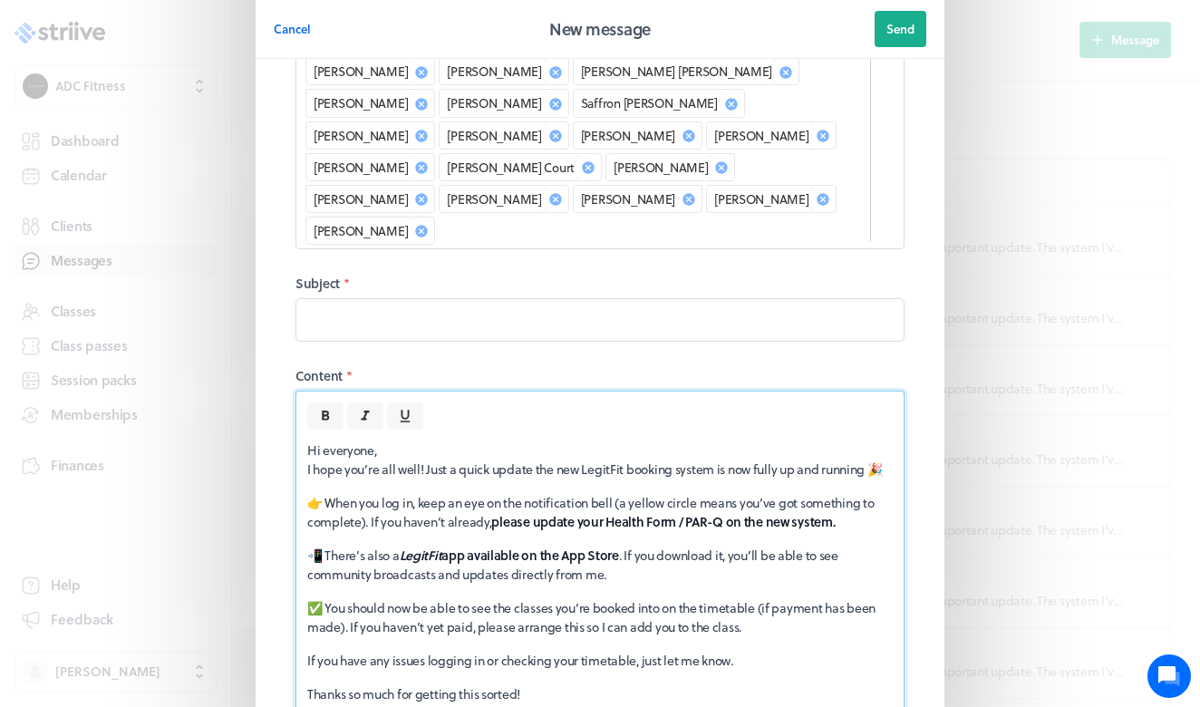
click at [539, 685] on p "Thanks so much for getting this sorted!" at bounding box center [600, 694] width 586 height 19
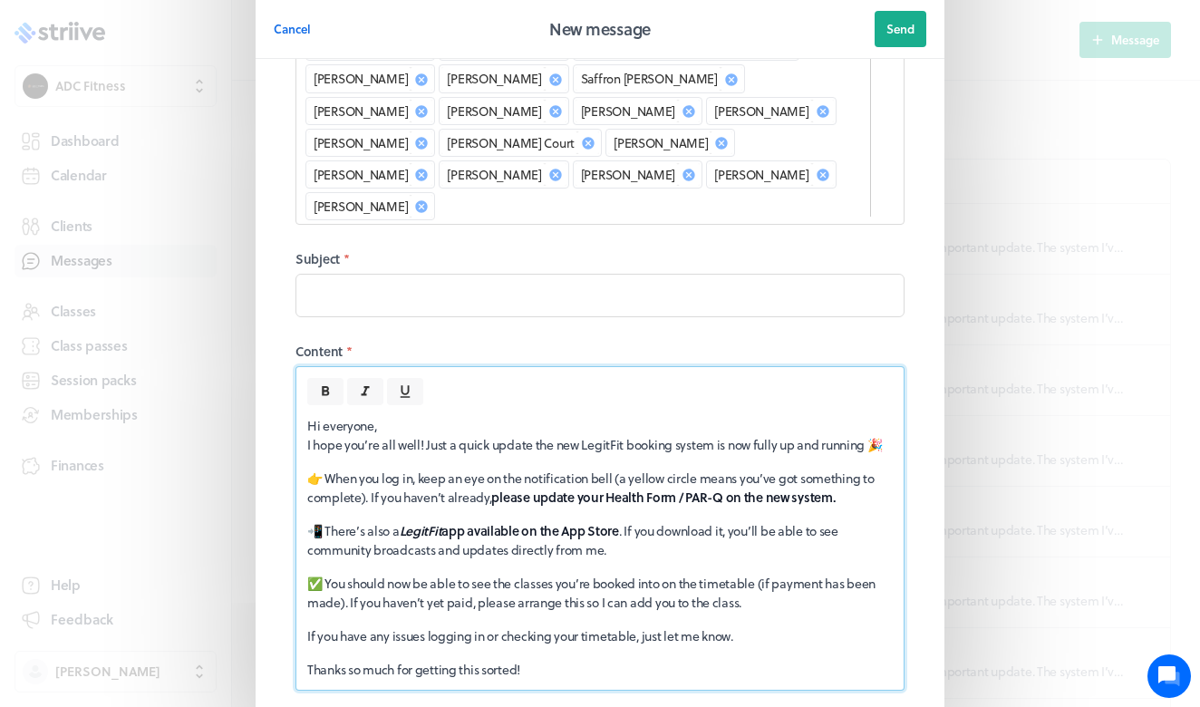
scroll to position [557, 0]
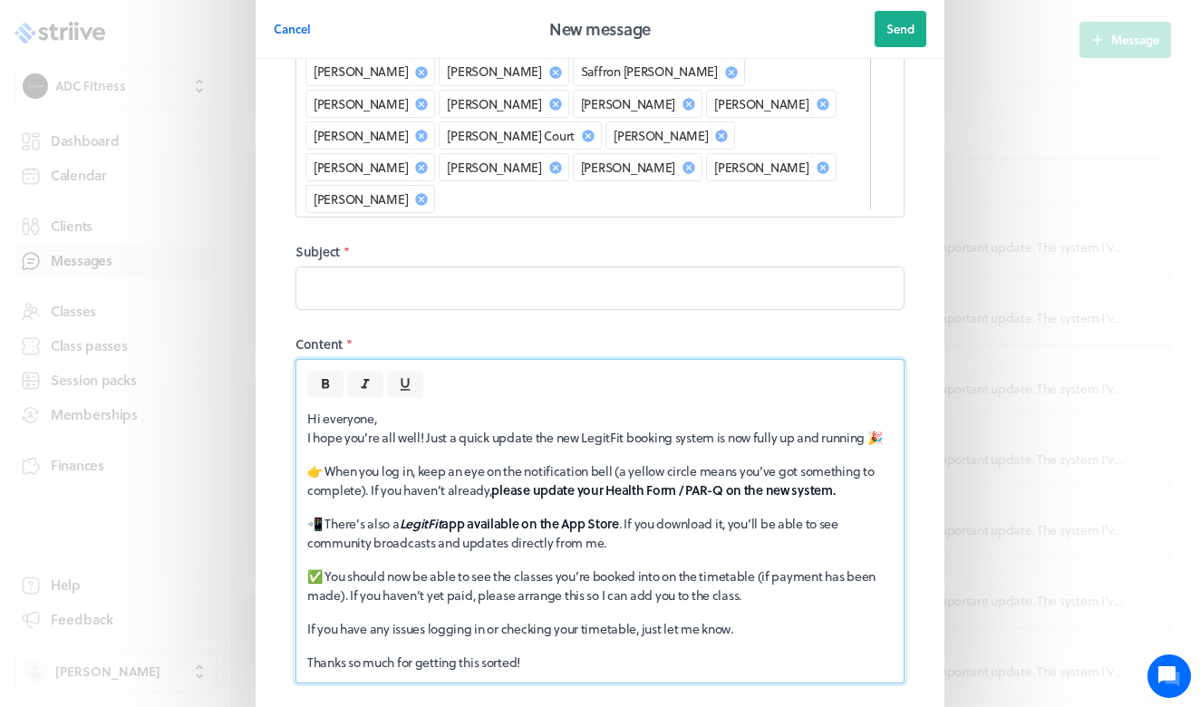
drag, startPoint x: 535, startPoint y: 607, endPoint x: 396, endPoint y: 607, distance: 138.7
click at [396, 607] on div "Hi everyone, I hope you’re all well! Just a quick update the new LegitFit booki…" at bounding box center [599, 540] width 607 height 285
drag, startPoint x: 419, startPoint y: 600, endPoint x: 571, endPoint y: 600, distance: 152.3
click at [571, 653] on p "Thanks so much for getting this sorted!" at bounding box center [600, 662] width 586 height 19
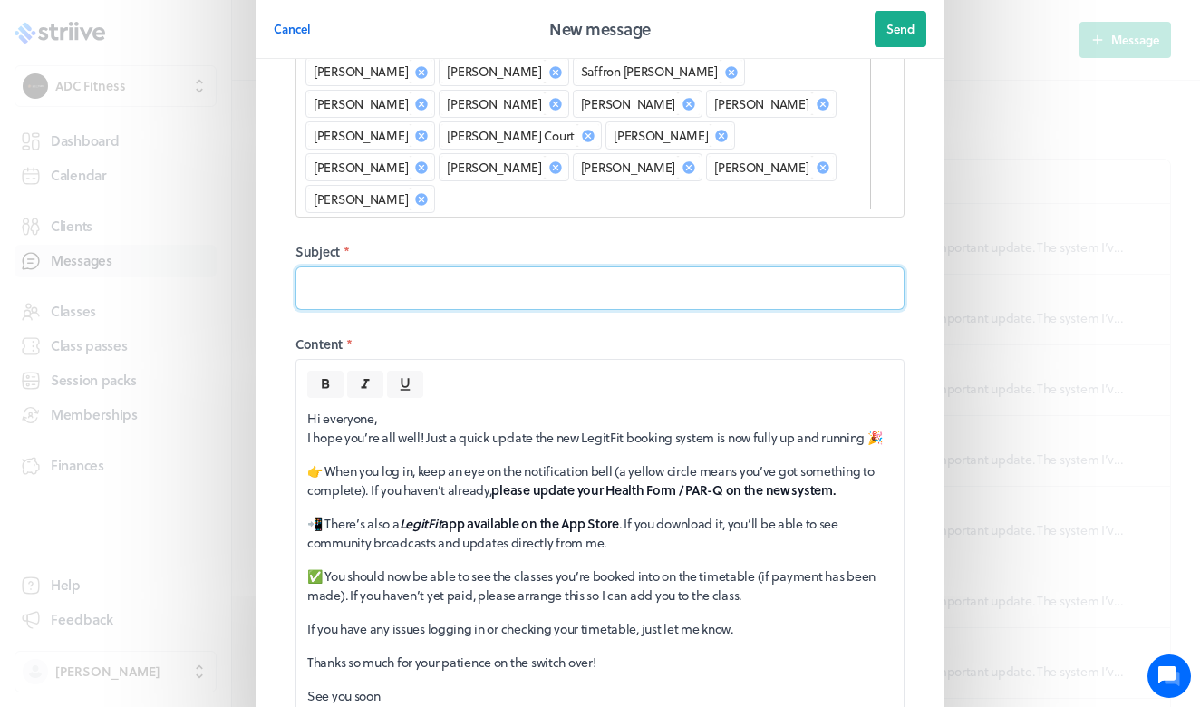
click at [439, 267] on input at bounding box center [600, 289] width 609 height 44
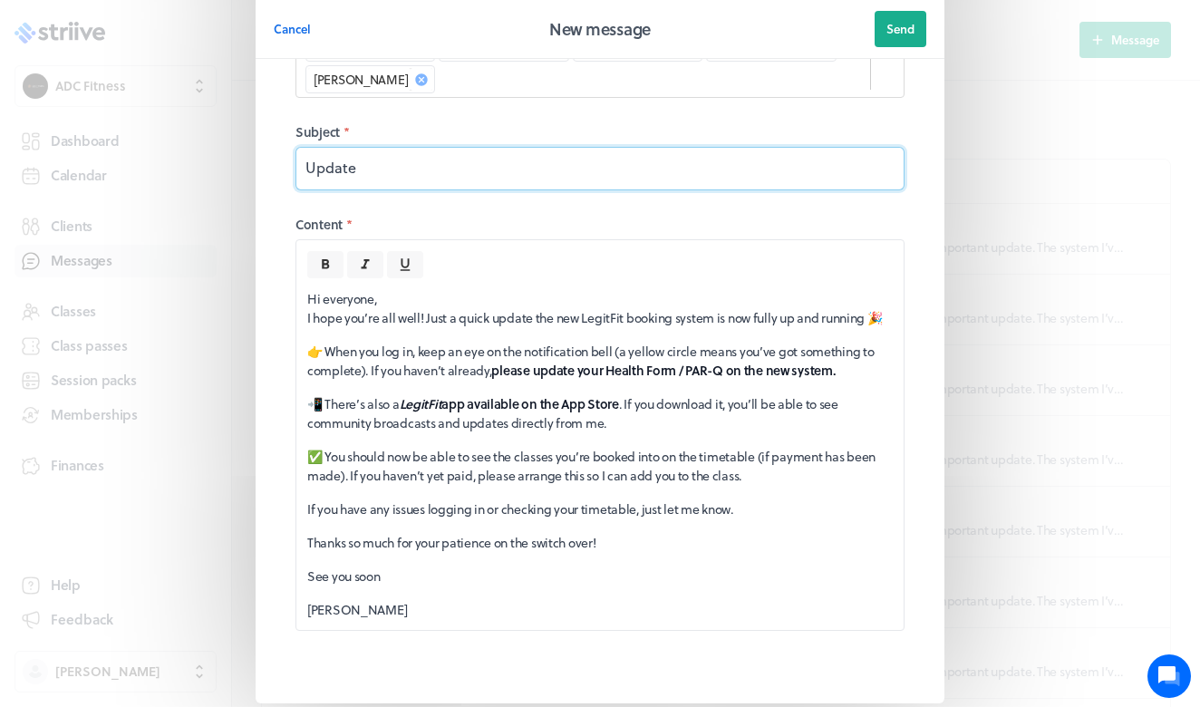
scroll to position [684, 0]
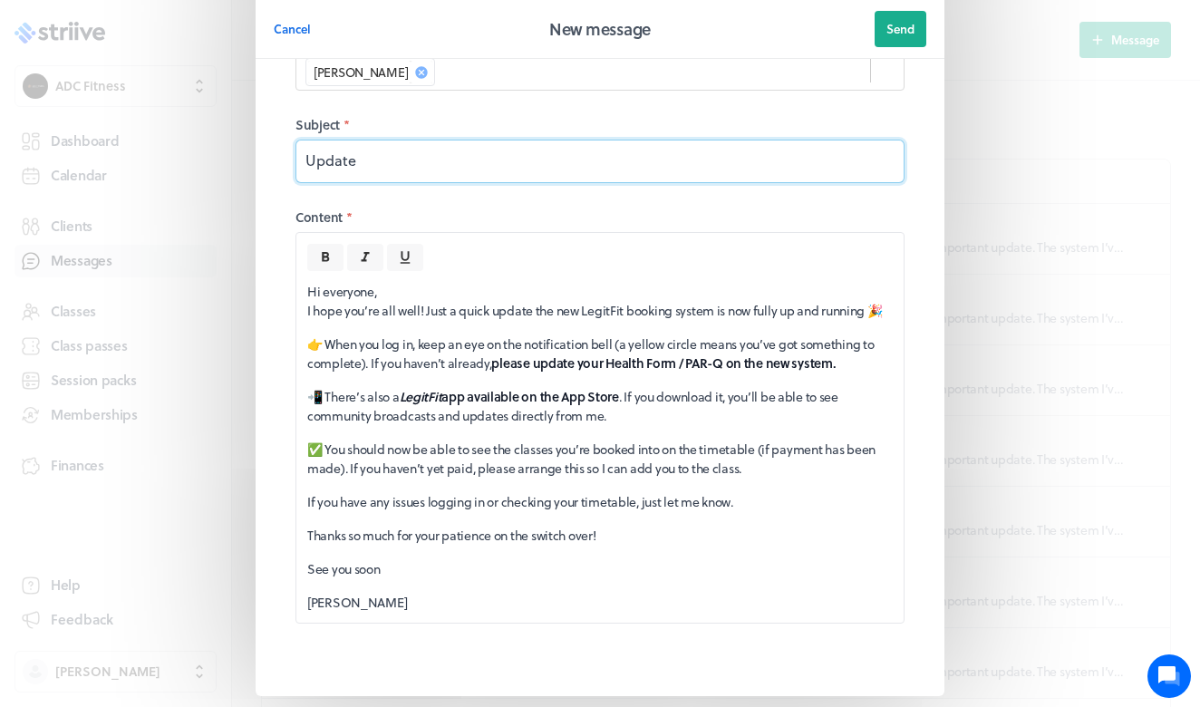
type input "Update"
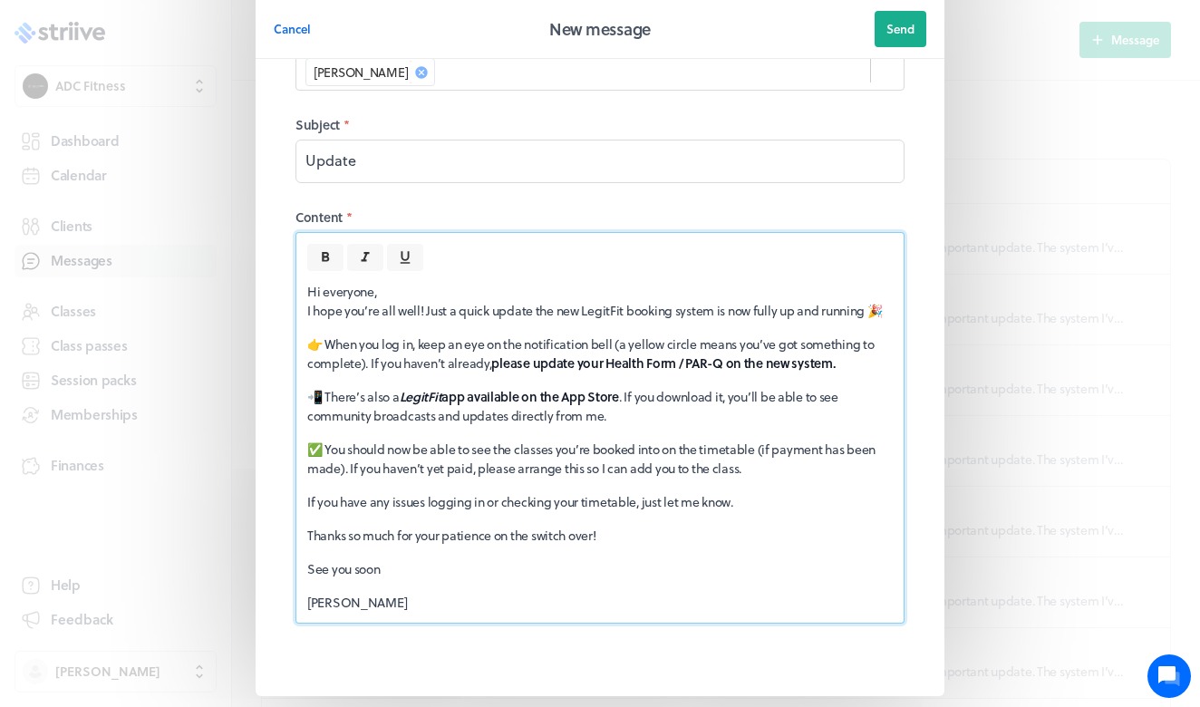
click at [638, 387] on p "📲 There’s also a LegitFit app available on the App Store . If you download it, …" at bounding box center [600, 406] width 586 height 38
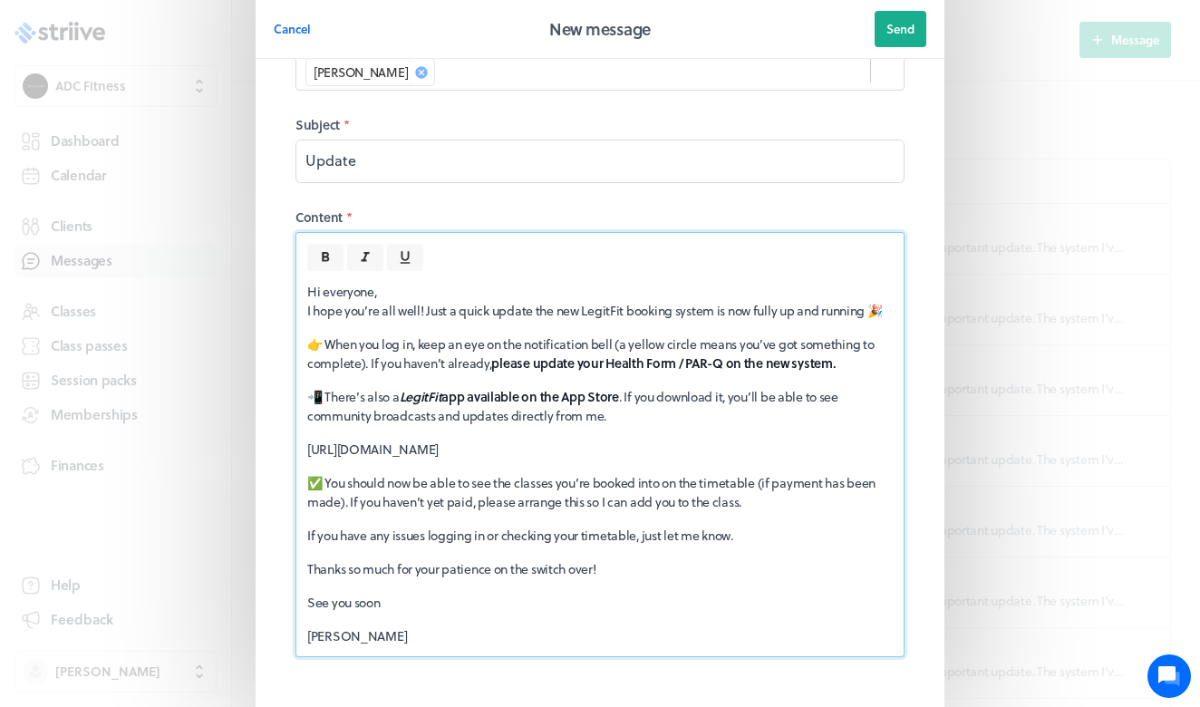
drag, startPoint x: 621, startPoint y: 378, endPoint x: 288, endPoint y: 377, distance: 332.7
click at [288, 377] on fieldset "Recipients * [PERSON_NAME] [PERSON_NAME] [PERSON_NAME] [PERSON_NAME] [PERSON_NA…" at bounding box center [600, 62] width 653 height 1300
copy p "[URL][DOMAIN_NAME]"
click at [609, 440] on p "[URL][DOMAIN_NAME]" at bounding box center [600, 449] width 586 height 19
click at [617, 452] on div "Hi everyone, I hope you’re all well! Just a quick update the new LegitFit booki…" at bounding box center [599, 463] width 607 height 385
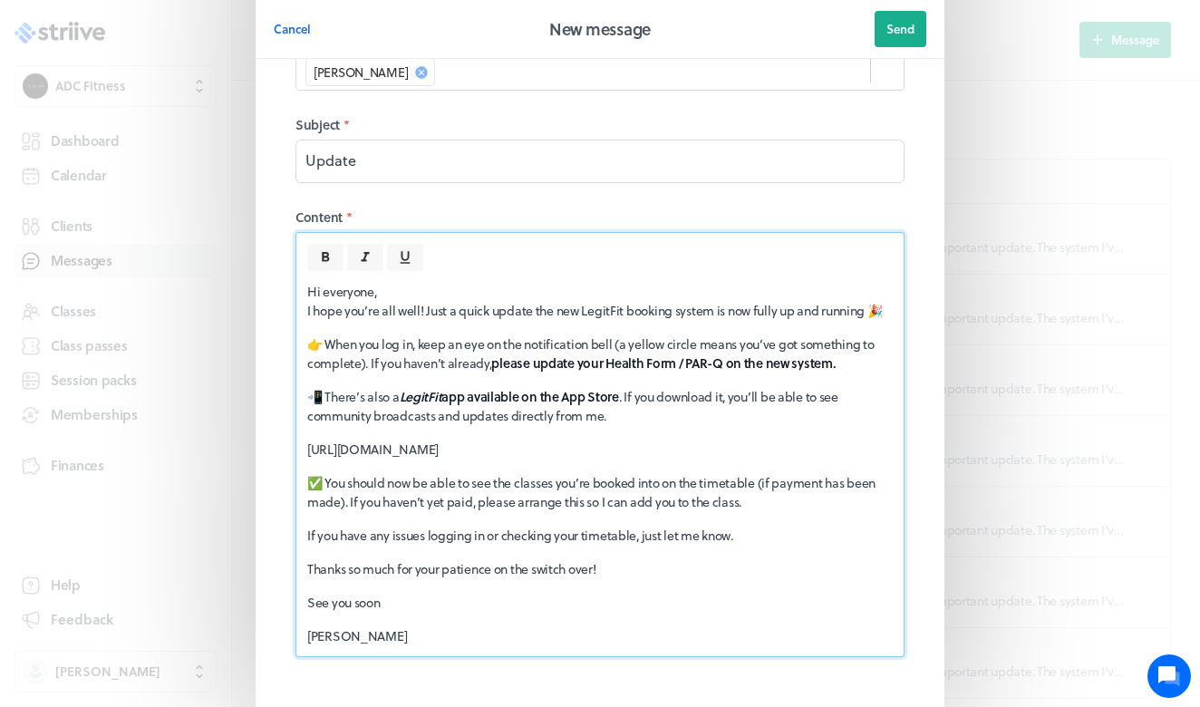
click at [646, 440] on p "[URL][DOMAIN_NAME]" at bounding box center [600, 449] width 586 height 19
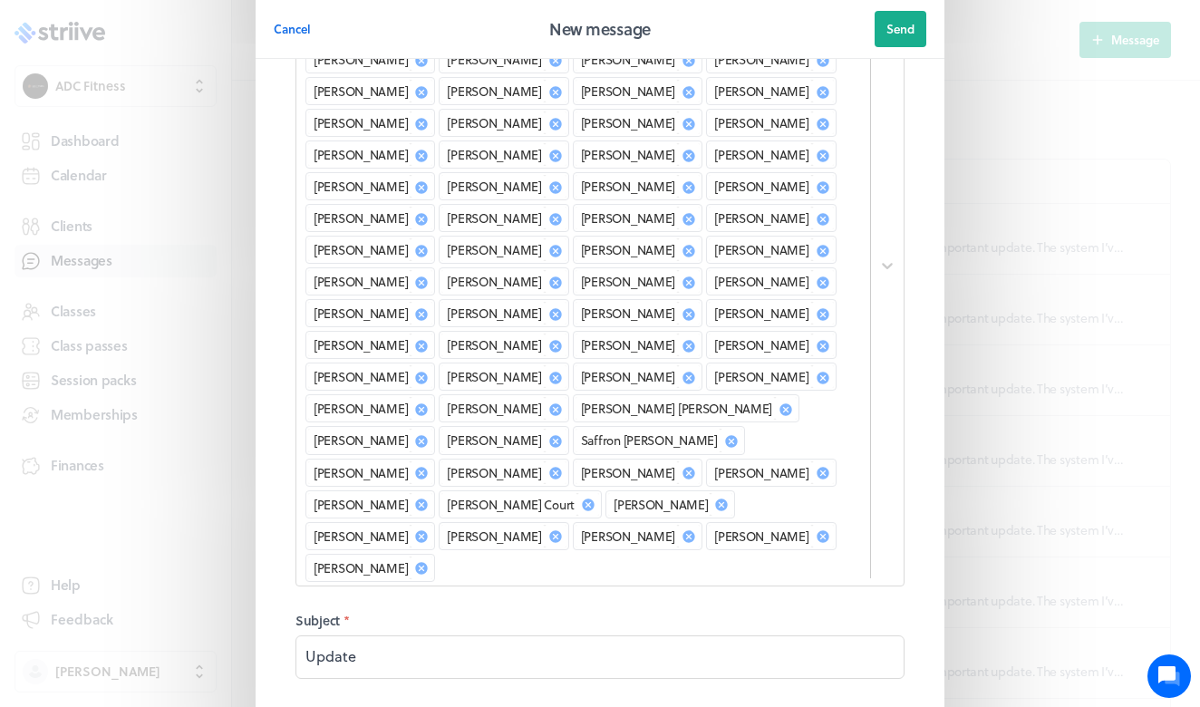
scroll to position [167, 0]
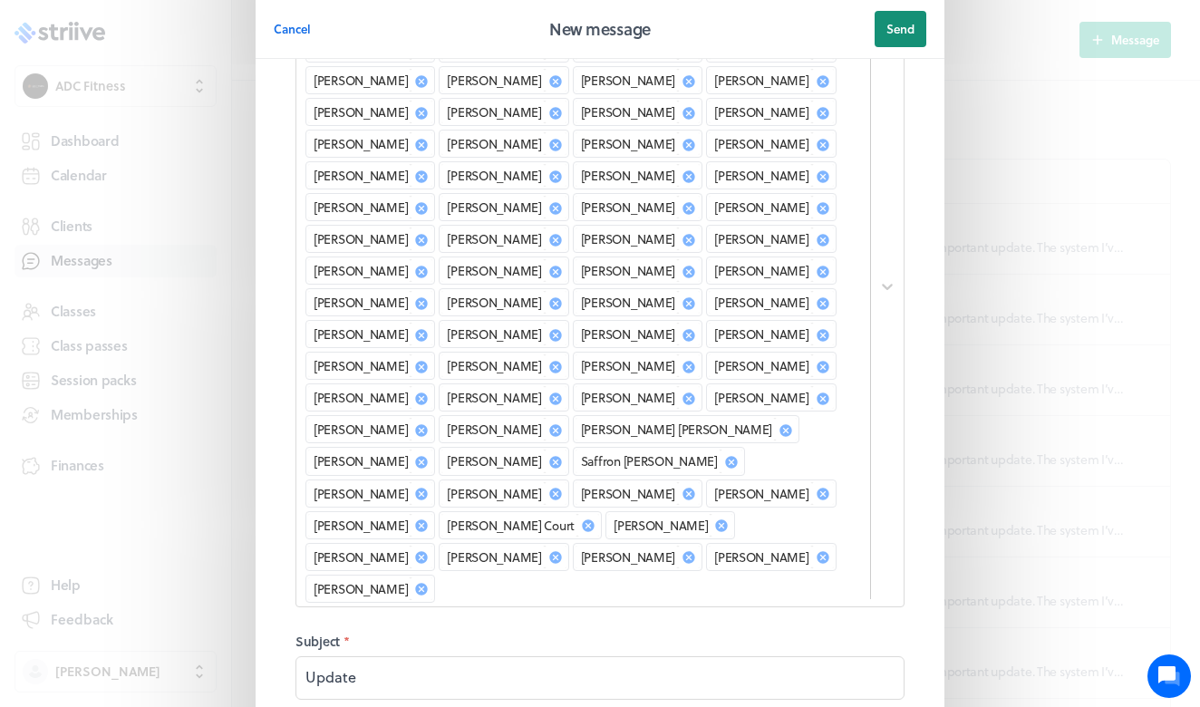
click at [916, 34] on button "Send" at bounding box center [901, 29] width 52 height 36
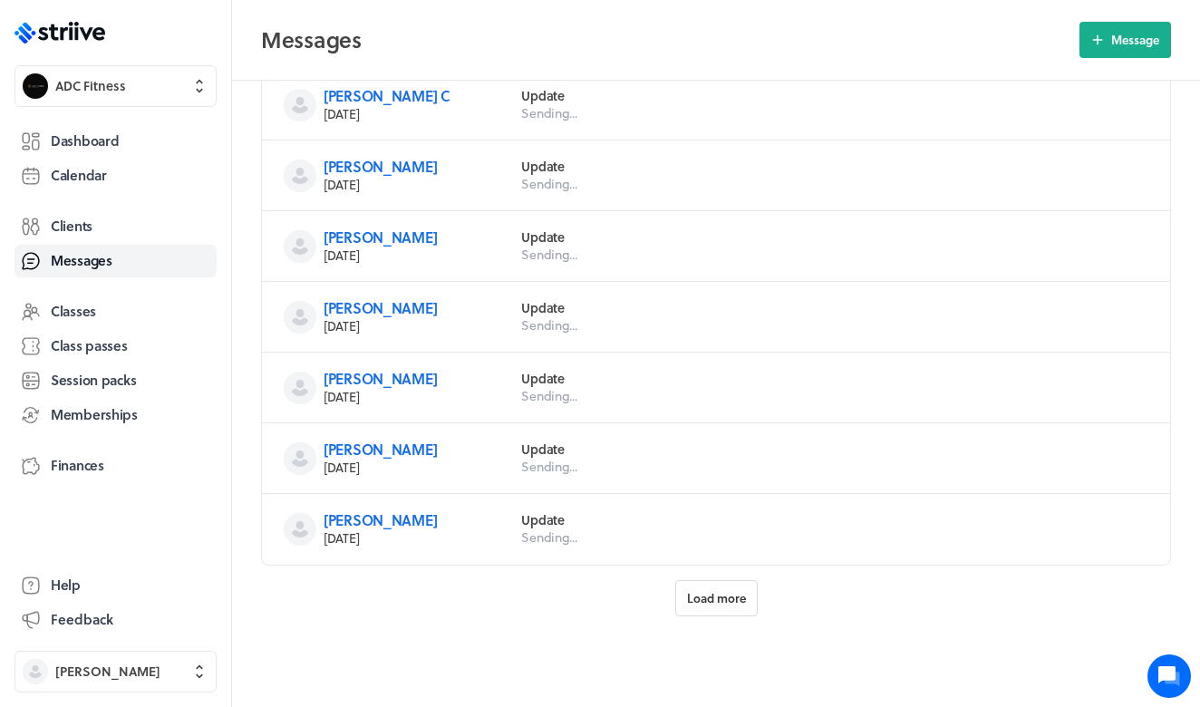
scroll to position [700, 0]
click at [703, 603] on span "Load more" at bounding box center [716, 598] width 59 height 16
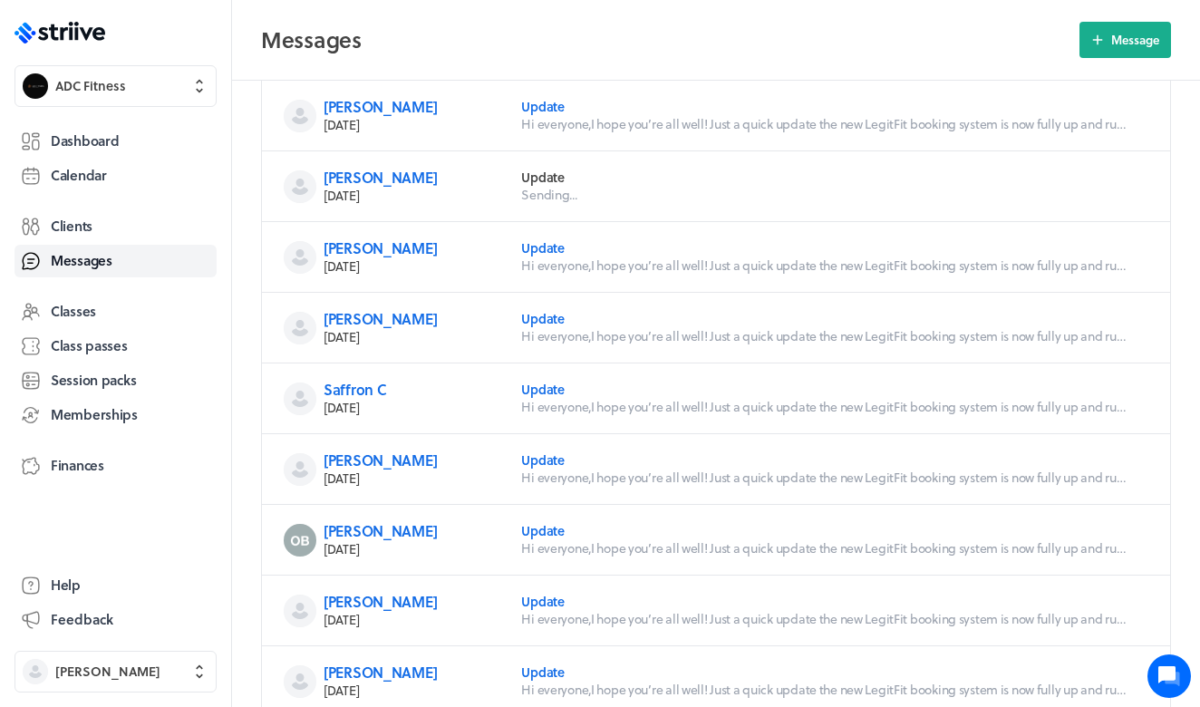
scroll to position [908, 0]
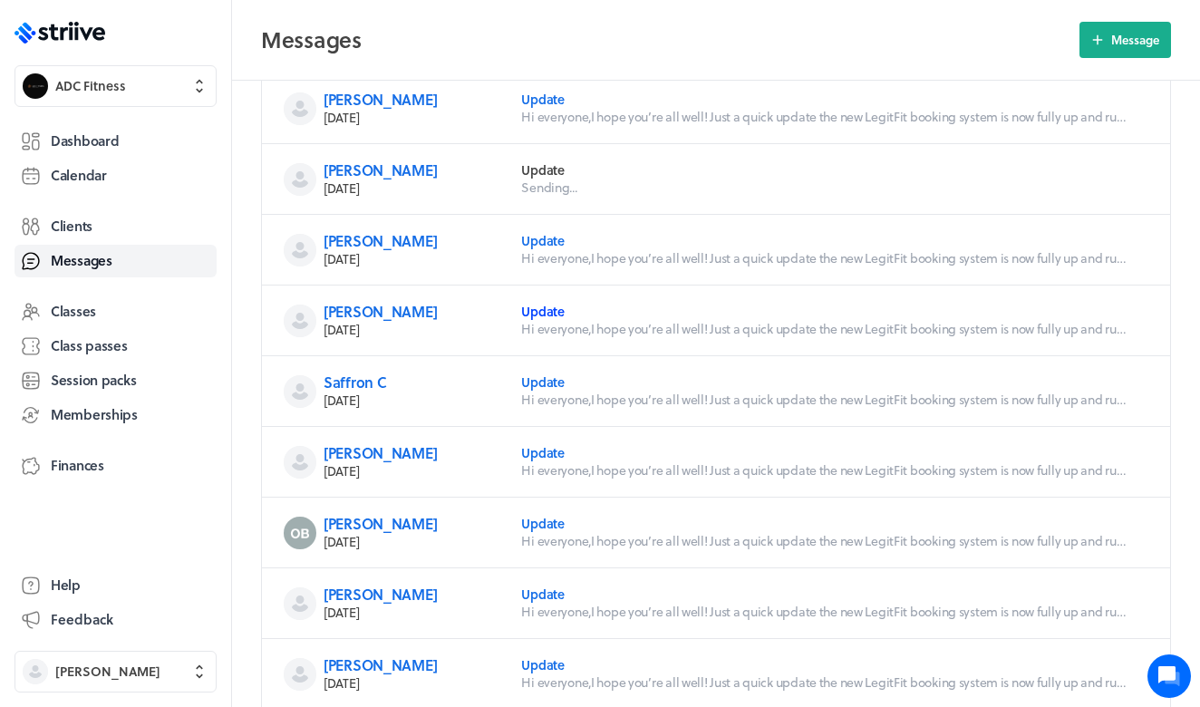
click at [548, 316] on link "Update" at bounding box center [542, 311] width 43 height 19
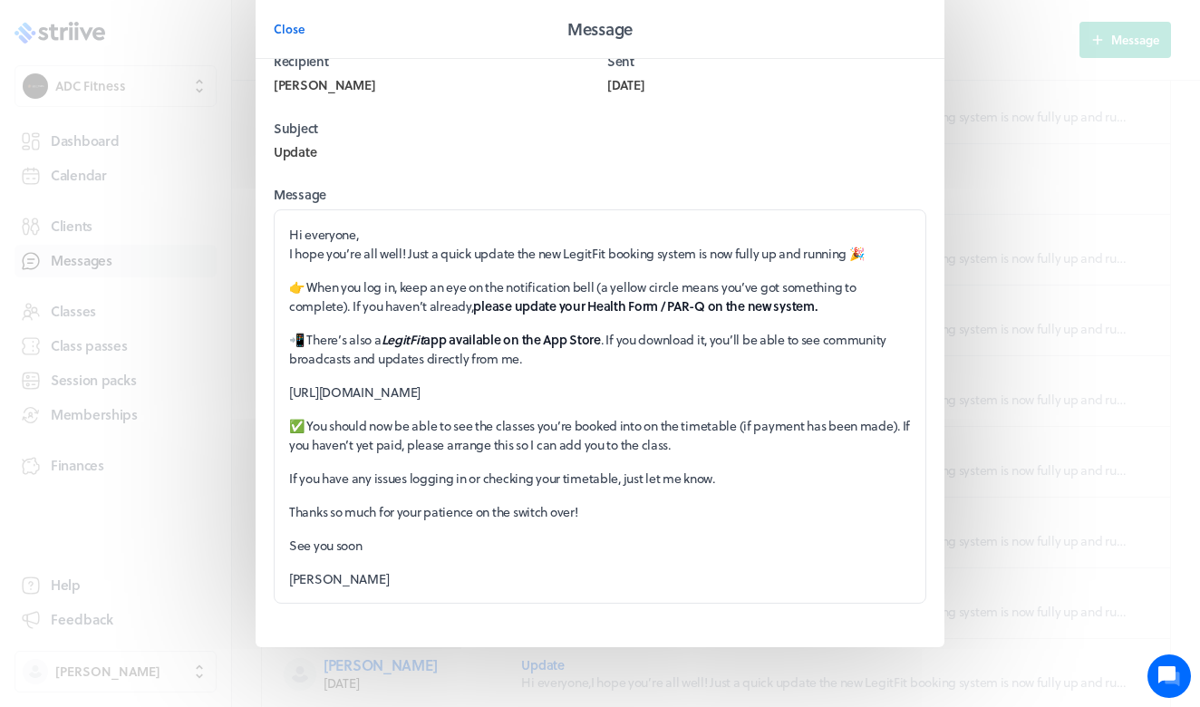
scroll to position [56, 0]
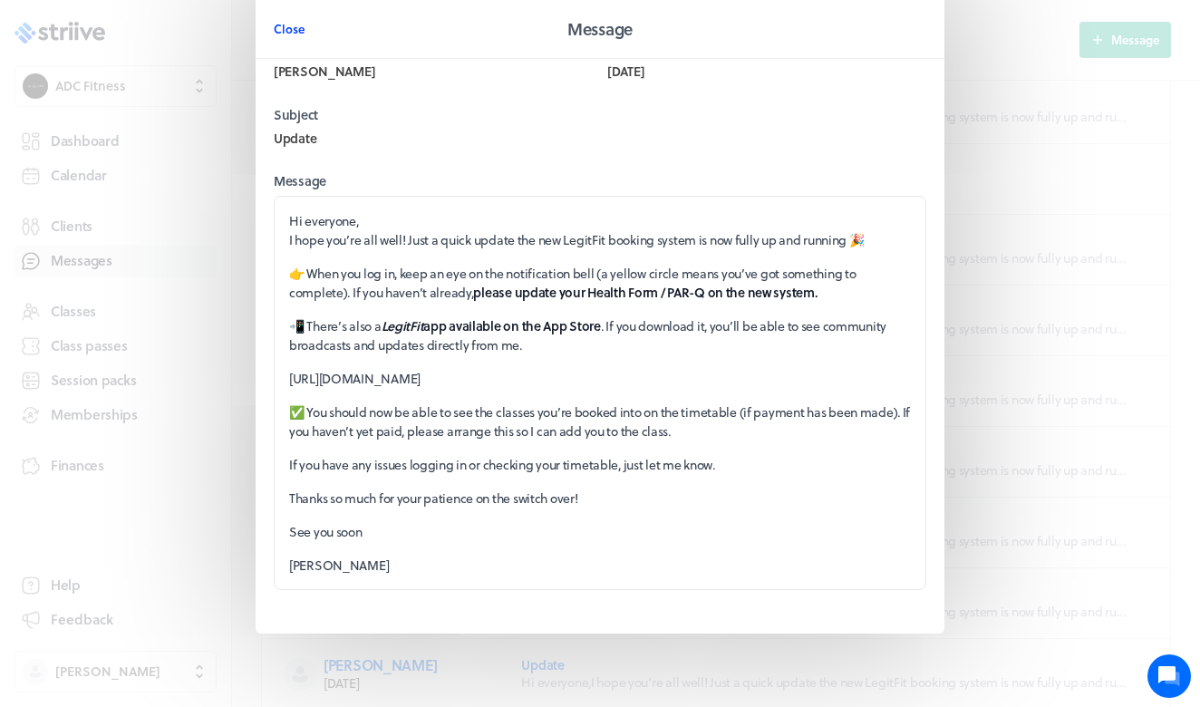
click at [287, 28] on span "Close" at bounding box center [289, 29] width 31 height 16
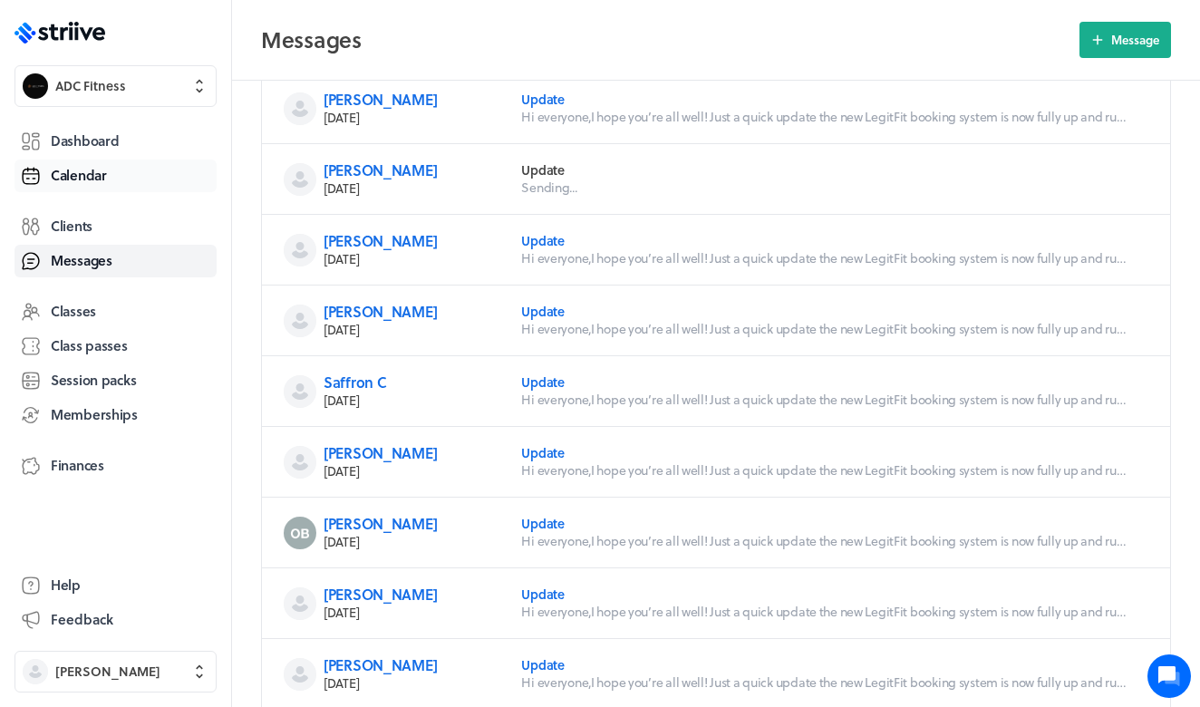
click at [86, 164] on link "Calendar" at bounding box center [116, 176] width 202 height 33
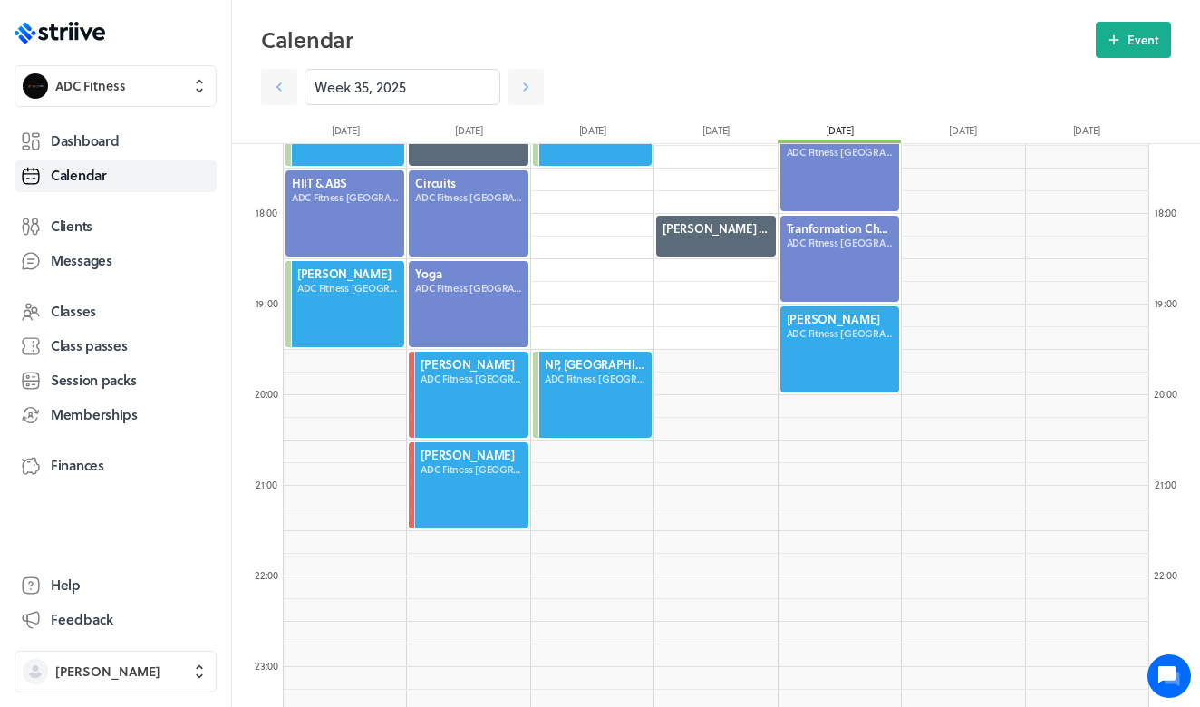
scroll to position [1563, 0]
click at [529, 88] on icon at bounding box center [526, 87] width 18 height 18
